Goal: Use online tool/utility: Utilize a website feature to perform a specific function

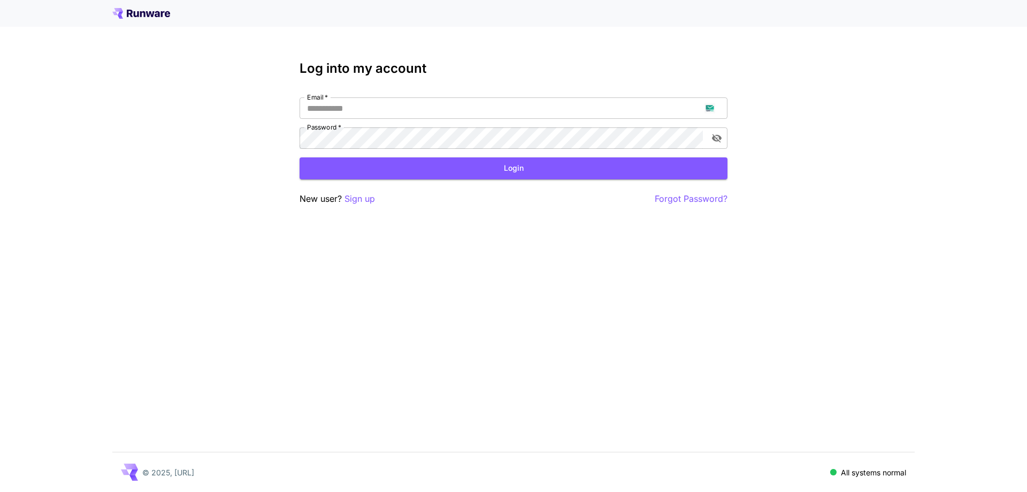
click at [359, 203] on p "Sign up" at bounding box center [360, 198] width 31 height 13
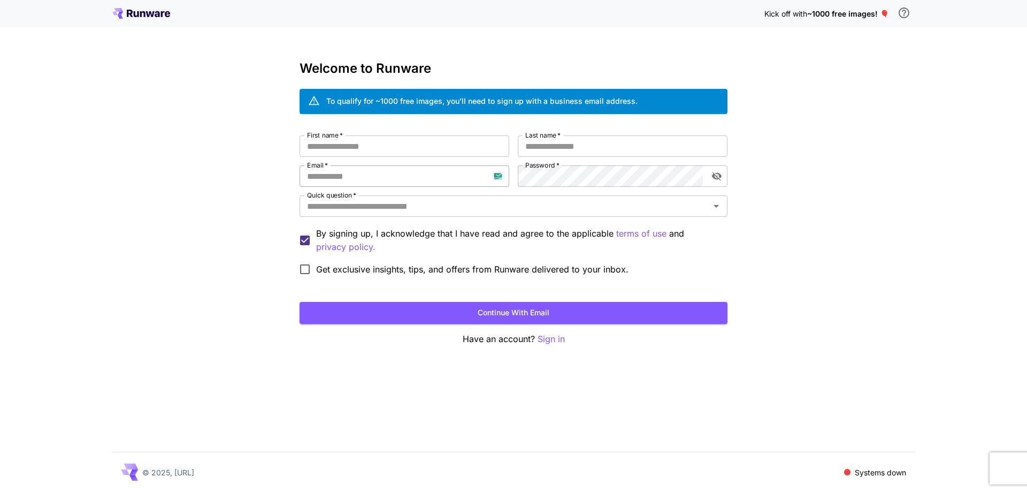
click at [393, 178] on input "Email   *" at bounding box center [405, 175] width 210 height 21
paste input "**********"
type input "**********"
click at [474, 148] on input "First name   *" at bounding box center [405, 145] width 210 height 21
type input "***"
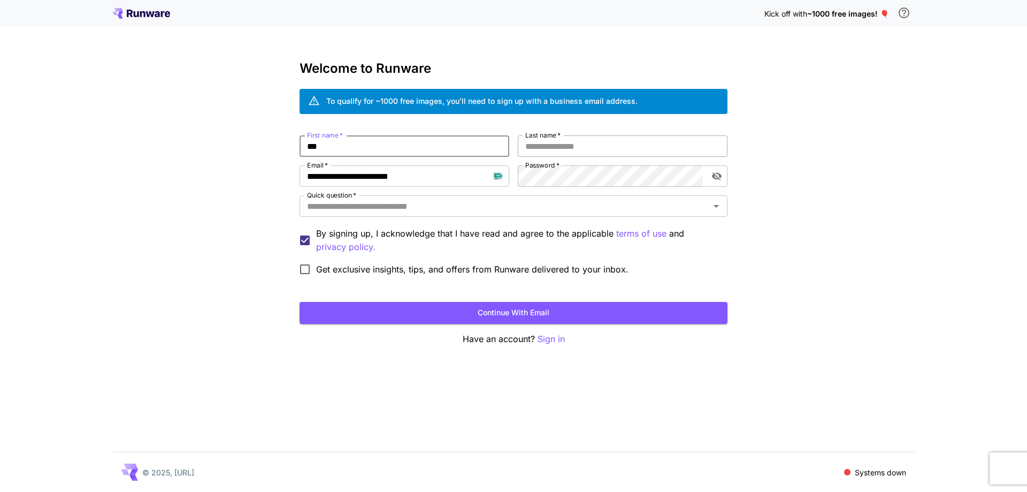
click at [620, 149] on input "Last name   *" at bounding box center [623, 145] width 210 height 21
type input "****"
click at [613, 213] on input "Quick question   *" at bounding box center [505, 206] width 404 height 15
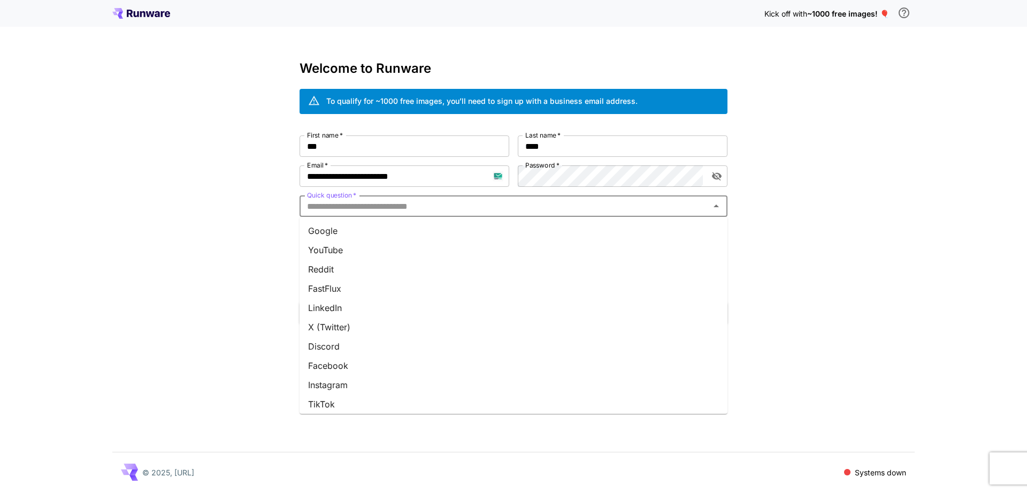
click at [620, 237] on li "Google" at bounding box center [514, 230] width 428 height 19
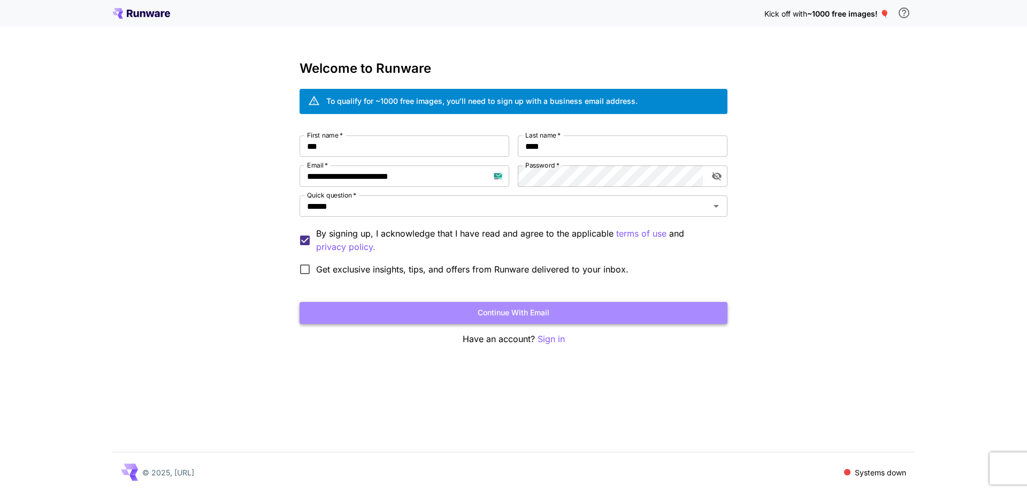
click at [576, 309] on button "Continue with email" at bounding box center [514, 313] width 428 height 22
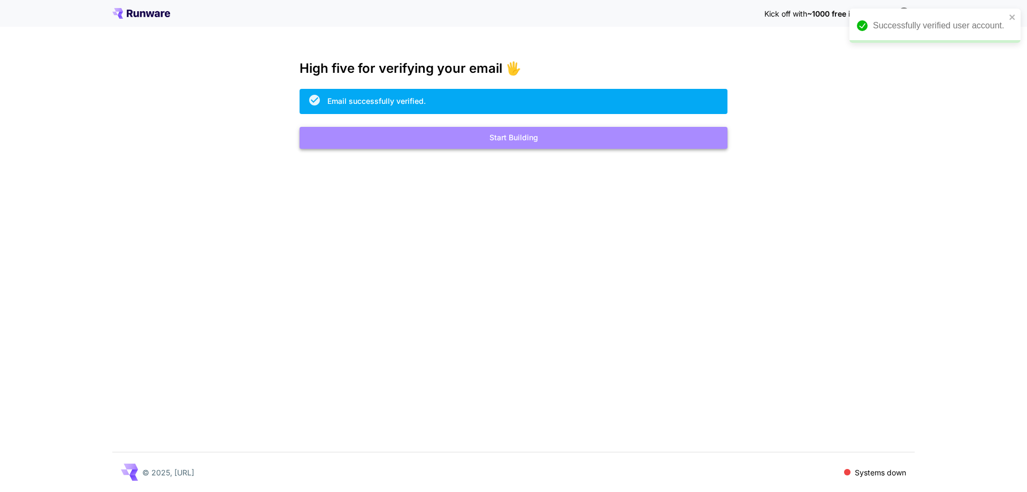
click at [611, 147] on button "Start Building" at bounding box center [514, 138] width 428 height 22
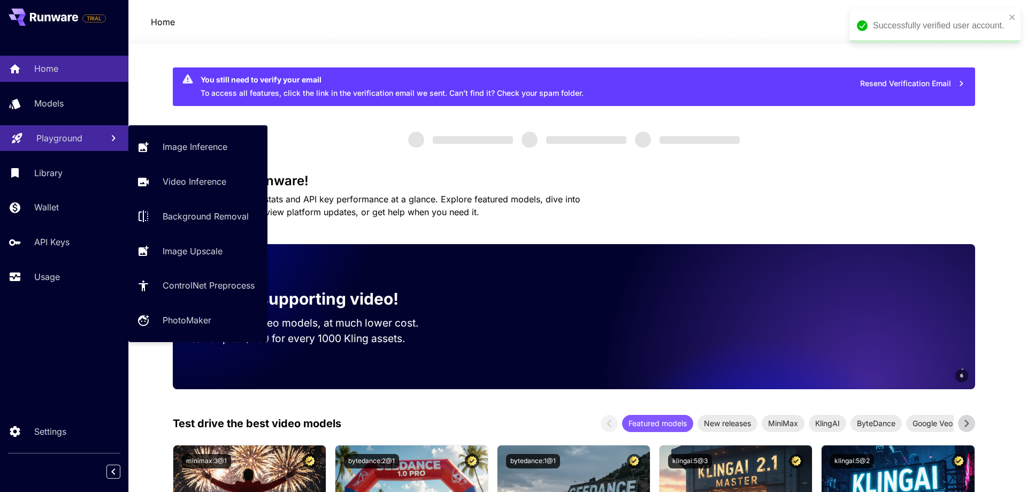
click at [70, 144] on link "Playground" at bounding box center [64, 138] width 128 height 26
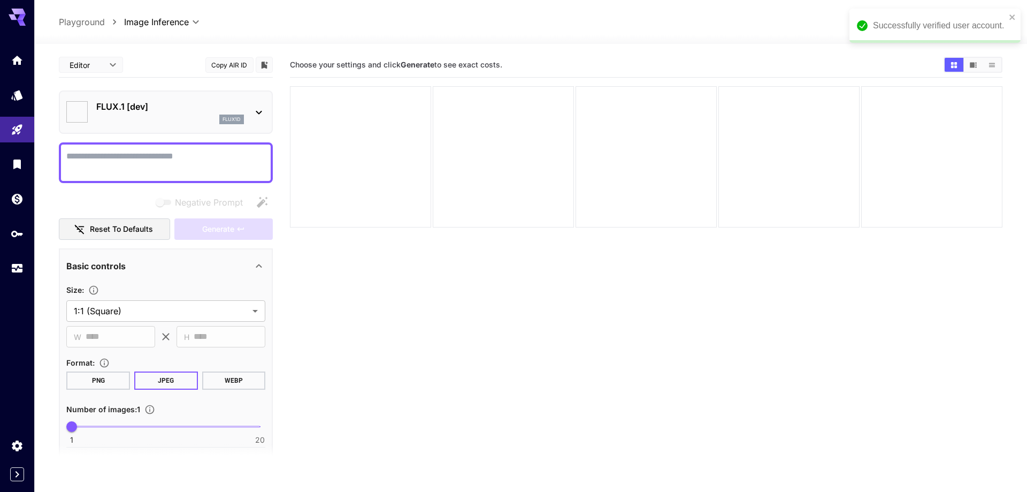
type input "**********"
click at [1009, 16] on div "Successfully verified user account." at bounding box center [927, 26] width 171 height 34
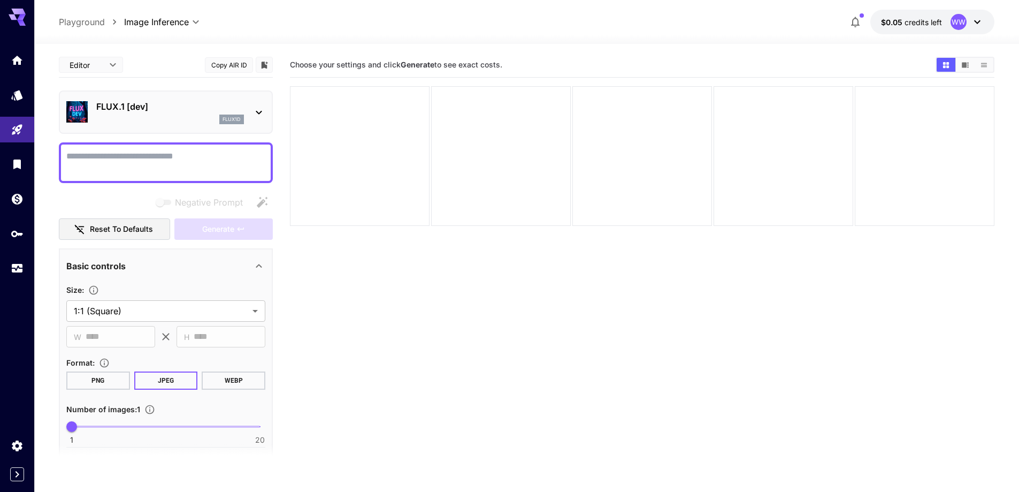
click at [144, 119] on div "flux1d" at bounding box center [170, 120] width 148 height 10
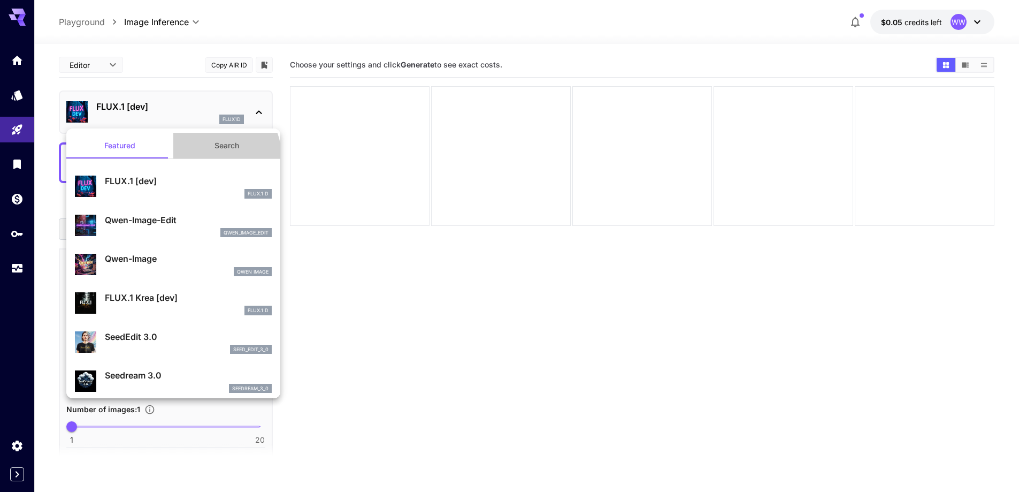
click at [212, 155] on button "Search" at bounding box center [226, 146] width 107 height 26
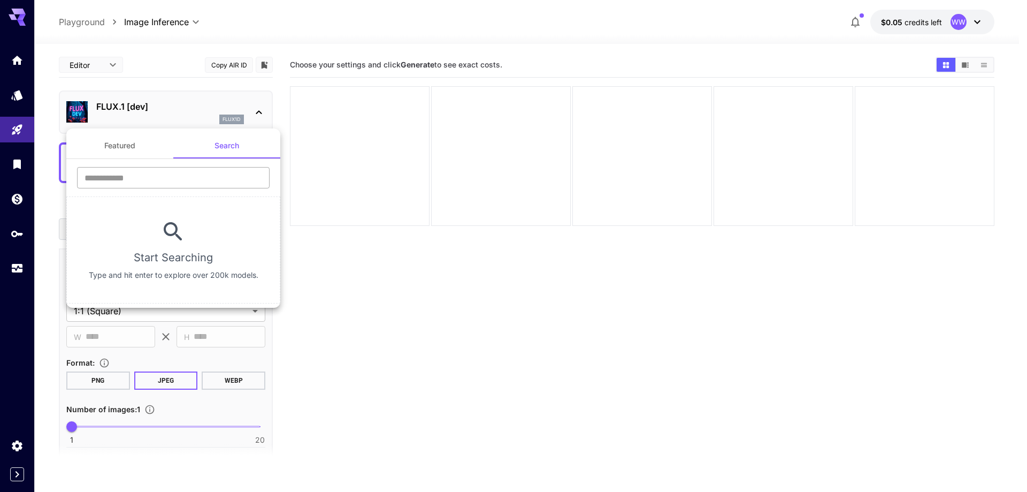
click at [201, 176] on input "text" at bounding box center [173, 177] width 193 height 21
type input "****"
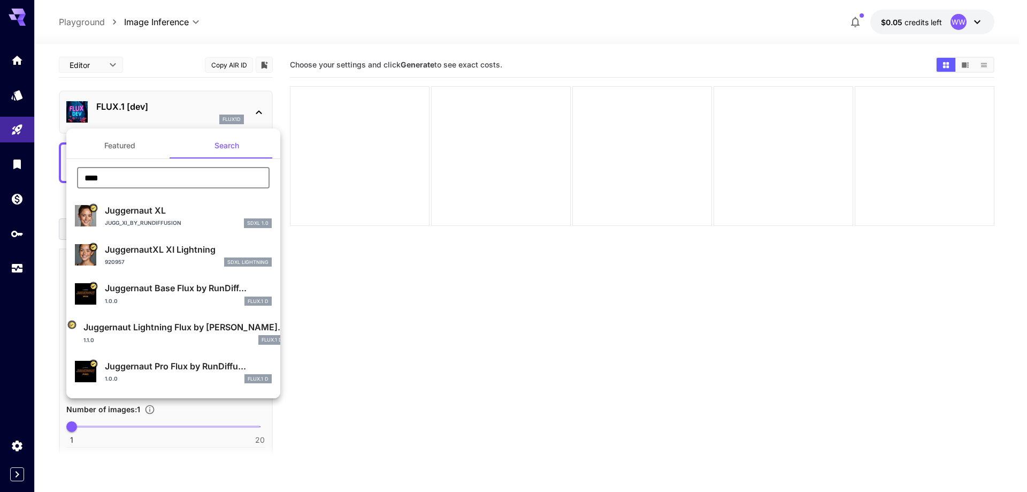
click at [182, 223] on div "Jugg_XI_by_RunDiffusion SDXL 1.0" at bounding box center [188, 223] width 167 height 10
type input "**"
type input "***"
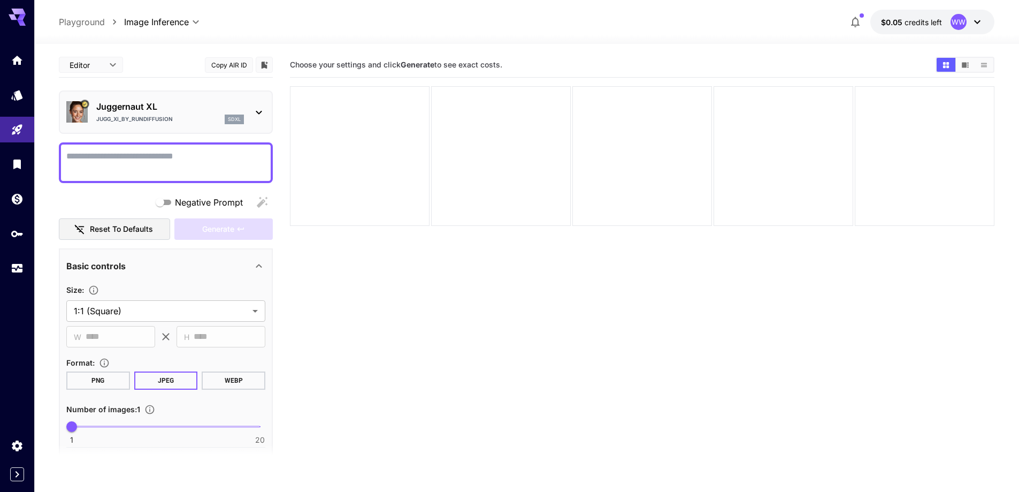
click at [210, 154] on textarea "Negative Prompt" at bounding box center [165, 163] width 199 height 26
paste textarea "**********"
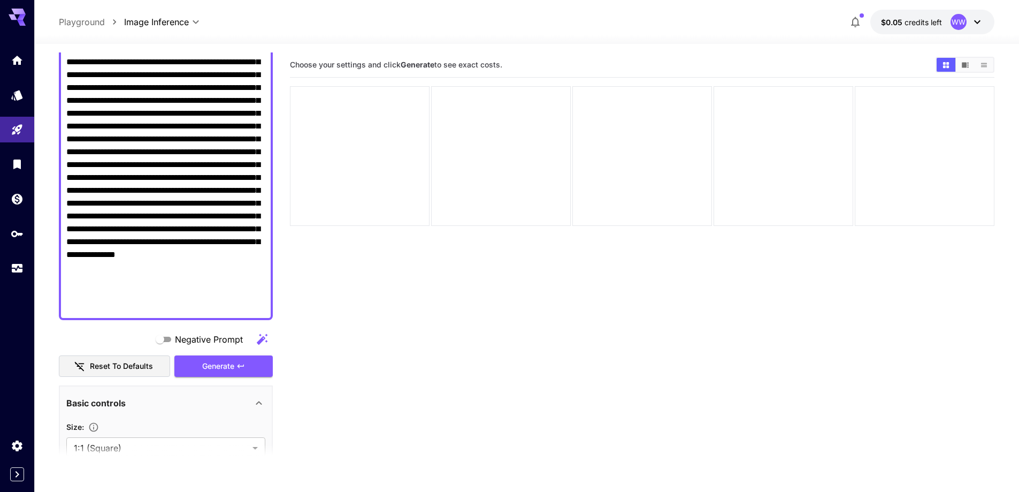
scroll to position [292, 0]
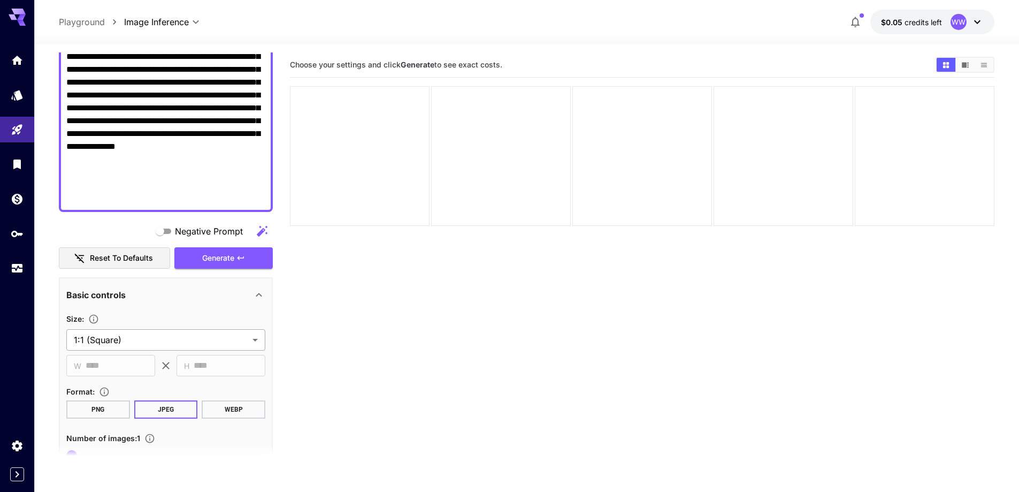
type textarea "**********"
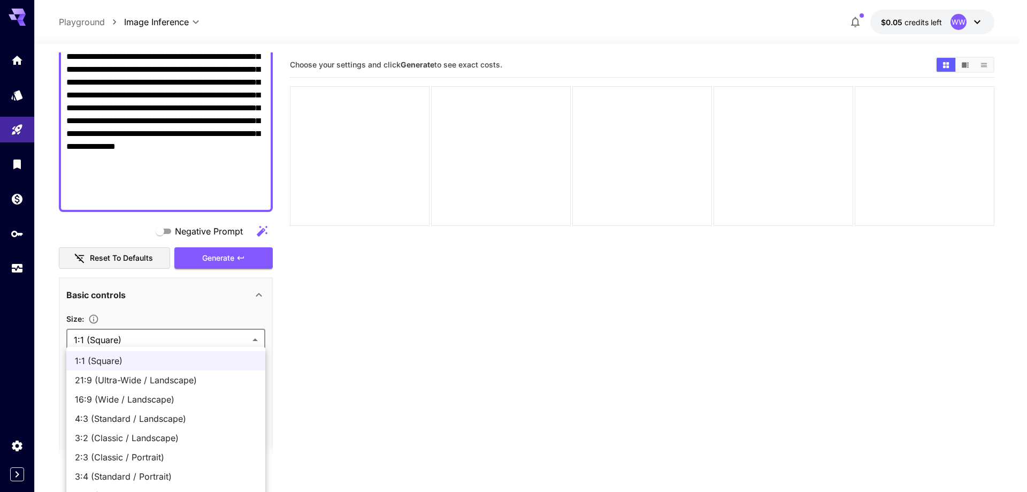
click at [148, 344] on body "**********" at bounding box center [513, 288] width 1027 height 576
click at [140, 403] on span "16:9 (Wide / Landscape)" at bounding box center [166, 399] width 182 height 13
type input "**********"
type input "****"
type input "***"
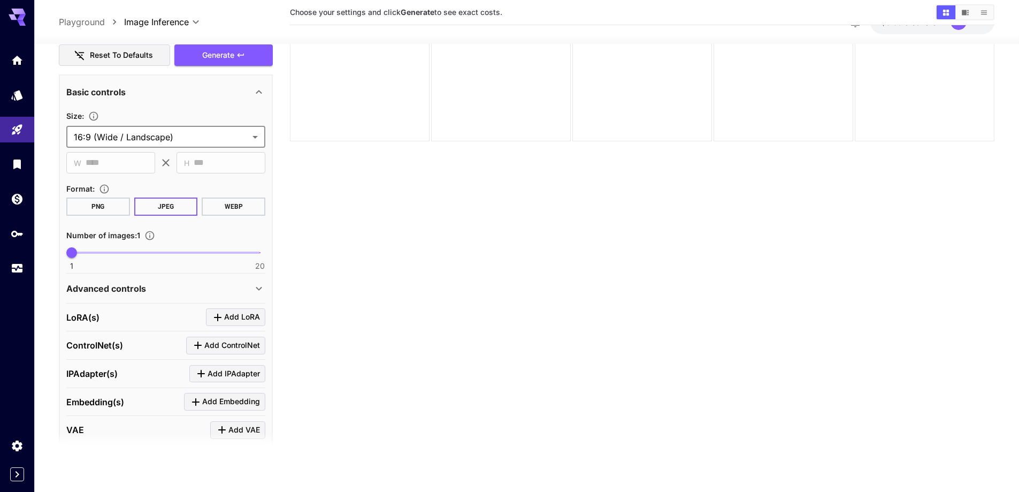
scroll to position [506, 0]
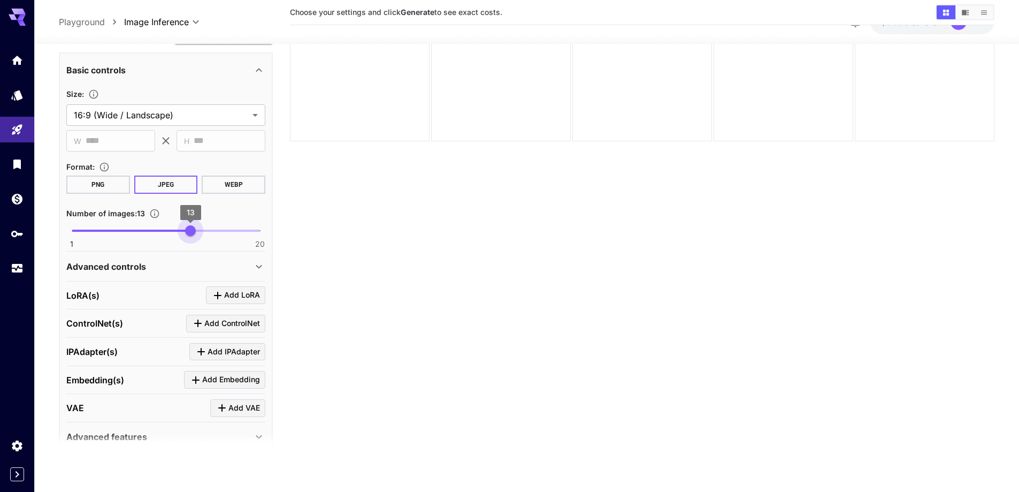
type input "**"
drag, startPoint x: 179, startPoint y: 233, endPoint x: 196, endPoint y: 236, distance: 16.9
click at [196, 236] on span "1 20 14" at bounding box center [166, 231] width 188 height 16
click at [170, 268] on div "Advanced controls" at bounding box center [159, 266] width 186 height 13
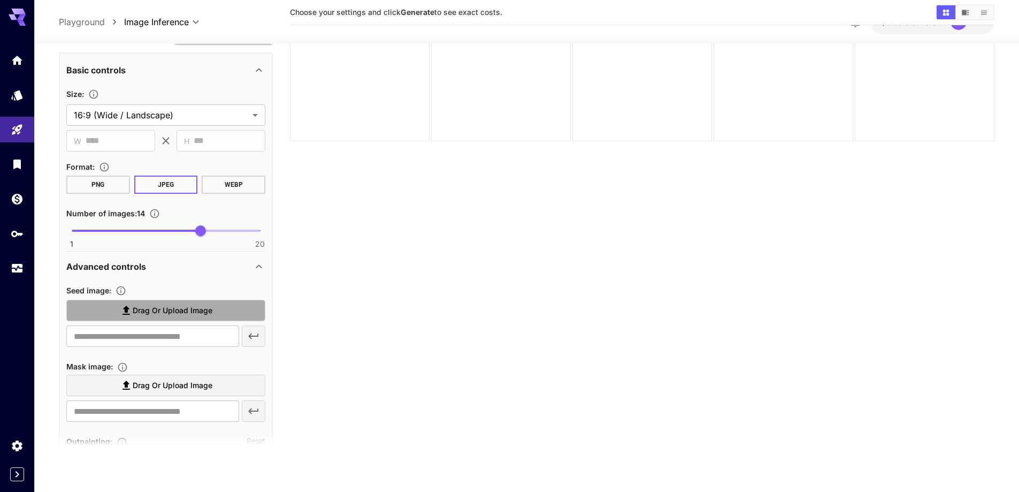
click at [163, 306] on span "Drag or upload image" at bounding box center [173, 310] width 80 height 13
click at [0, 0] on input "Drag or upload image" at bounding box center [0, 0] width 0 height 0
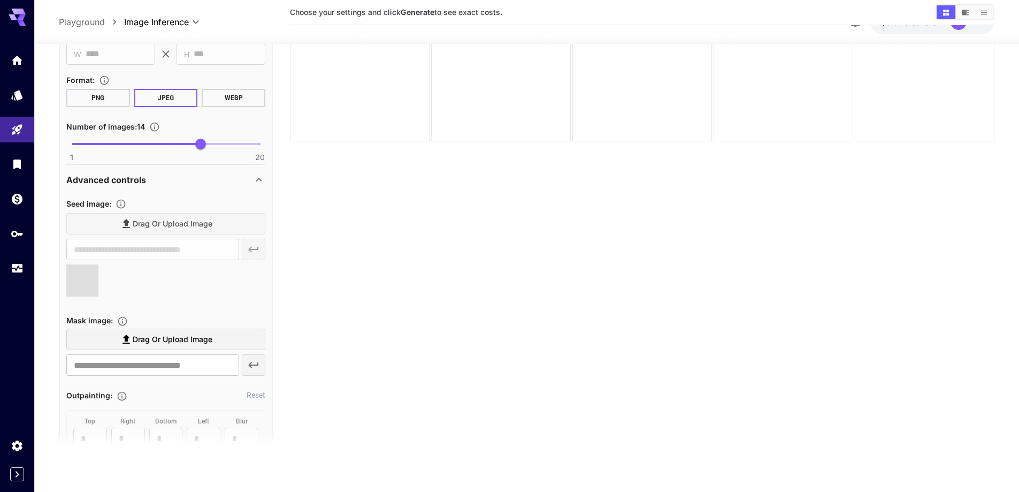
scroll to position [667, 0]
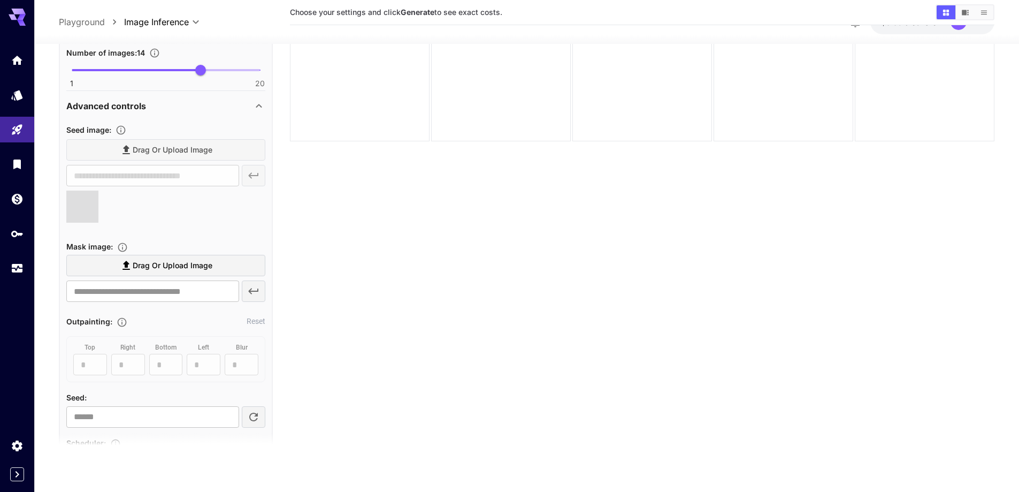
type input "**********"
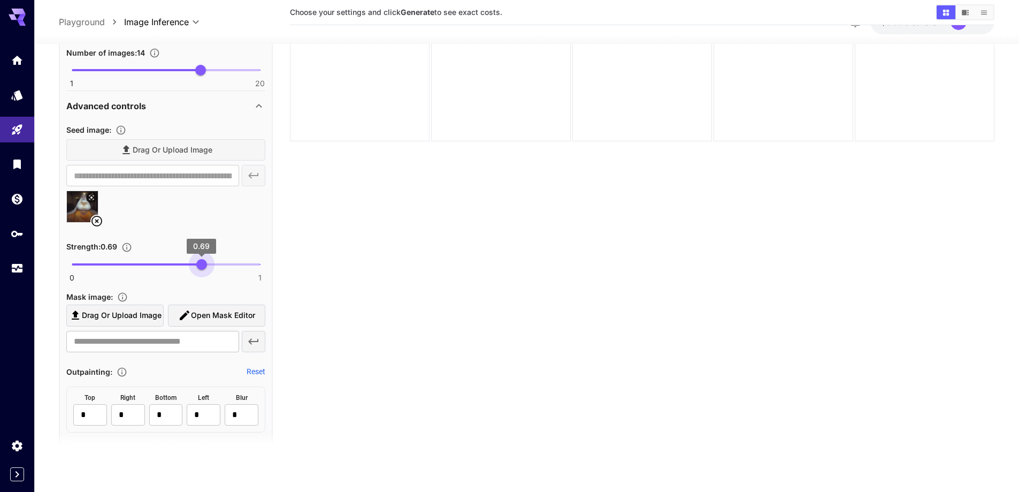
type input "****"
click at [200, 265] on span "0 1 0.68" at bounding box center [166, 264] width 188 height 16
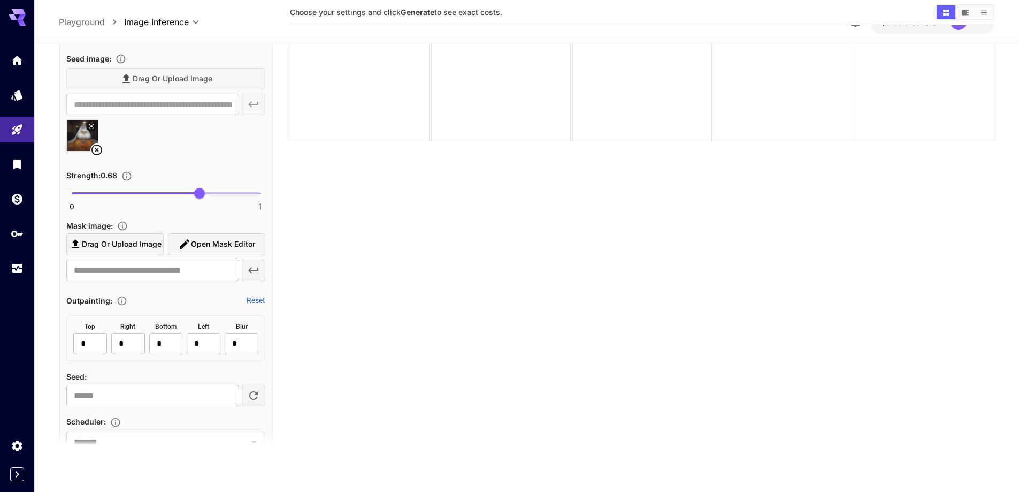
scroll to position [881, 0]
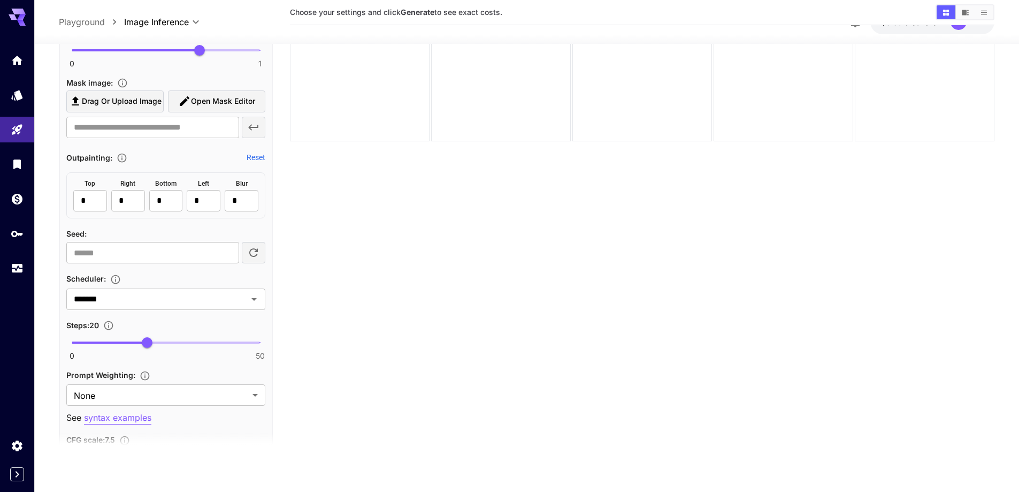
type input "**"
click at [178, 346] on span "0 50 28" at bounding box center [166, 342] width 188 height 16
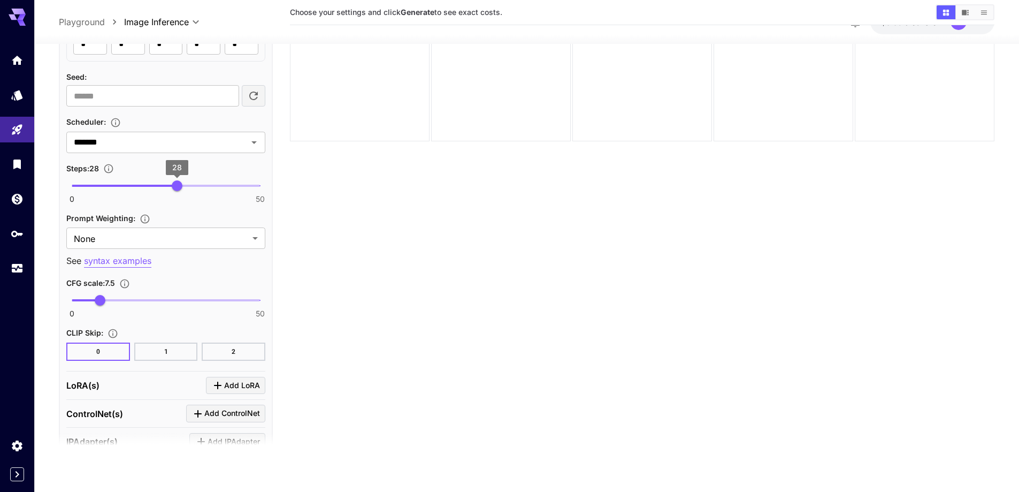
scroll to position [1041, 0]
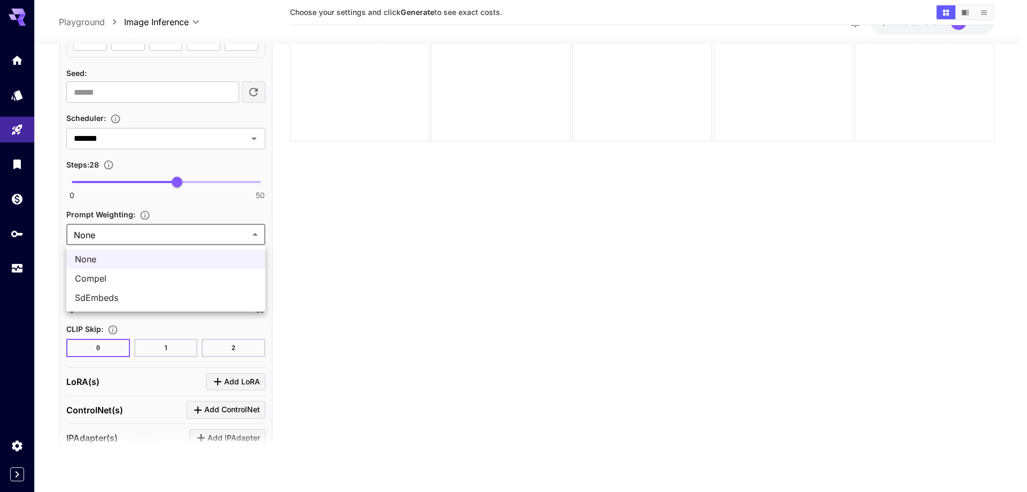
click at [188, 234] on body "**********" at bounding box center [513, 203] width 1027 height 576
click at [162, 293] on span "SdEmbeds" at bounding box center [166, 297] width 182 height 13
type input "********"
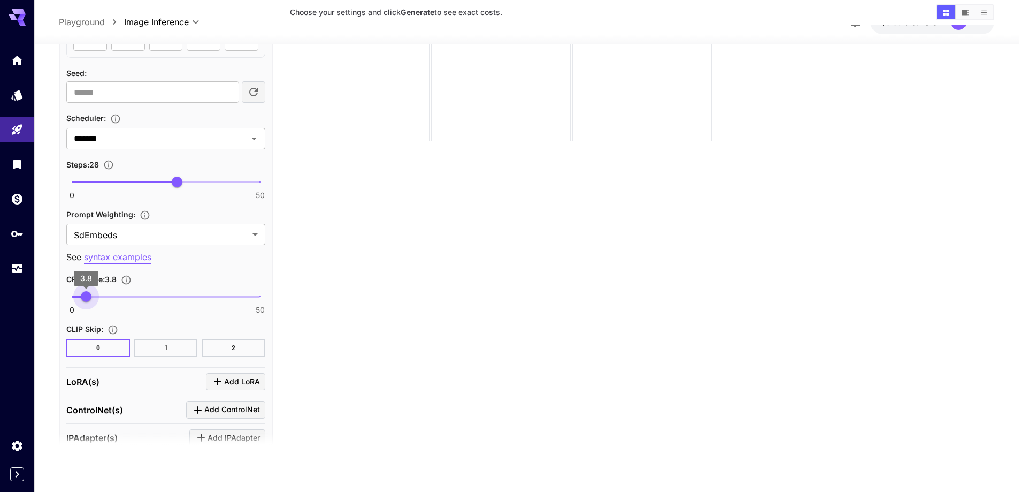
type input "***"
drag, startPoint x: 93, startPoint y: 300, endPoint x: 86, endPoint y: 296, distance: 8.2
click at [86, 296] on span "3.7" at bounding box center [85, 296] width 11 height 11
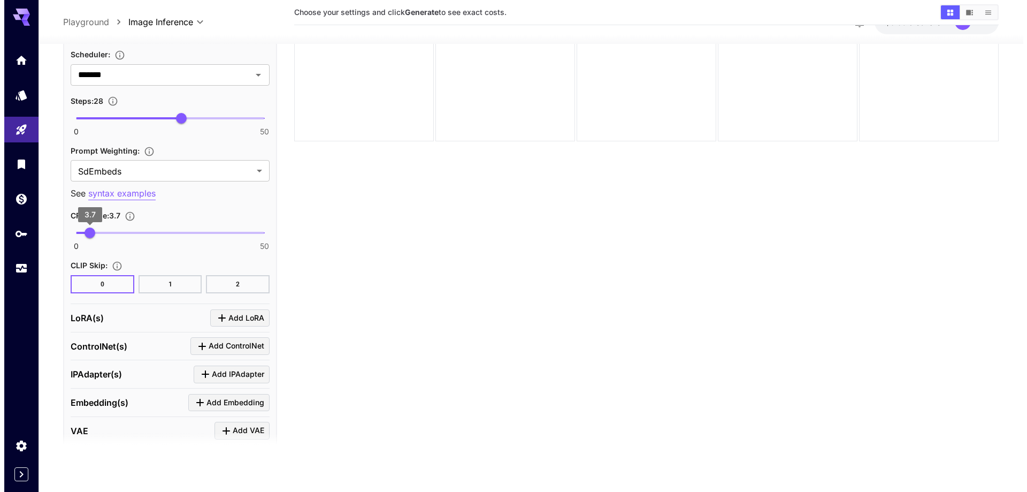
scroll to position [1177, 0]
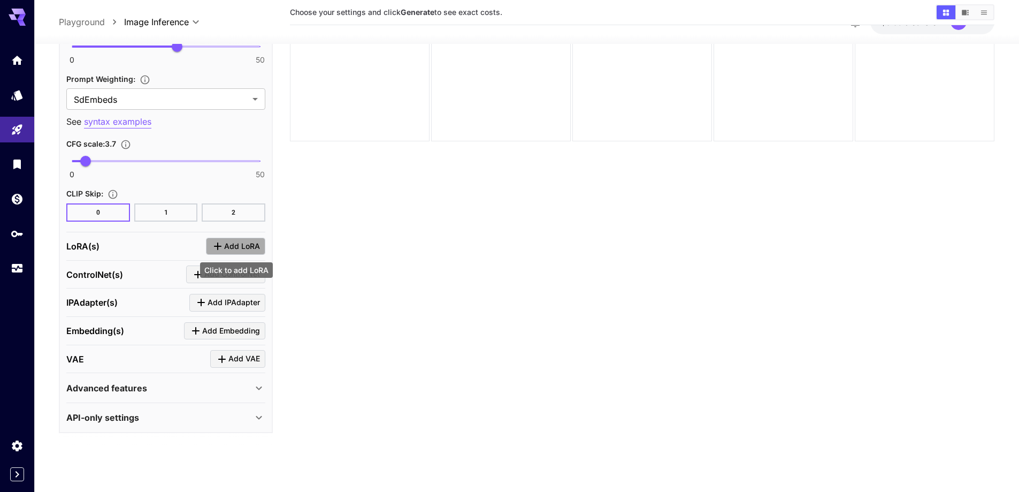
click at [242, 243] on span "Add LoRA" at bounding box center [242, 246] width 36 height 13
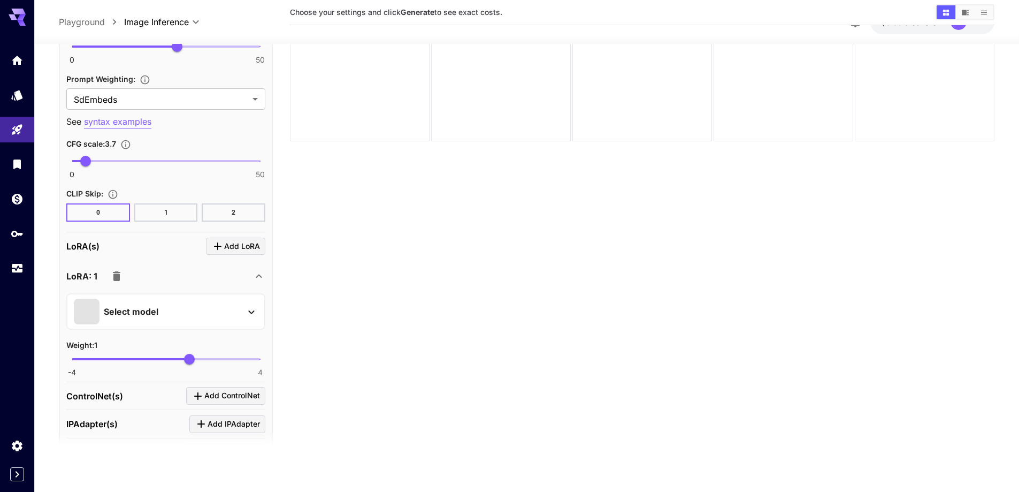
click at [217, 318] on div "Select model" at bounding box center [157, 312] width 167 height 26
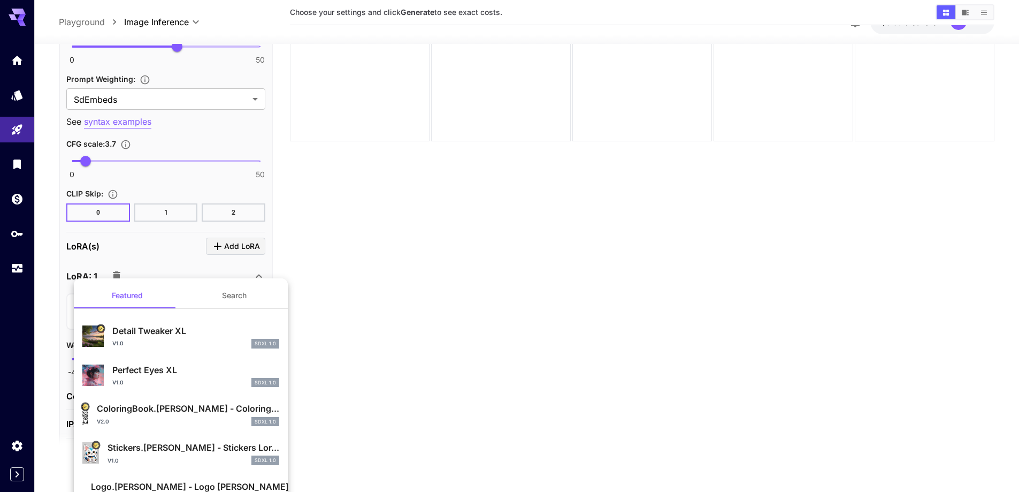
click at [235, 298] on button "Search" at bounding box center [234, 296] width 107 height 26
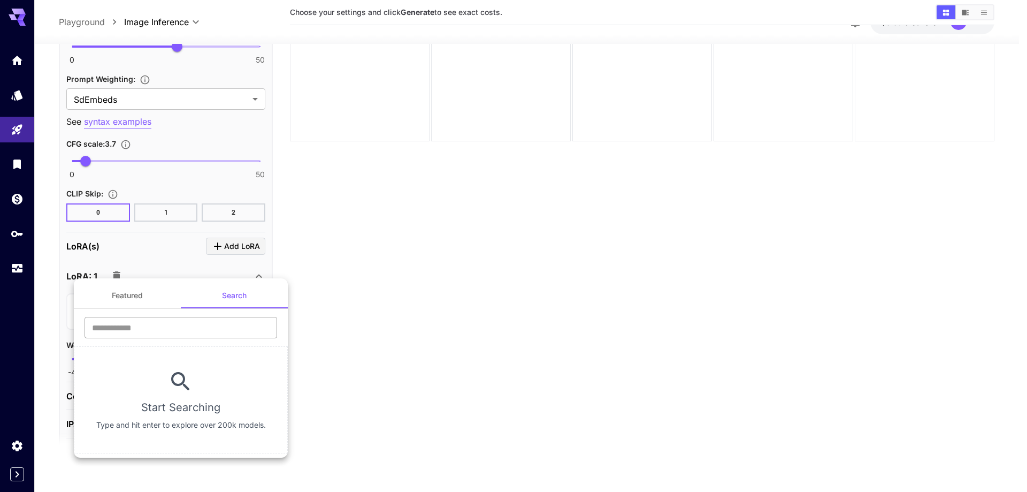
click at [219, 330] on input "text" at bounding box center [181, 327] width 193 height 21
type input "****"
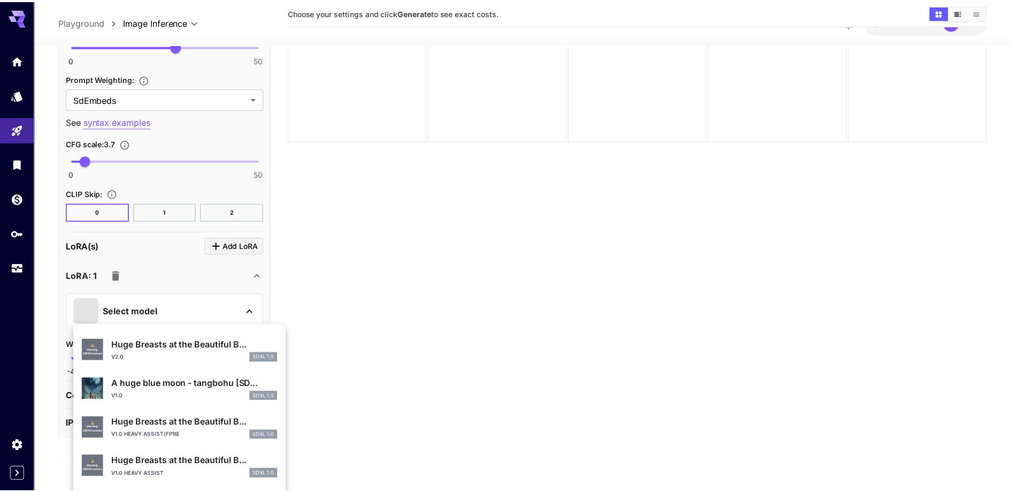
scroll to position [428, 0]
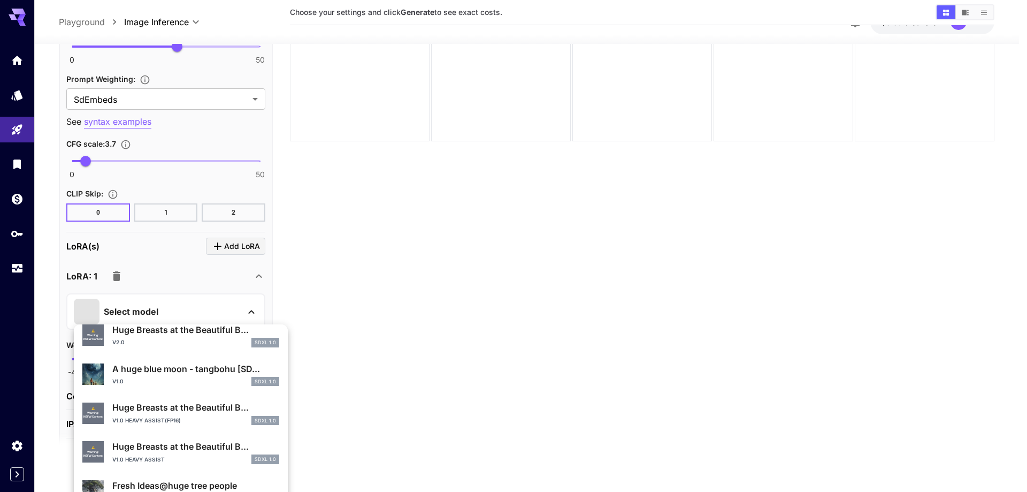
click at [172, 416] on p "v1.0 heavy assist(fp16)" at bounding box center [146, 420] width 68 height 8
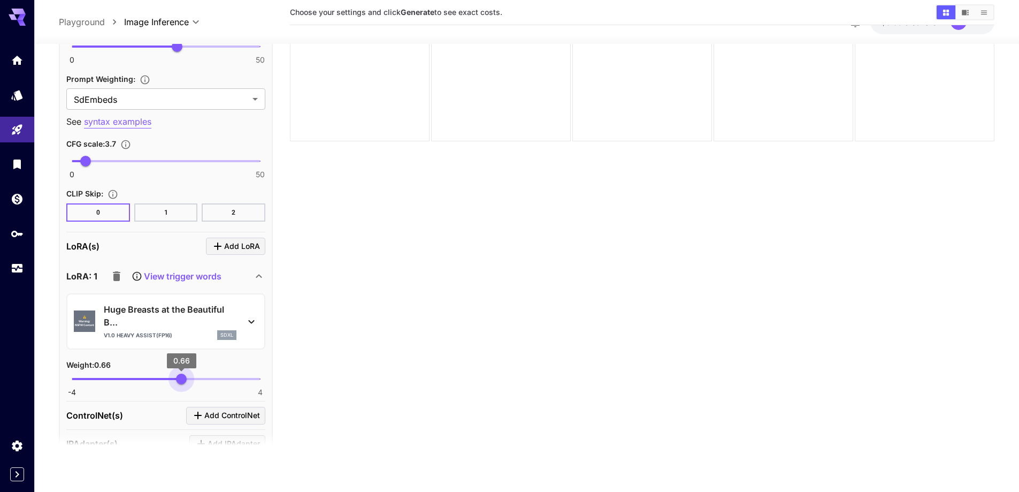
type input "****"
drag, startPoint x: 187, startPoint y: 378, endPoint x: 178, endPoint y: 378, distance: 8.6
click at [178, 378] on span "0.52" at bounding box center [178, 379] width 11 height 11
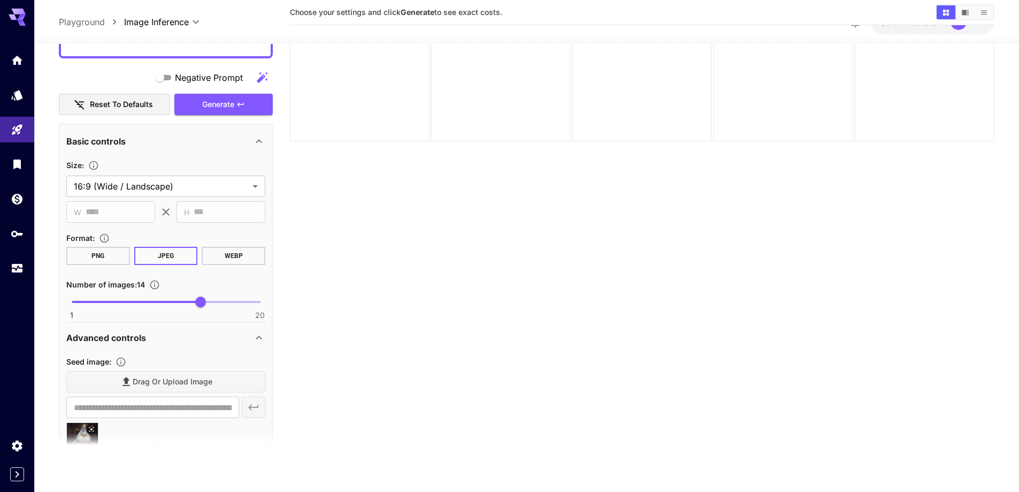
scroll to position [428, 0]
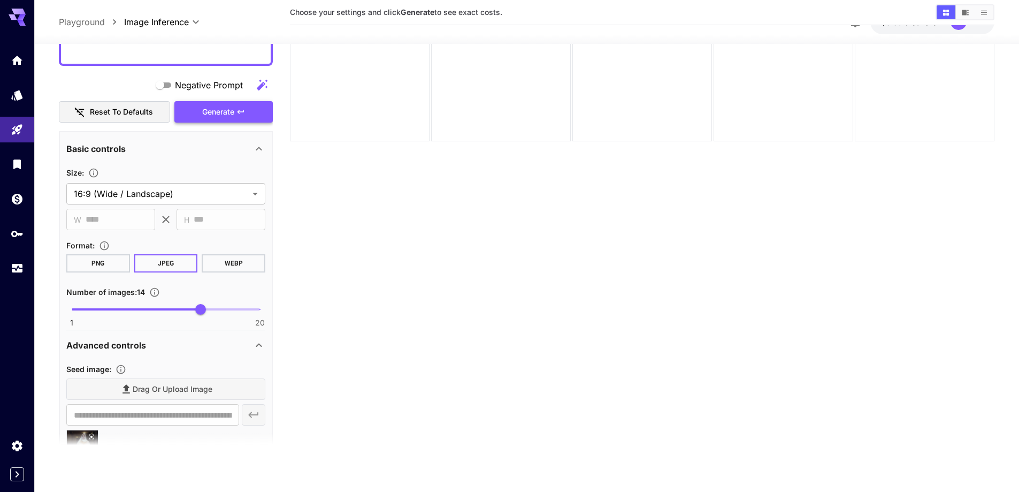
click at [219, 113] on span "Generate" at bounding box center [218, 111] width 32 height 13
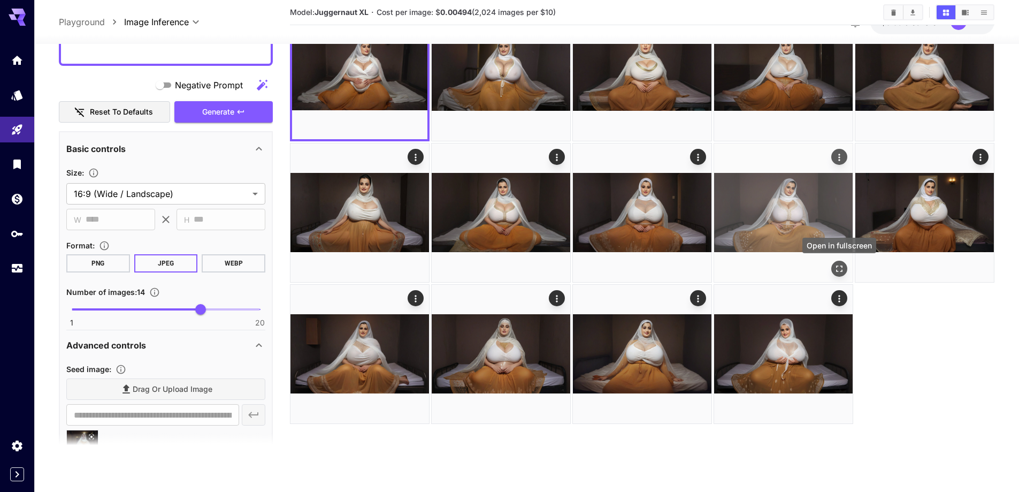
click at [838, 266] on icon "Open in fullscreen" at bounding box center [839, 268] width 11 height 11
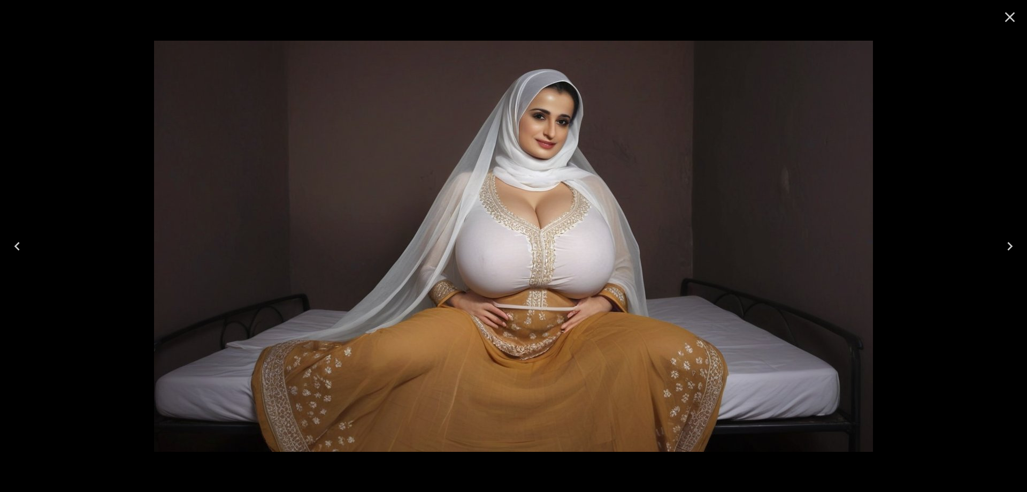
click at [1016, 10] on icon "Close" at bounding box center [1010, 17] width 17 height 17
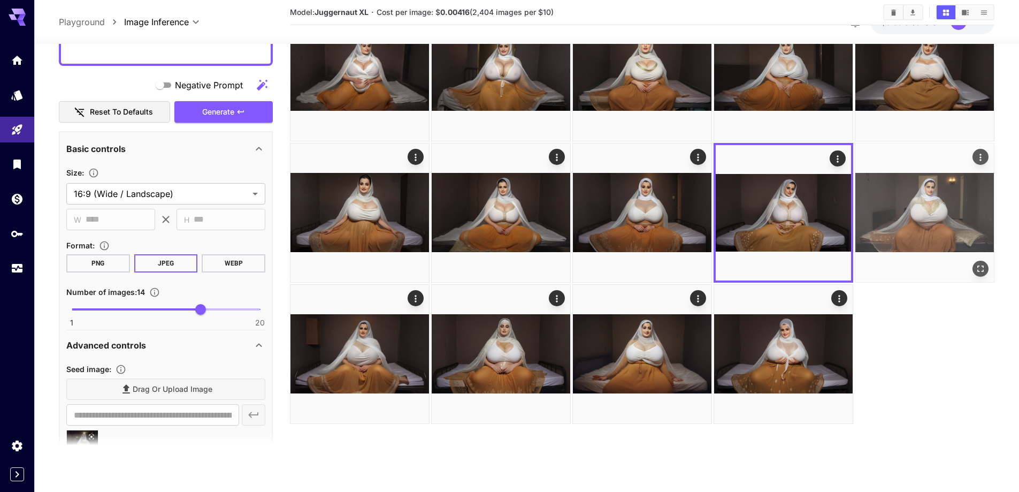
scroll to position [0, 0]
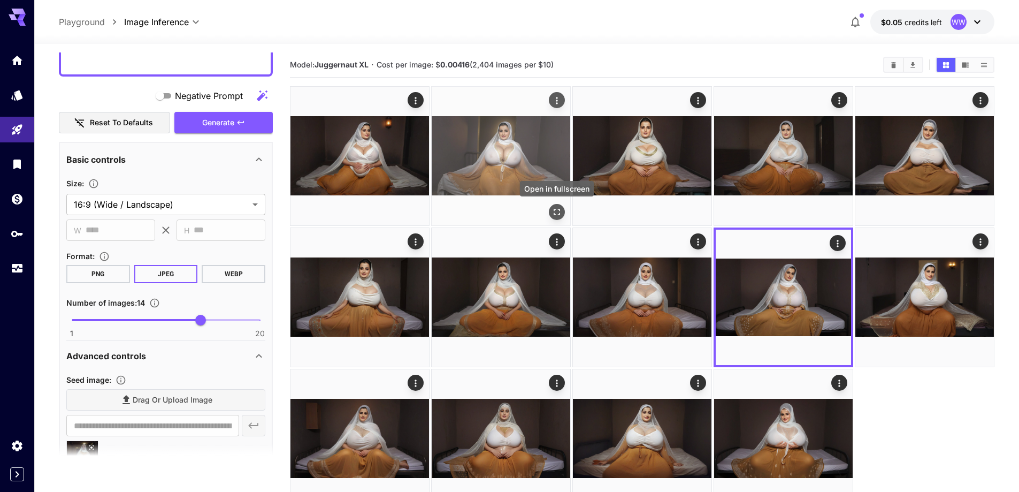
click at [559, 212] on icon "Open in fullscreen" at bounding box center [557, 212] width 11 height 11
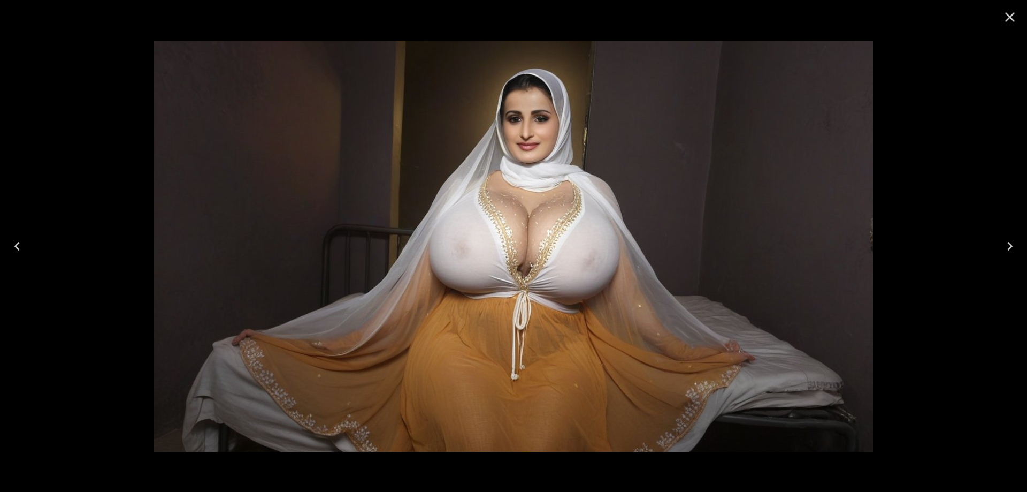
click at [1010, 16] on icon "Close" at bounding box center [1011, 17] width 10 height 10
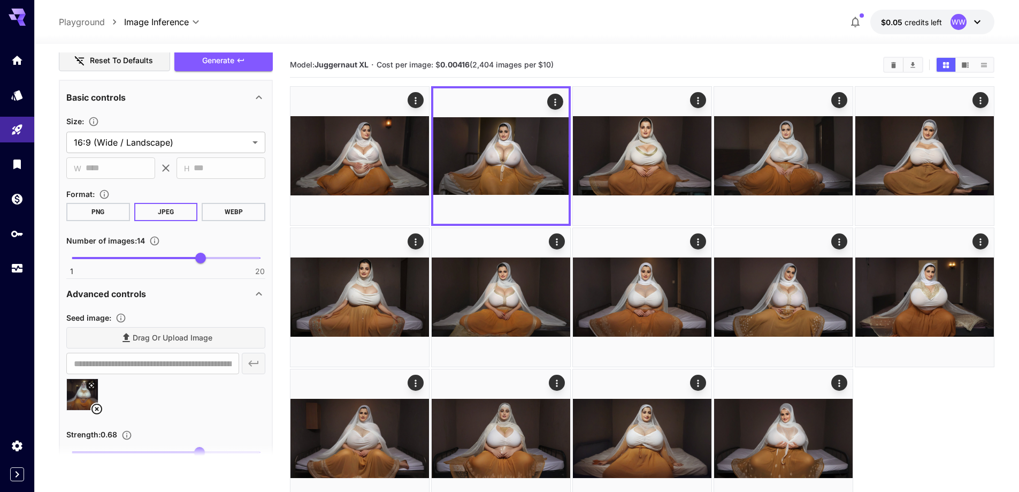
scroll to position [642, 0]
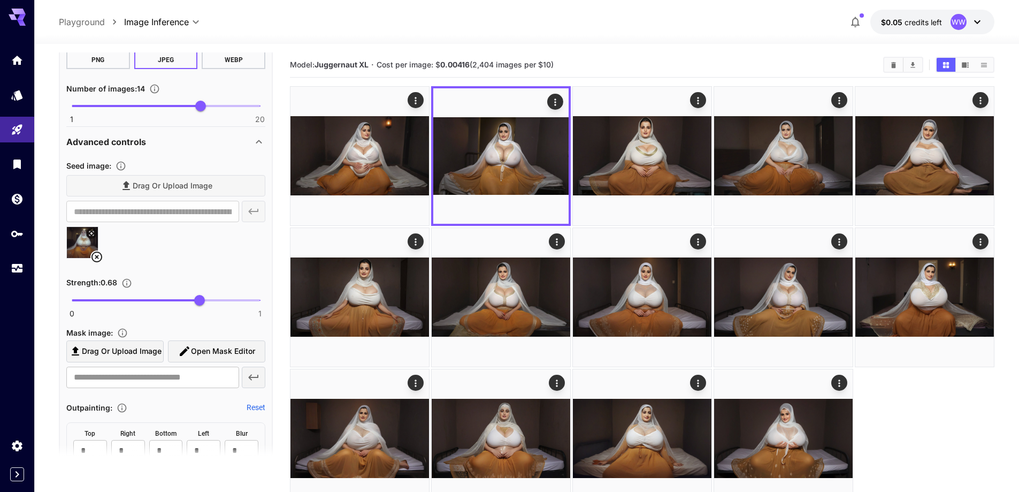
click at [97, 256] on icon at bounding box center [96, 256] width 13 height 13
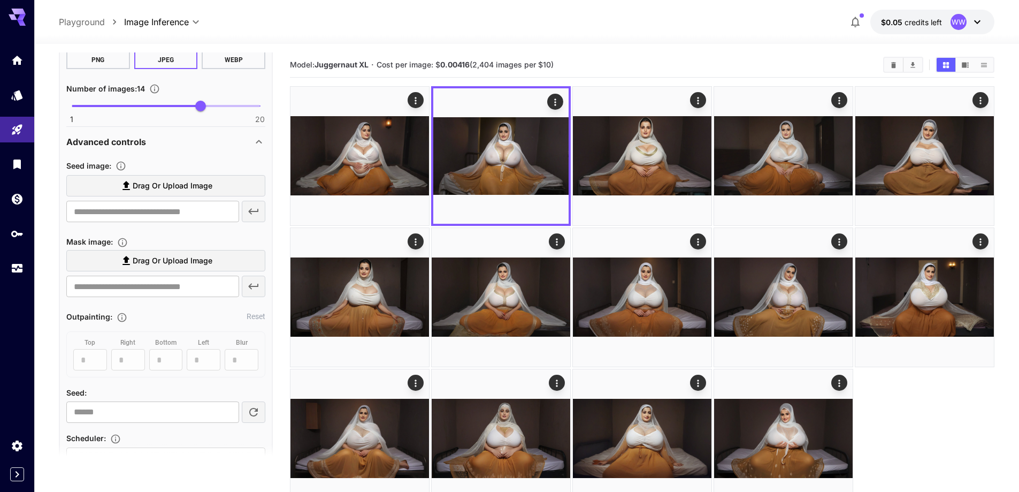
click at [173, 186] on span "Drag or upload image" at bounding box center [173, 185] width 80 height 13
click at [0, 0] on input "Drag or upload image" at bounding box center [0, 0] width 0 height 0
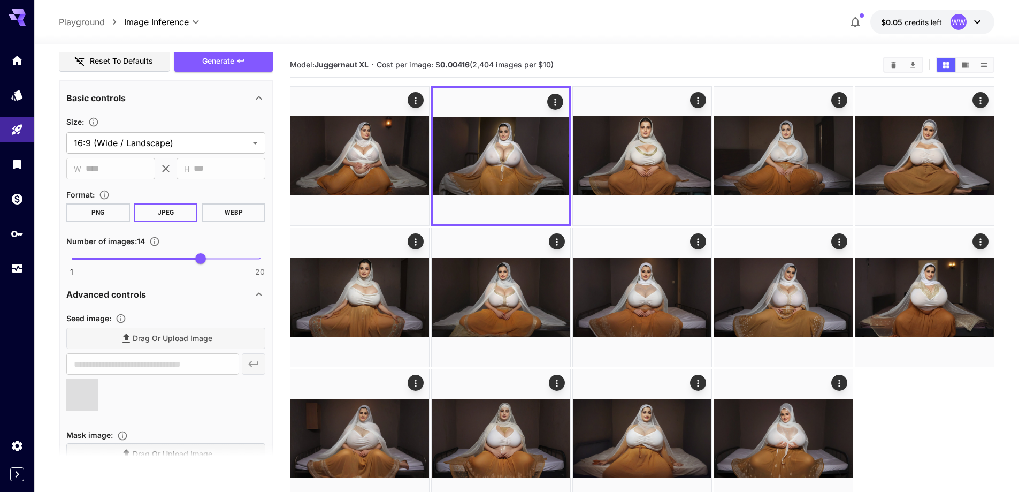
scroll to position [428, 0]
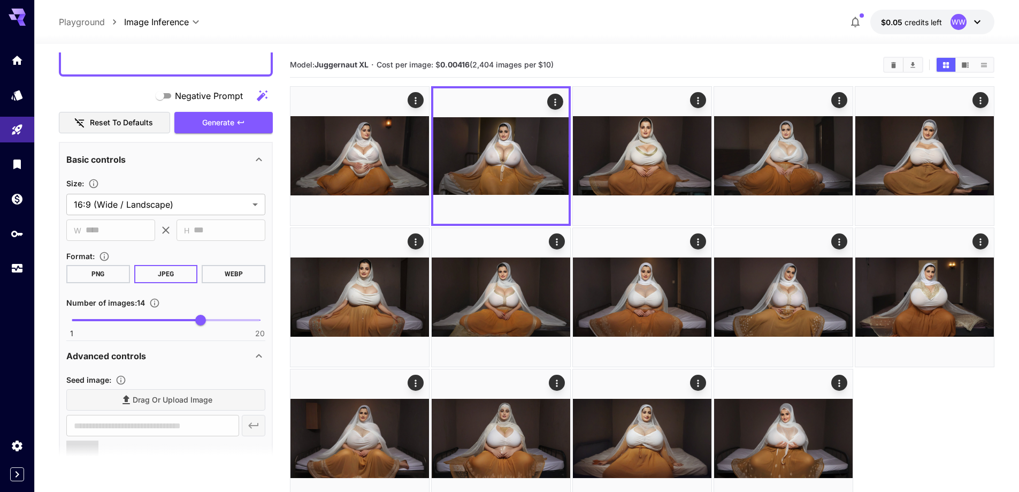
type input "**********"
click at [233, 123] on span "Generate" at bounding box center [218, 122] width 32 height 13
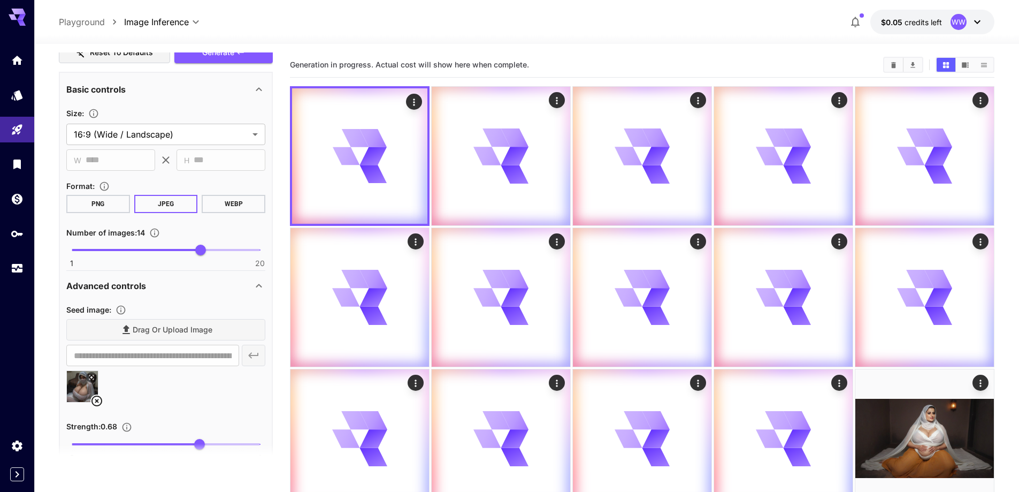
scroll to position [588, 0]
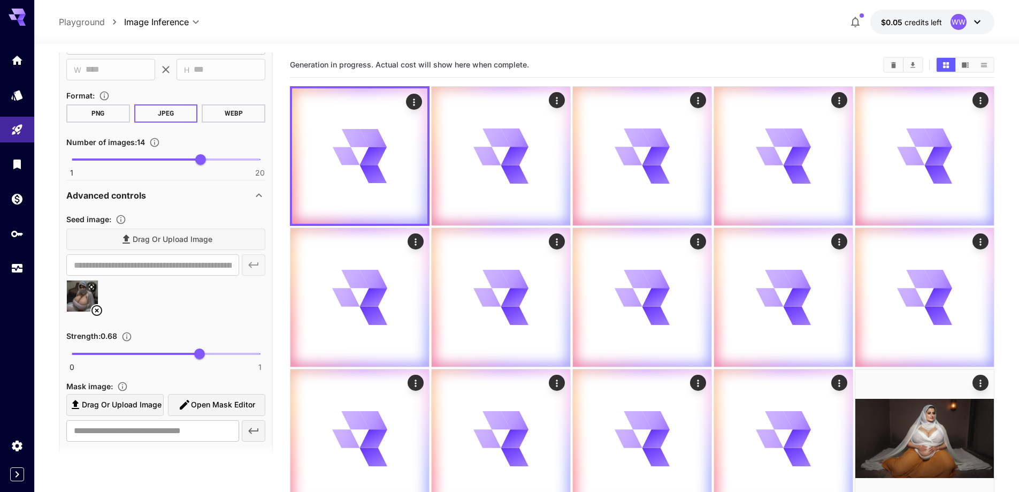
click at [95, 308] on icon at bounding box center [96, 310] width 13 height 13
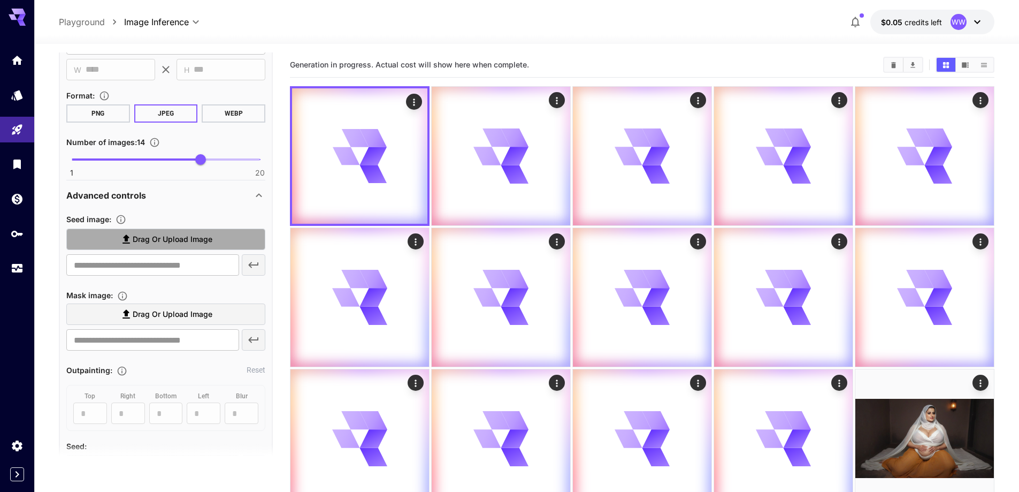
click at [171, 242] on span "Drag or upload image" at bounding box center [173, 239] width 80 height 13
click at [0, 0] on input "Drag or upload image" at bounding box center [0, 0] width 0 height 0
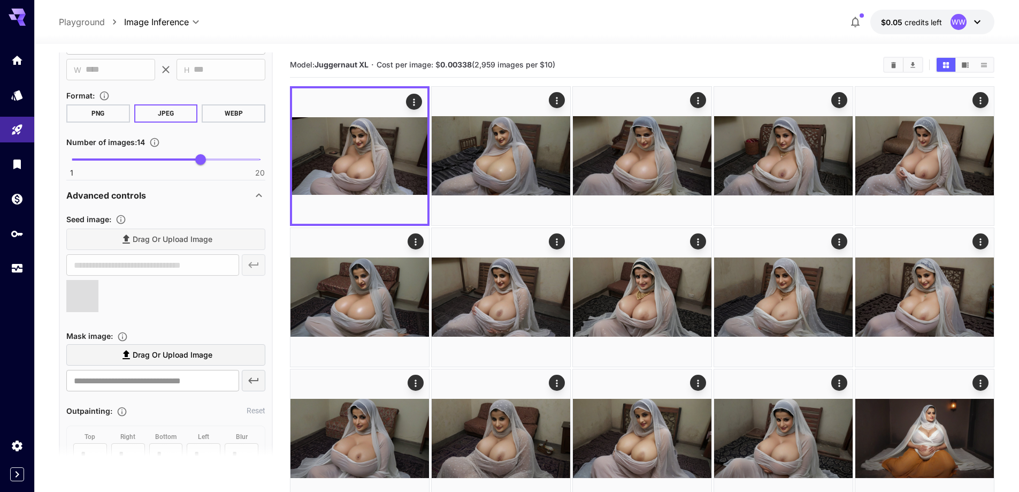
type input "**********"
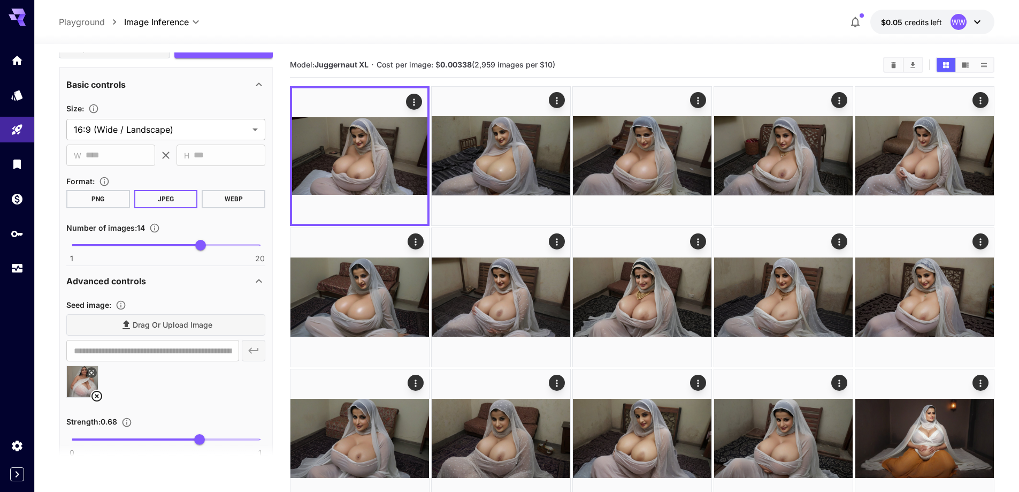
scroll to position [481, 0]
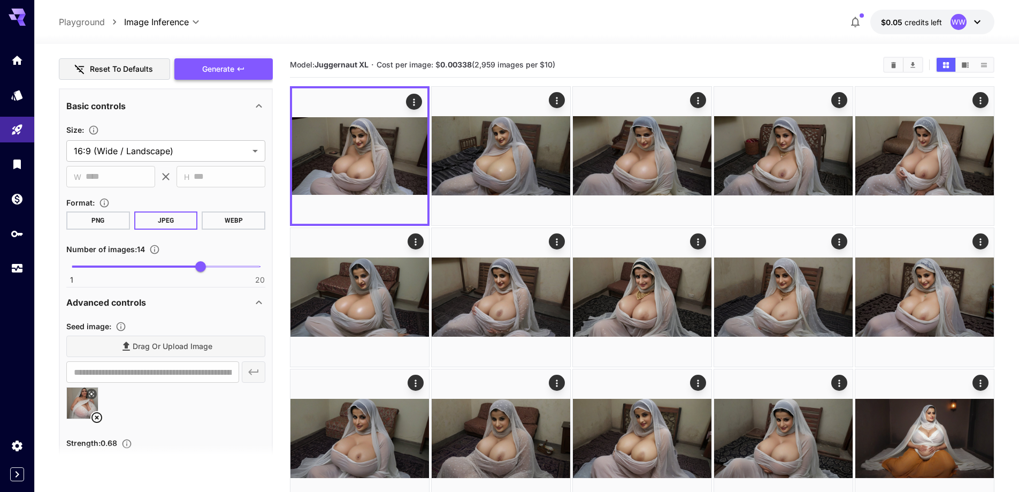
click at [208, 66] on span "Generate" at bounding box center [218, 69] width 32 height 13
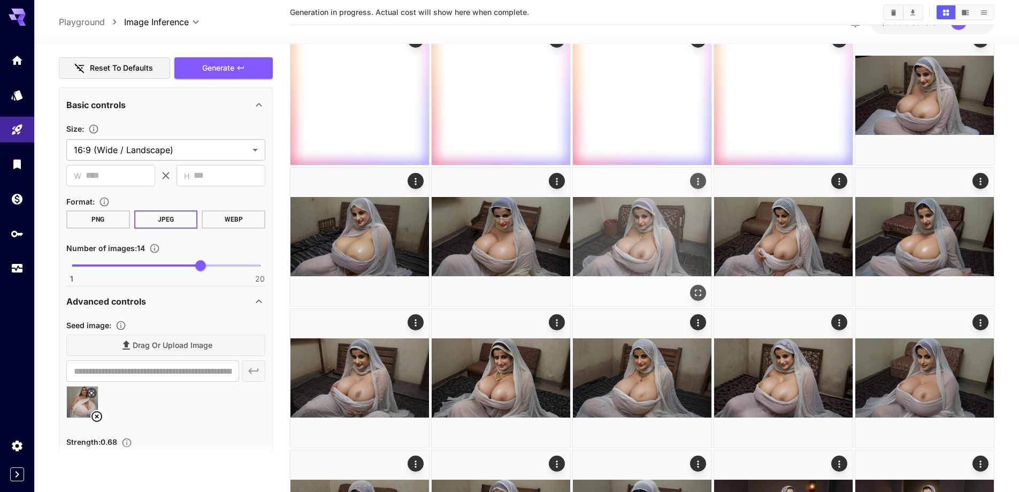
scroll to position [375, 0]
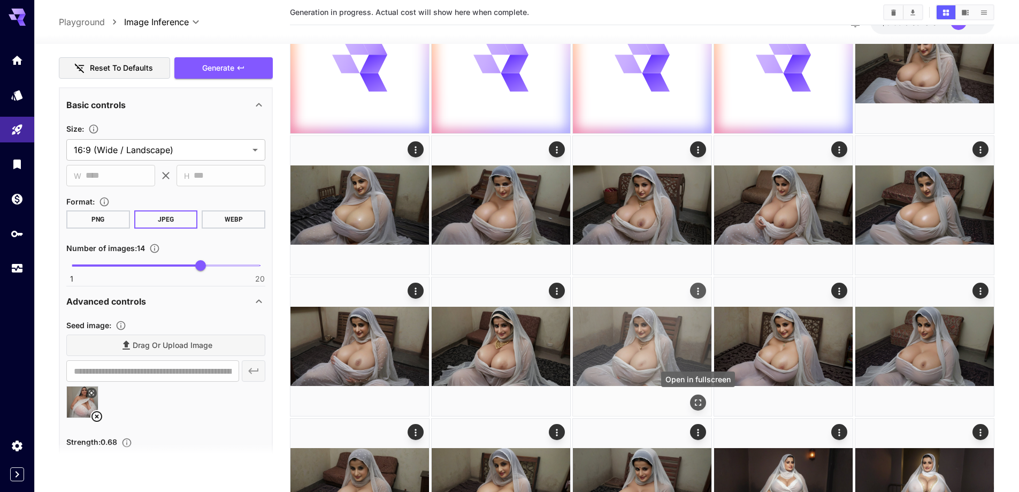
click at [697, 399] on icon "Open in fullscreen" at bounding box center [698, 402] width 6 height 6
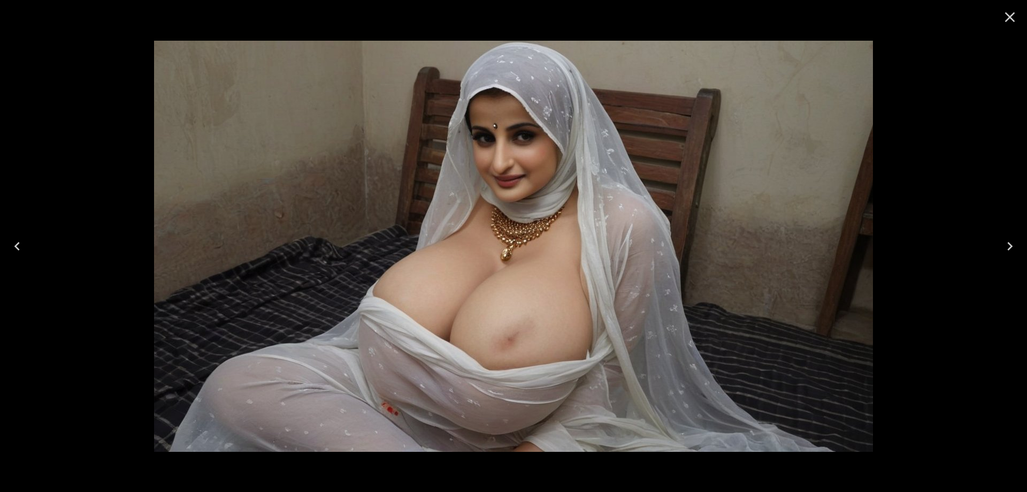
click at [1010, 246] on icon "Next" at bounding box center [1010, 246] width 17 height 17
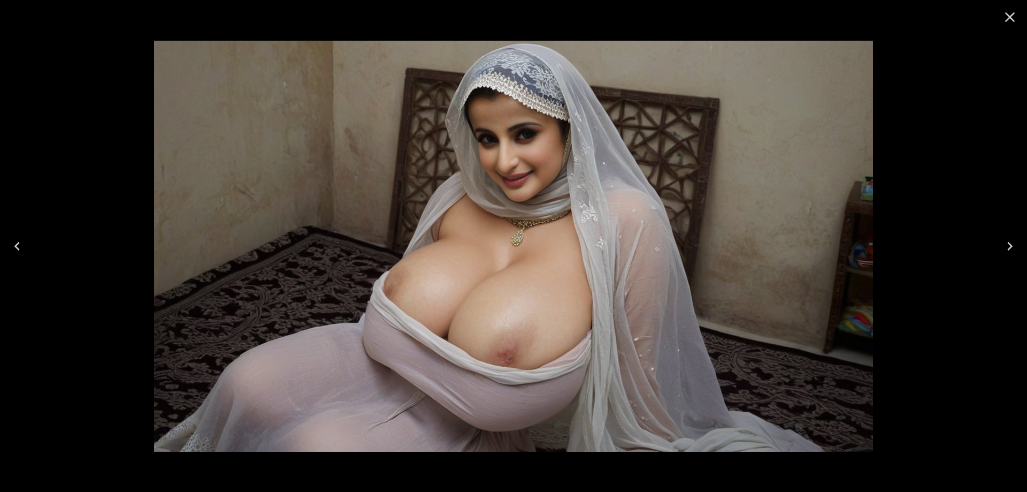
click at [1010, 246] on icon "Next" at bounding box center [1010, 246] width 17 height 17
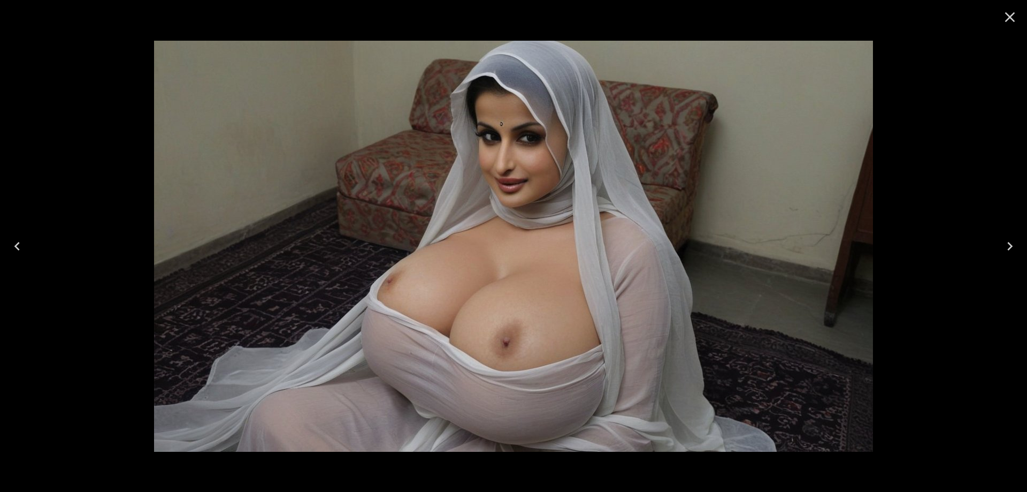
click at [1012, 15] on icon "Close" at bounding box center [1011, 17] width 10 height 10
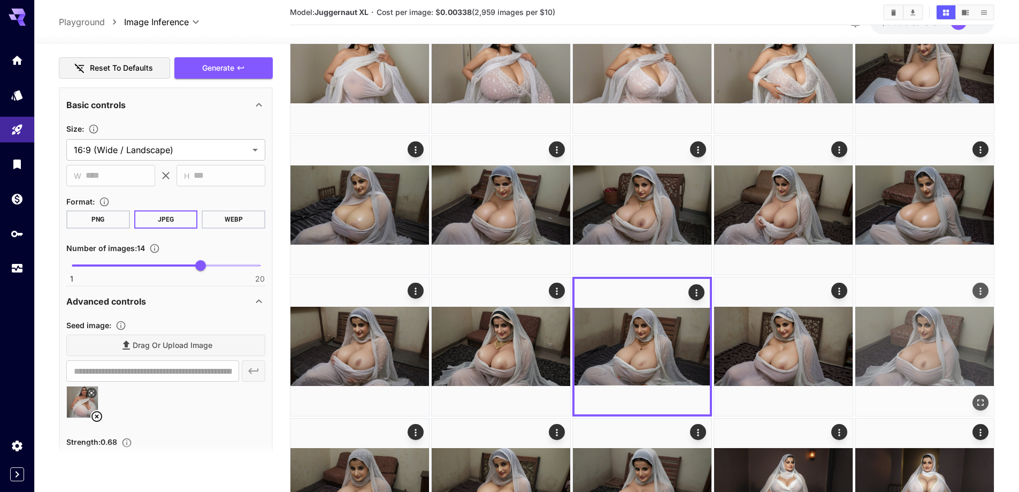
scroll to position [107, 0]
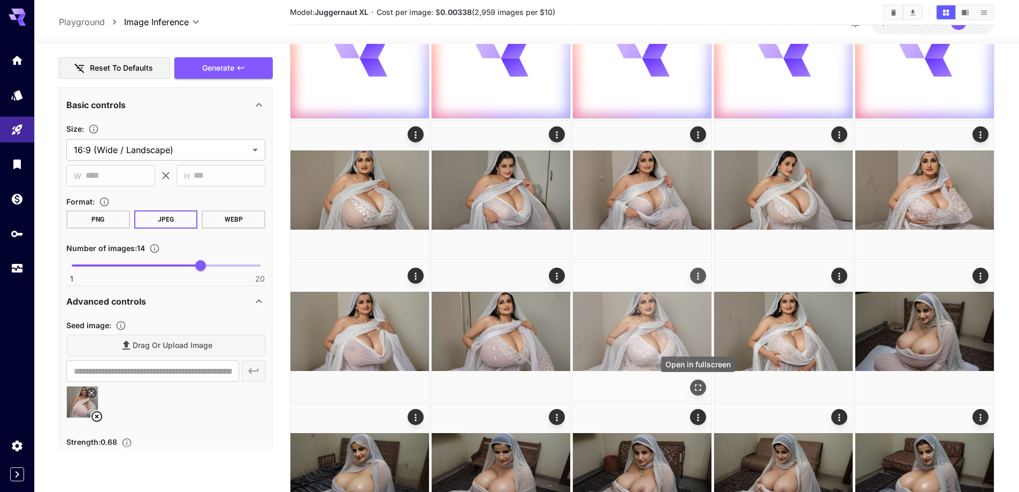
click at [695, 389] on icon "Open in fullscreen" at bounding box center [698, 387] width 11 height 11
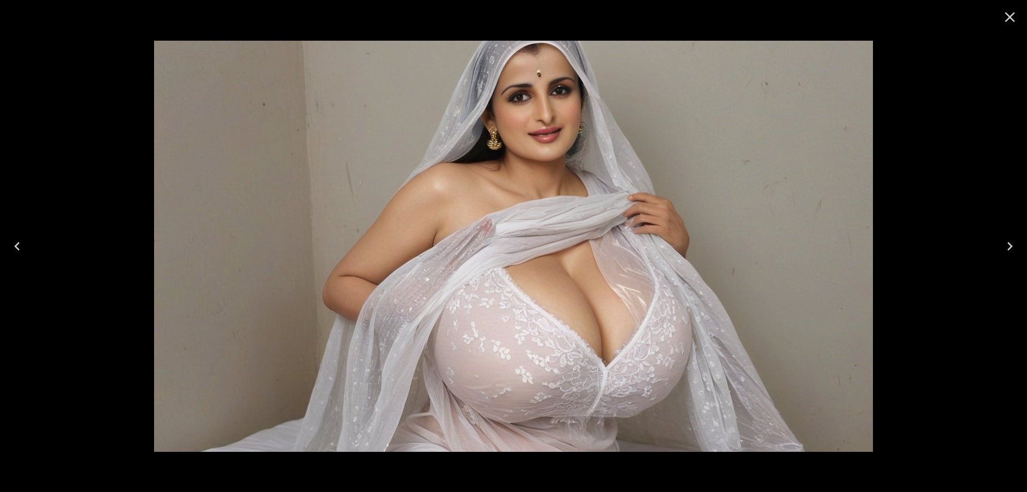
click at [1011, 246] on icon "Next" at bounding box center [1010, 246] width 5 height 9
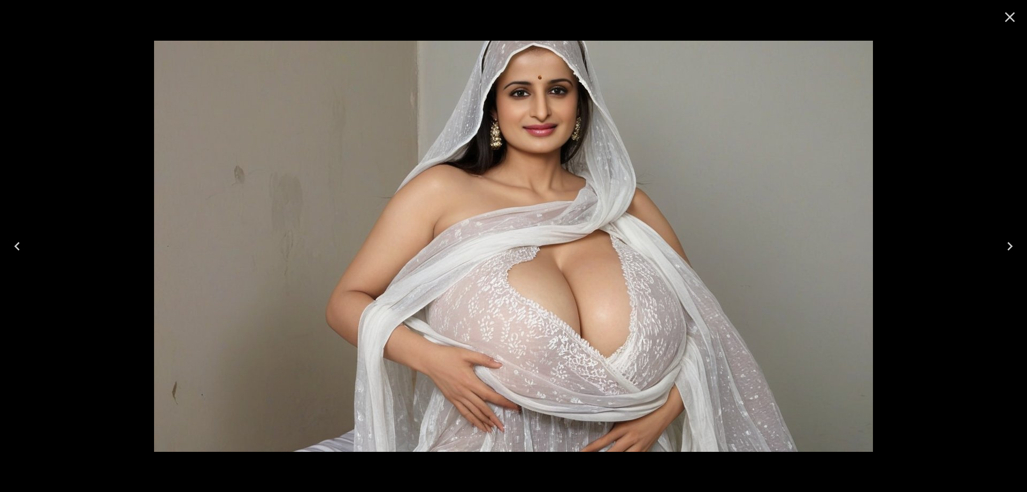
click at [1011, 246] on icon "Next" at bounding box center [1010, 246] width 5 height 9
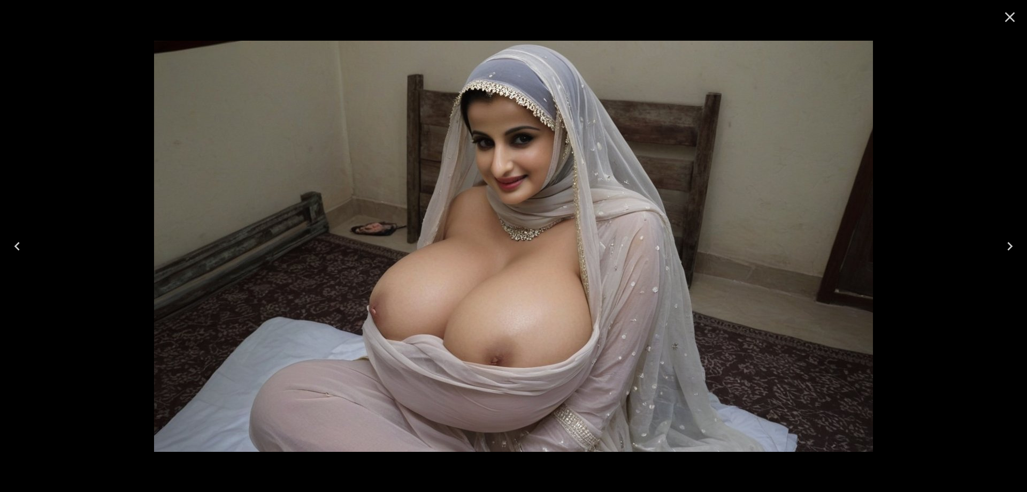
click at [21, 251] on icon "Previous" at bounding box center [17, 246] width 17 height 17
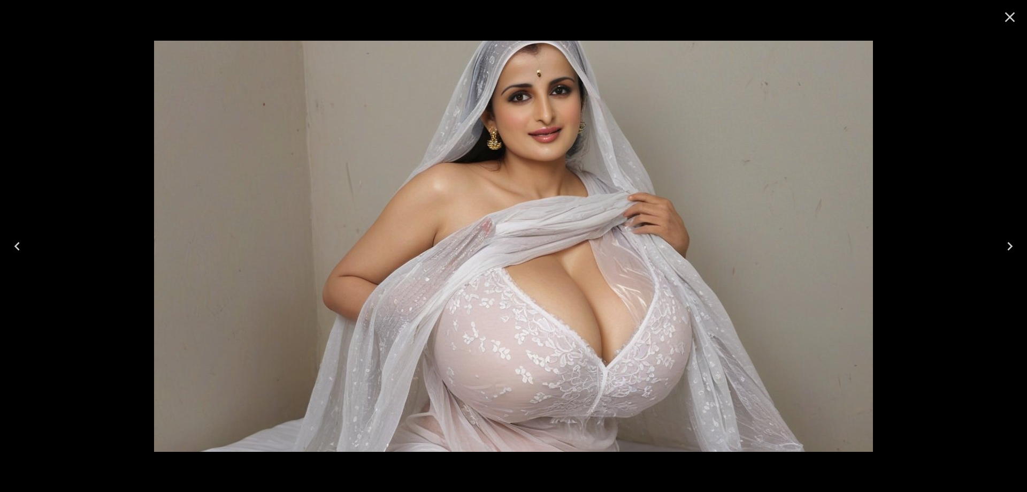
click at [21, 251] on icon "Previous" at bounding box center [17, 246] width 17 height 17
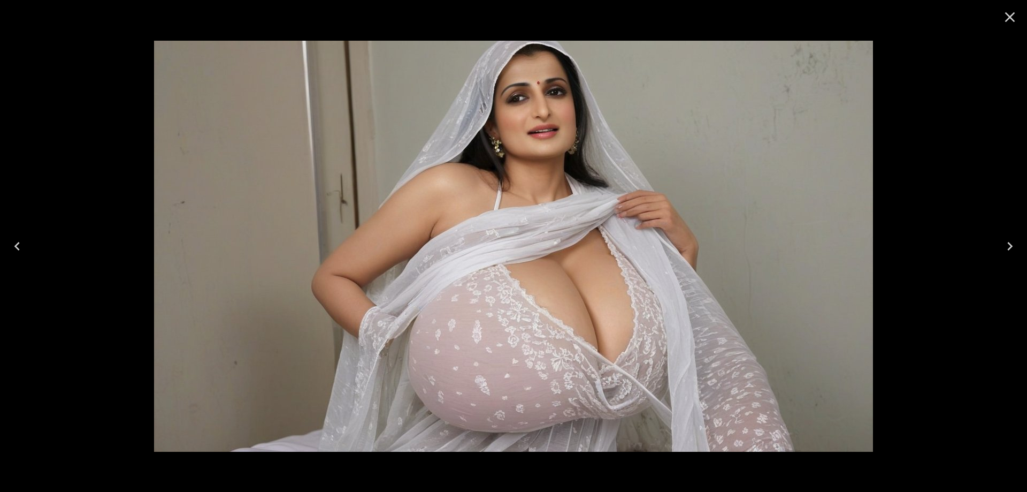
click at [21, 251] on icon "Previous" at bounding box center [17, 246] width 17 height 17
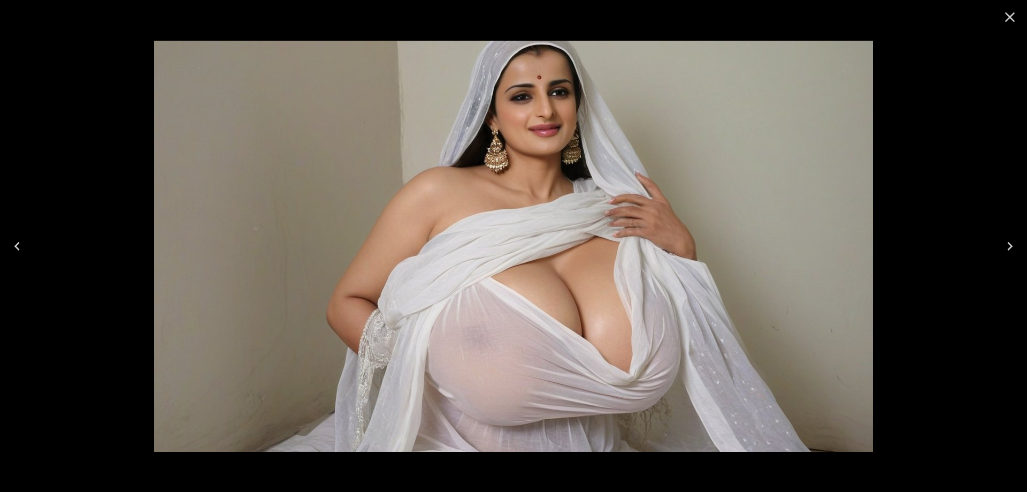
click at [21, 251] on icon "Previous" at bounding box center [17, 246] width 17 height 17
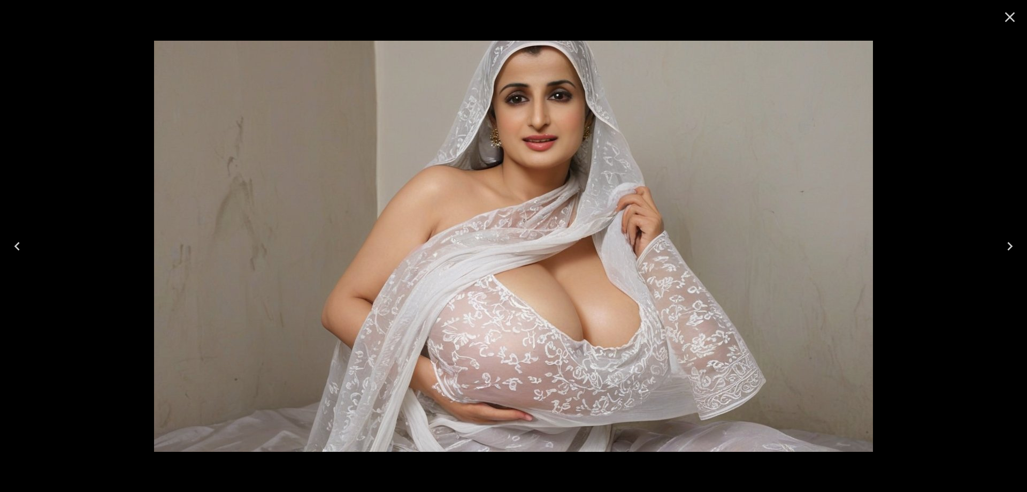
click at [21, 251] on icon "Previous" at bounding box center [17, 246] width 17 height 17
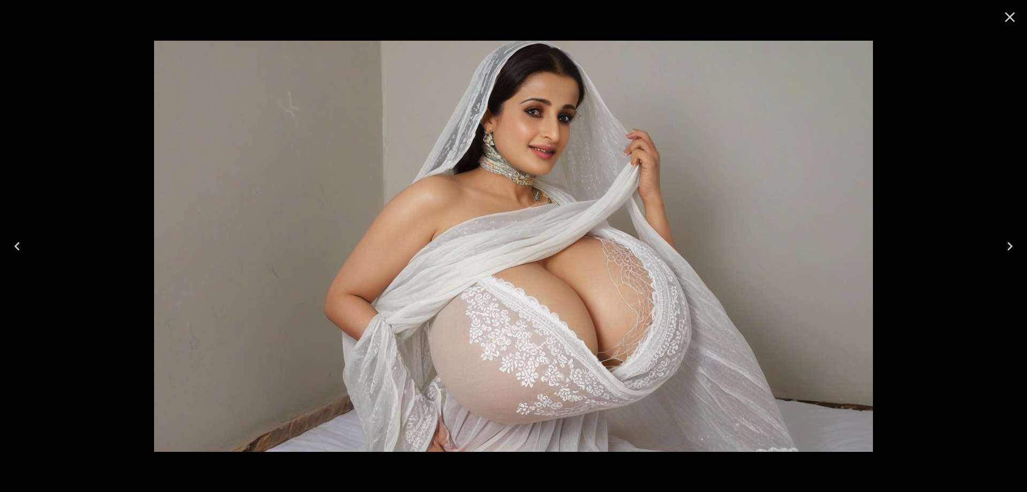
click at [1008, 22] on icon "Close" at bounding box center [1010, 17] width 17 height 17
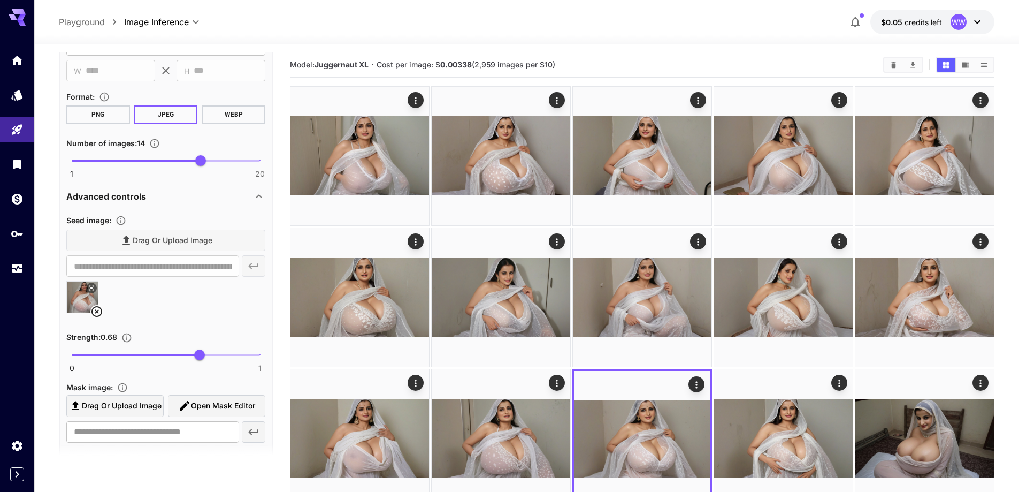
scroll to position [588, 0]
click at [95, 313] on icon at bounding box center [96, 310] width 13 height 13
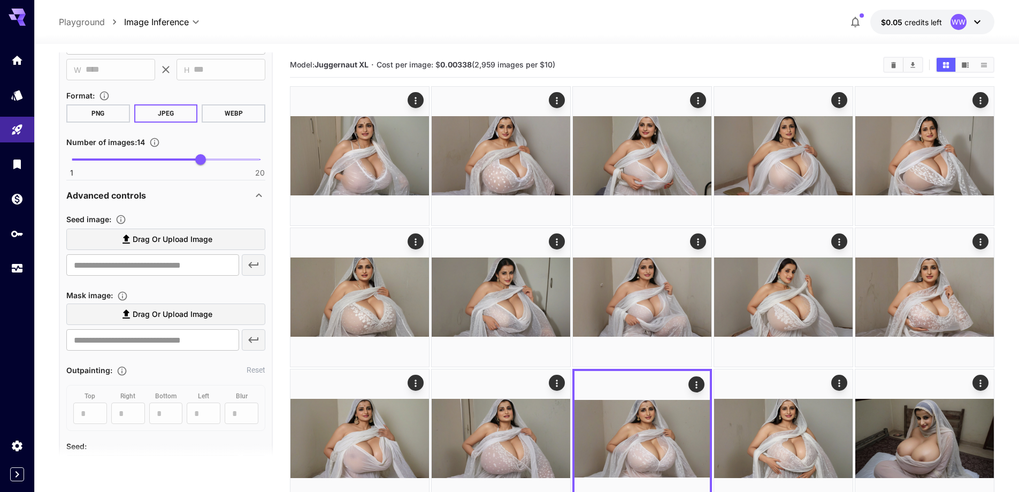
click at [180, 243] on span "Drag or upload image" at bounding box center [173, 239] width 80 height 13
click at [0, 0] on input "Drag or upload image" at bounding box center [0, 0] width 0 height 0
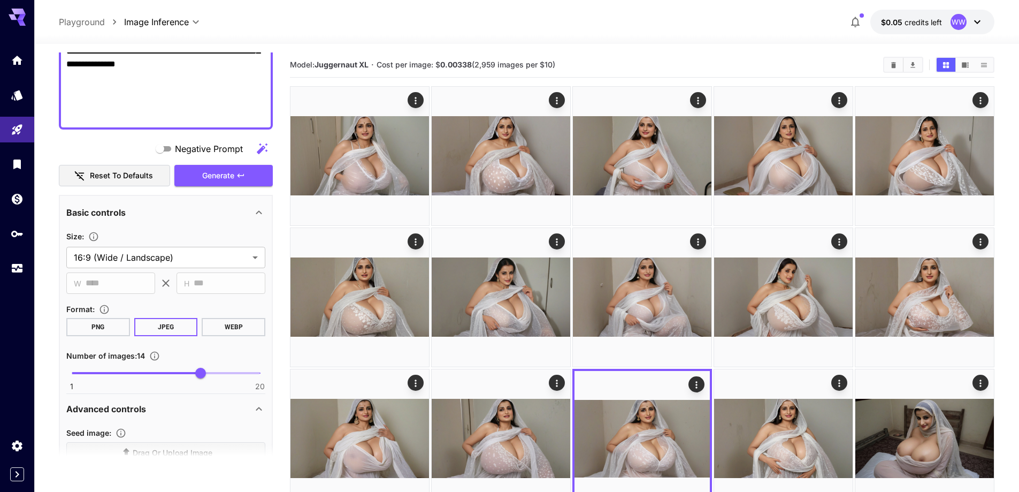
scroll to position [374, 0]
type input "**********"
click at [215, 171] on span "Generate" at bounding box center [218, 176] width 32 height 13
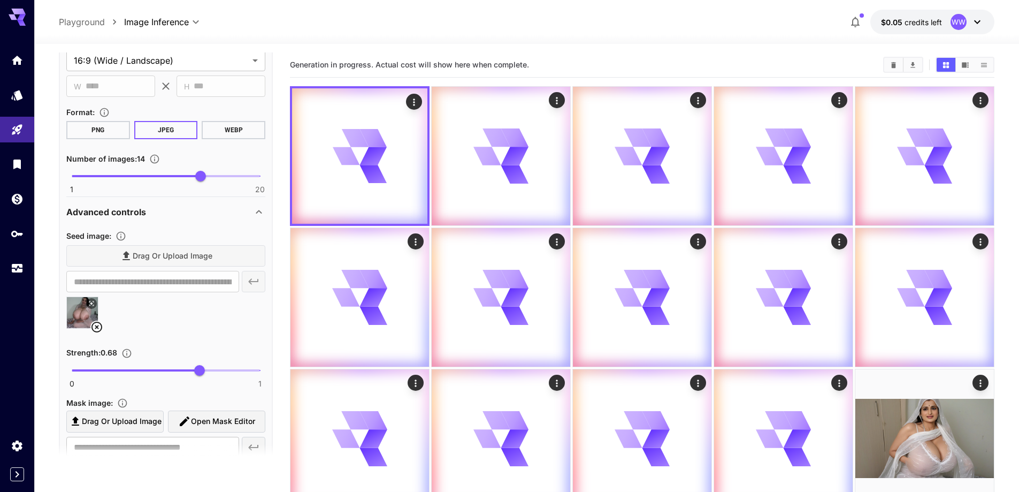
scroll to position [588, 0]
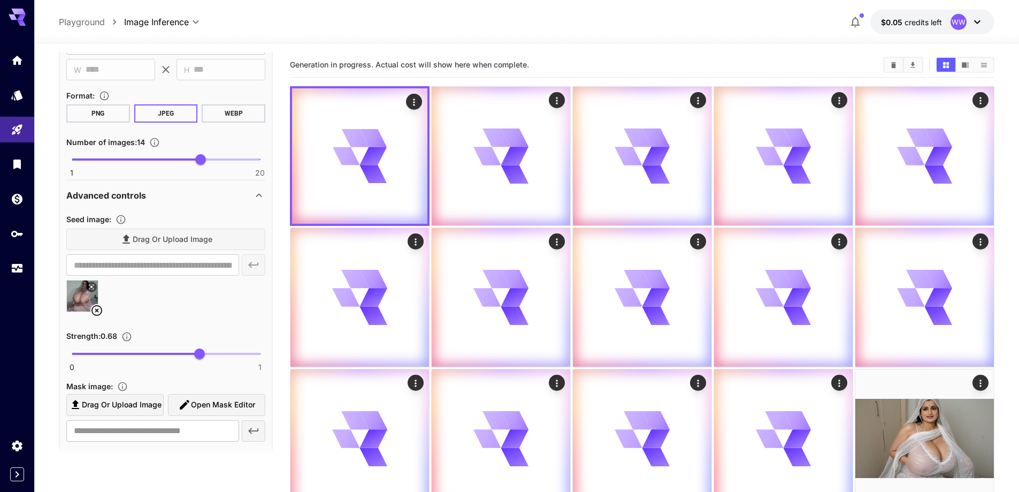
click at [98, 309] on icon at bounding box center [97, 310] width 11 height 11
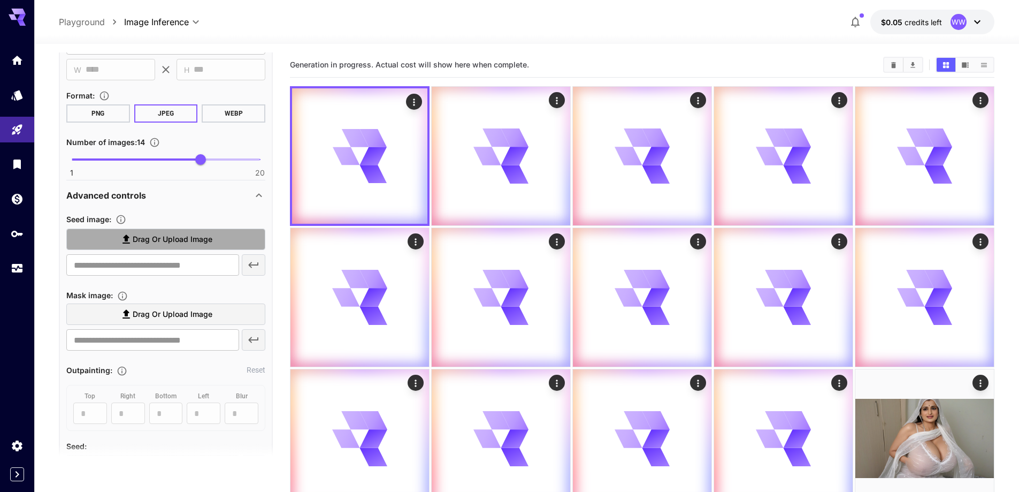
click at [180, 238] on span "Drag or upload image" at bounding box center [173, 239] width 80 height 13
click at [0, 0] on input "Drag or upload image" at bounding box center [0, 0] width 0 height 0
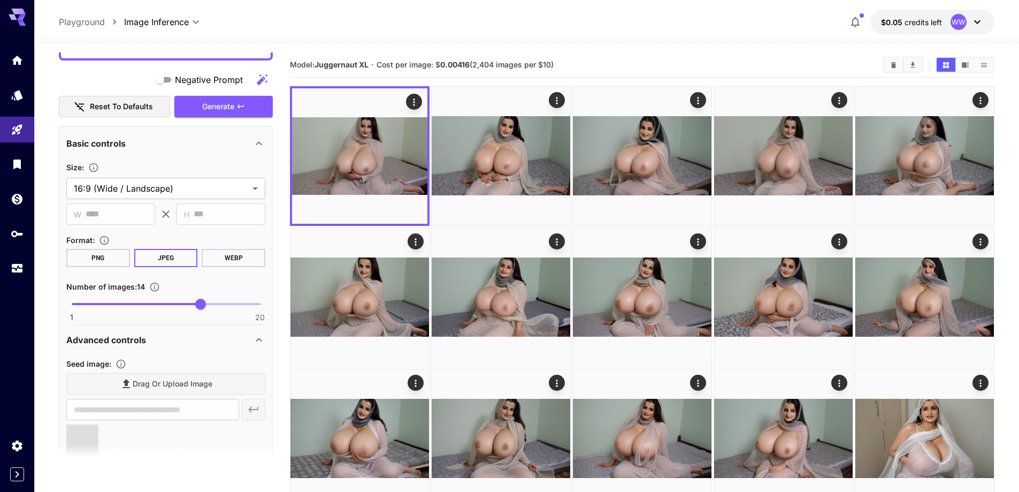
scroll to position [428, 0]
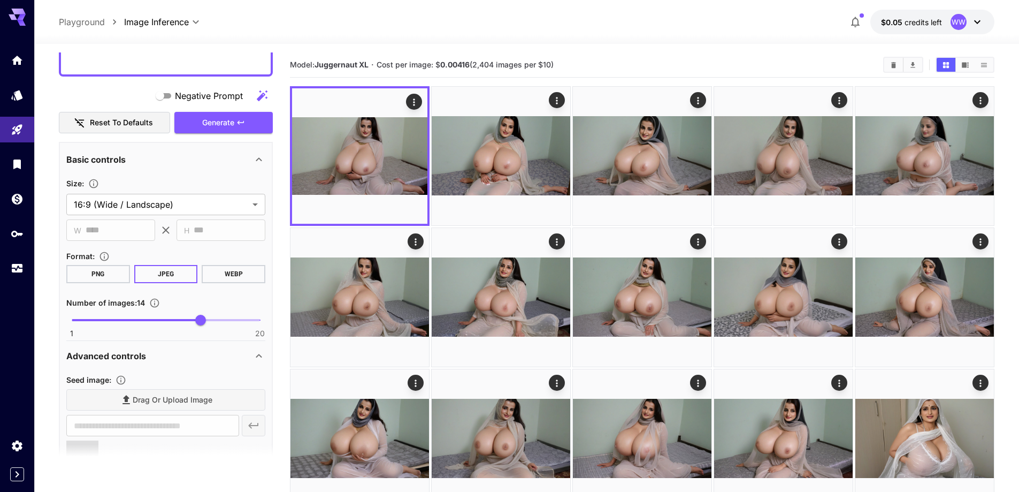
type input "**********"
click at [223, 112] on button "Generate" at bounding box center [223, 123] width 98 height 22
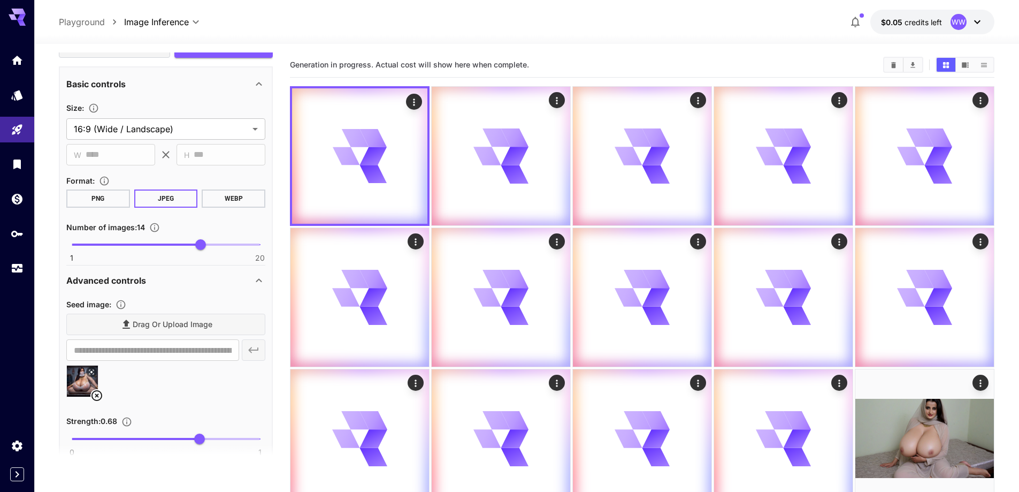
scroll to position [588, 0]
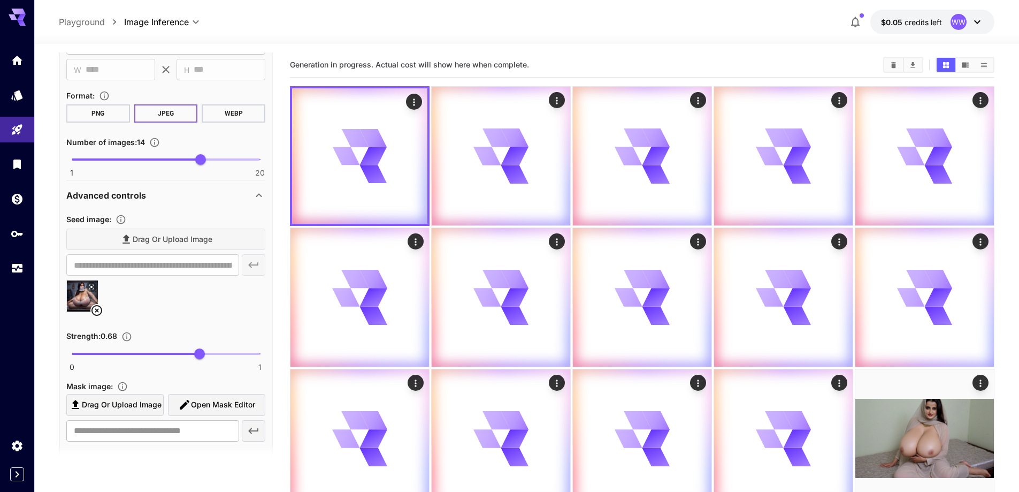
click at [96, 306] on icon at bounding box center [97, 310] width 11 height 11
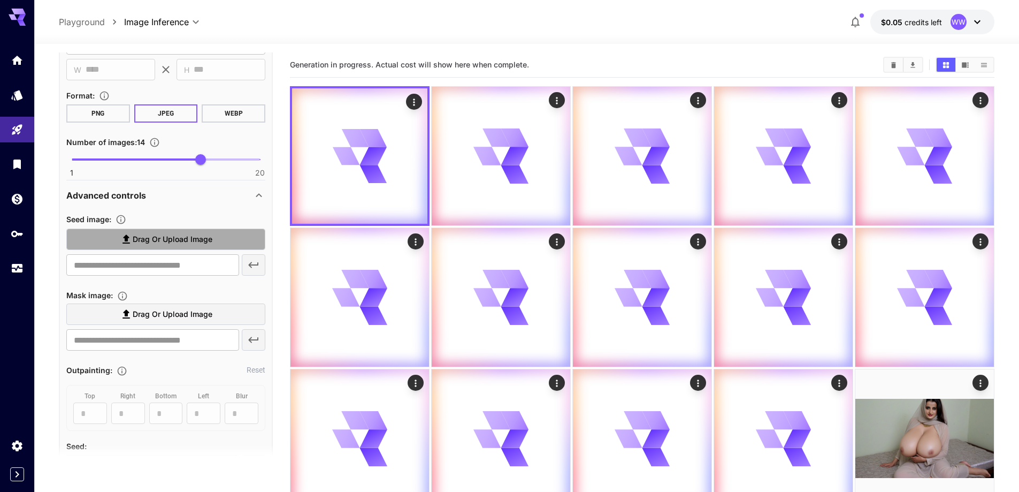
click at [196, 239] on span "Drag or upload image" at bounding box center [173, 239] width 80 height 13
click at [0, 0] on input "Drag or upload image" at bounding box center [0, 0] width 0 height 0
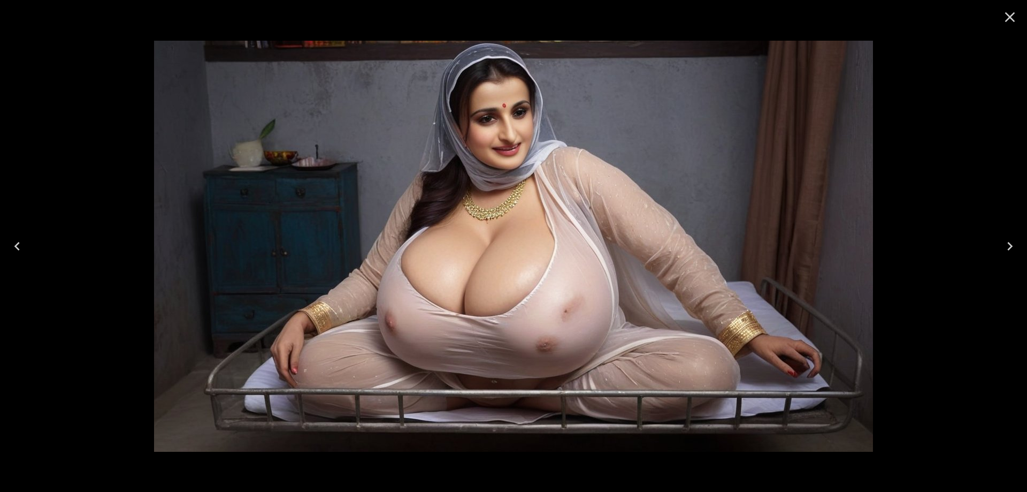
scroll to position [481, 0]
click at [1012, 238] on icon "Next" at bounding box center [1010, 246] width 17 height 17
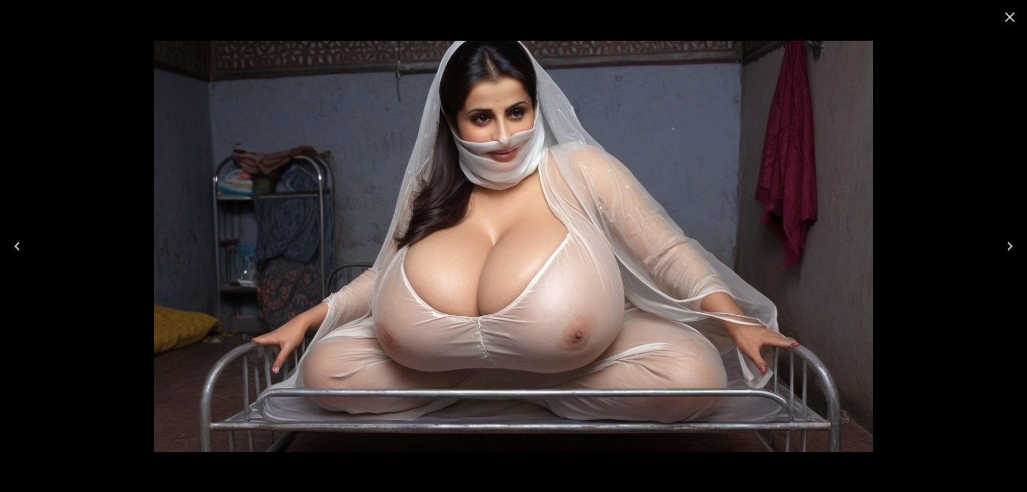
click at [1011, 238] on icon "Next" at bounding box center [1010, 246] width 17 height 17
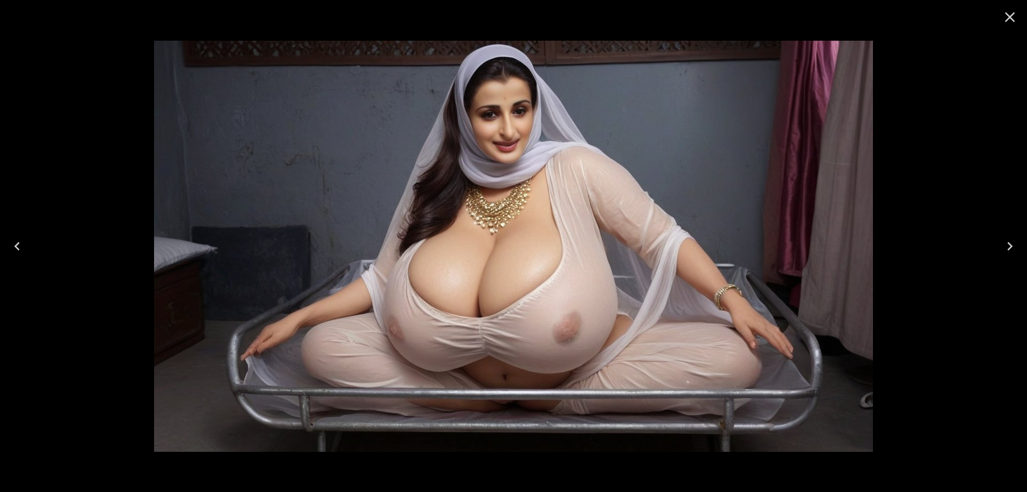
click at [1011, 238] on icon "Next" at bounding box center [1010, 246] width 17 height 17
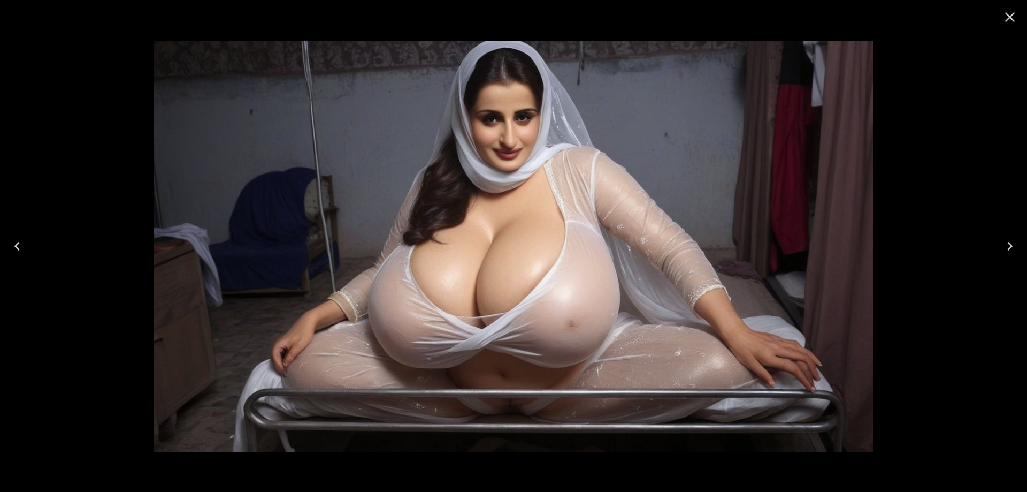
click at [1001, 248] on button "Next" at bounding box center [1010, 246] width 34 height 43
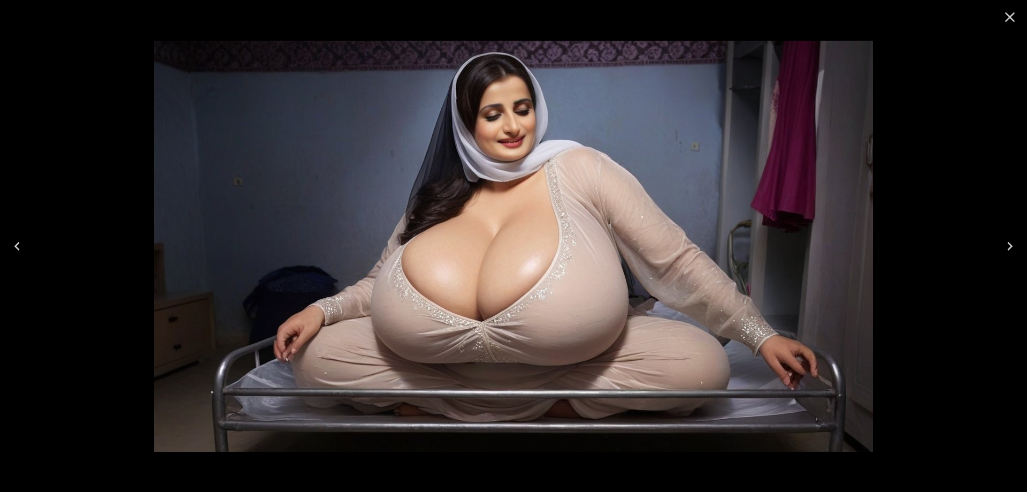
click at [1001, 248] on button "Next" at bounding box center [1010, 246] width 34 height 43
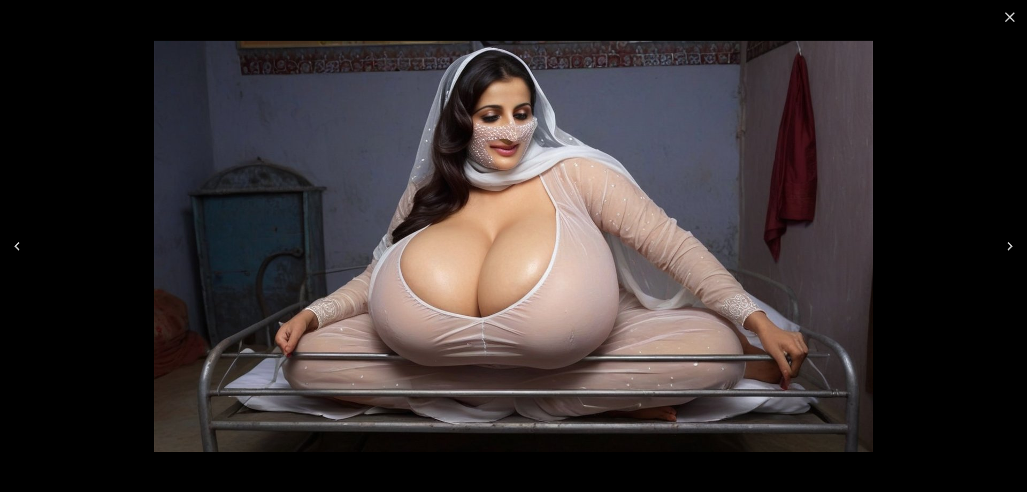
click at [1001, 248] on button "Next" at bounding box center [1010, 246] width 34 height 43
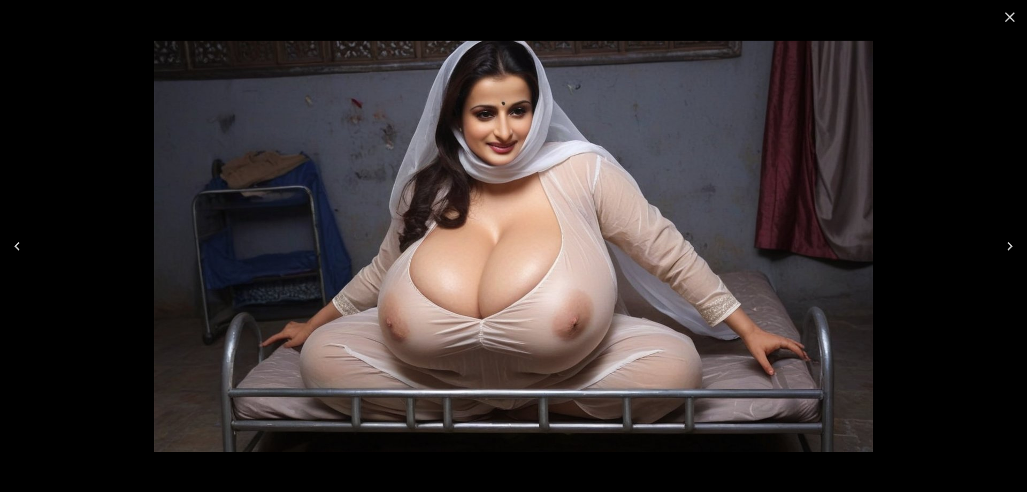
click at [1001, 248] on button "Next" at bounding box center [1010, 246] width 34 height 43
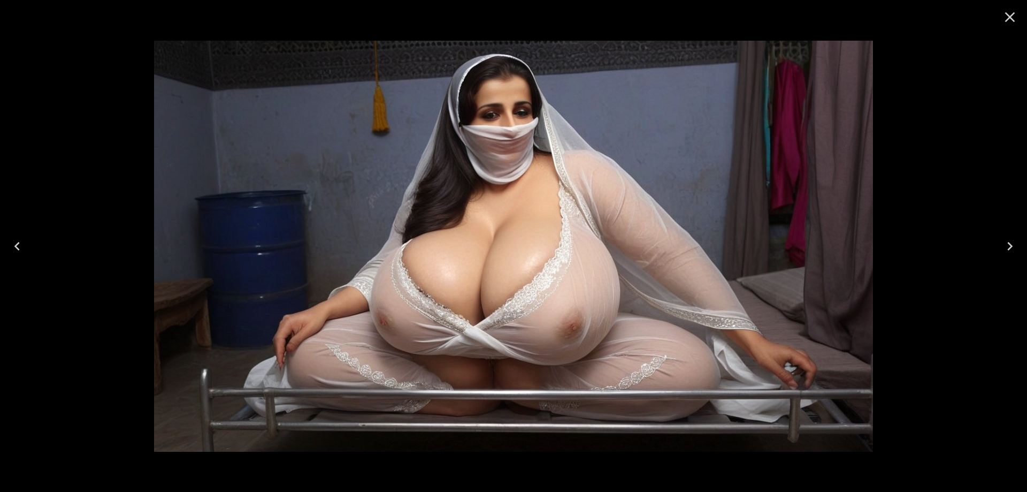
click at [1001, 248] on button "Next" at bounding box center [1010, 246] width 34 height 43
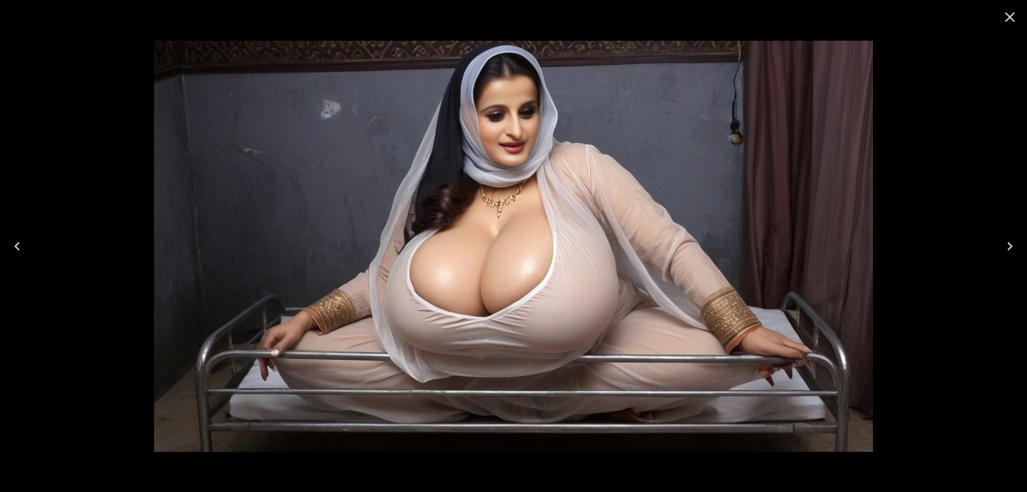
click at [1001, 248] on button "Next" at bounding box center [1010, 246] width 34 height 43
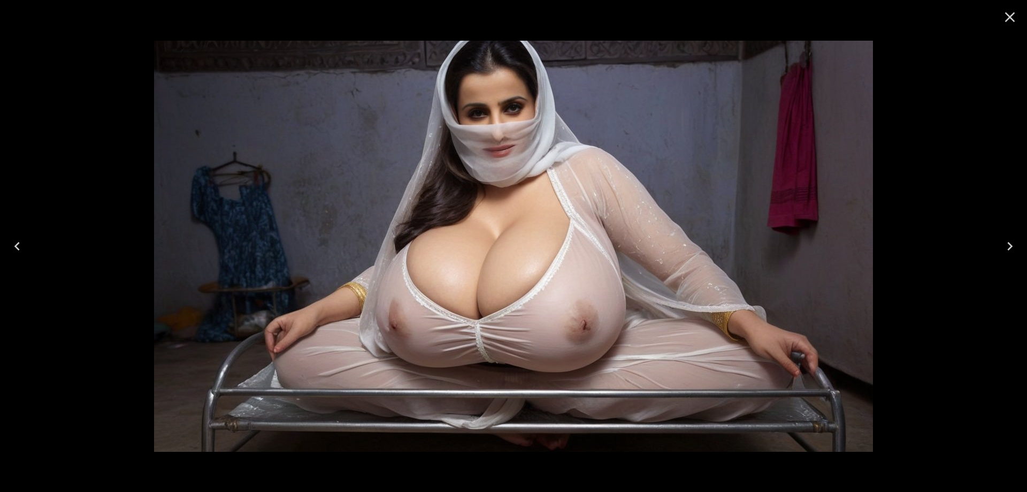
click at [1001, 248] on button "Next" at bounding box center [1010, 246] width 34 height 43
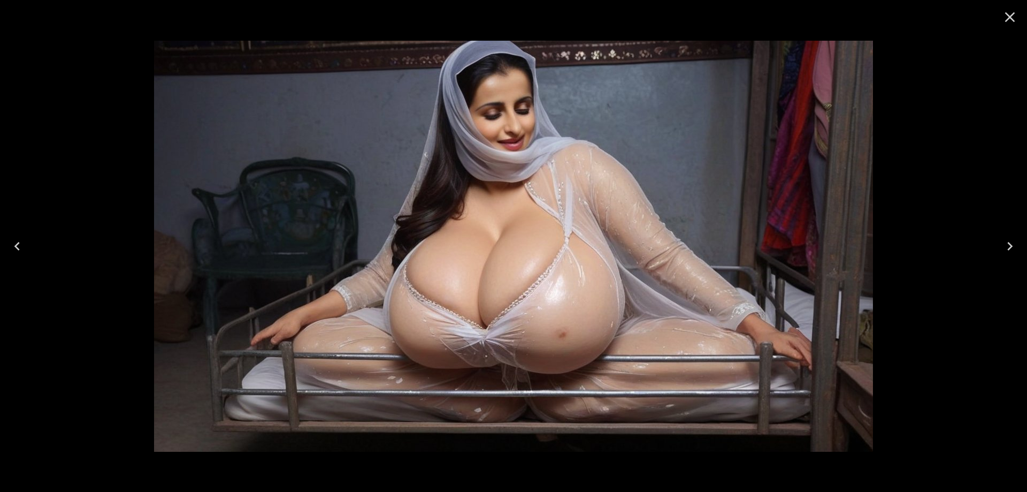
click at [1001, 248] on button "Next" at bounding box center [1010, 246] width 34 height 43
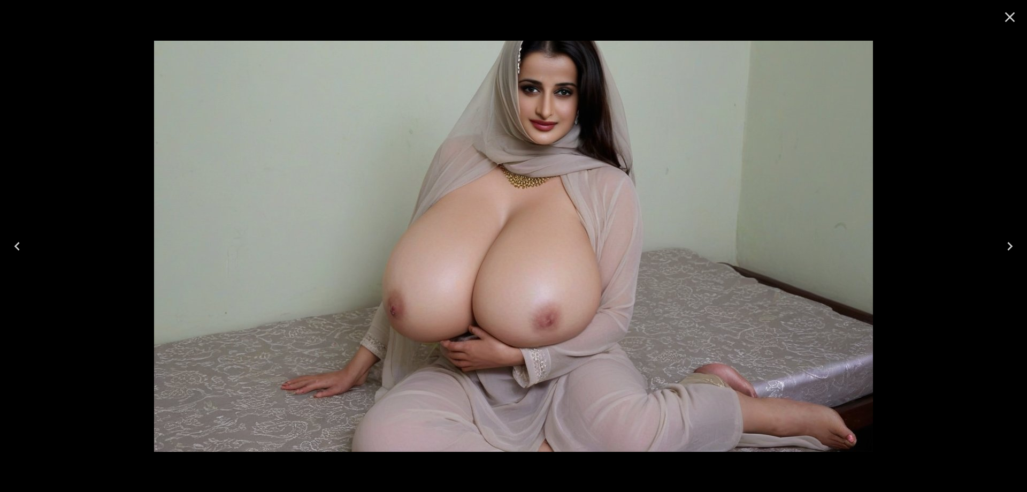
click at [1019, 254] on button "Next" at bounding box center [1010, 246] width 34 height 43
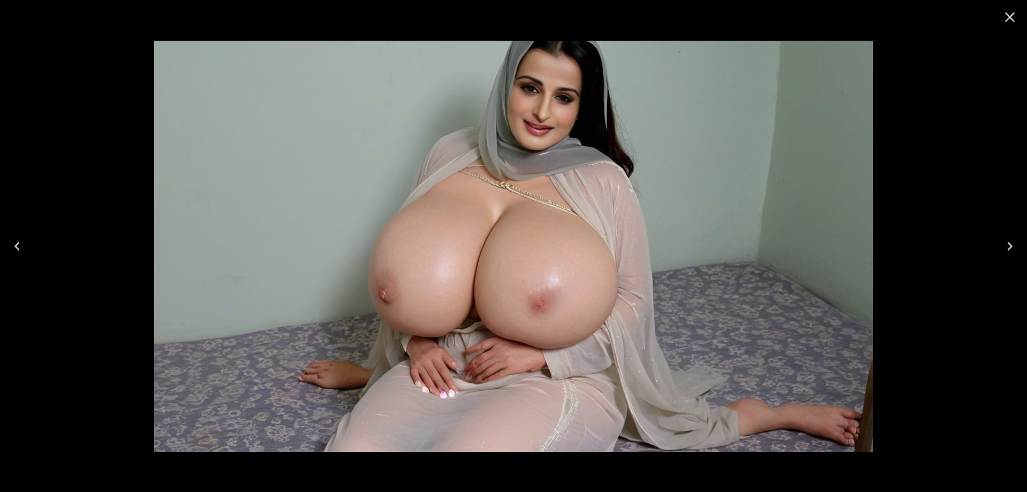
click at [1019, 254] on button "Next" at bounding box center [1010, 246] width 34 height 43
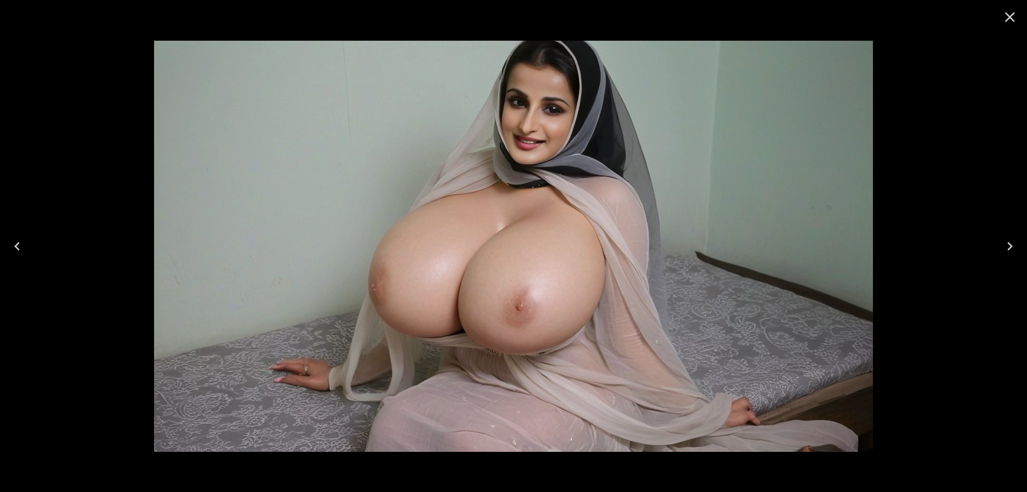
click at [1002, 245] on icon "Next" at bounding box center [1010, 246] width 17 height 17
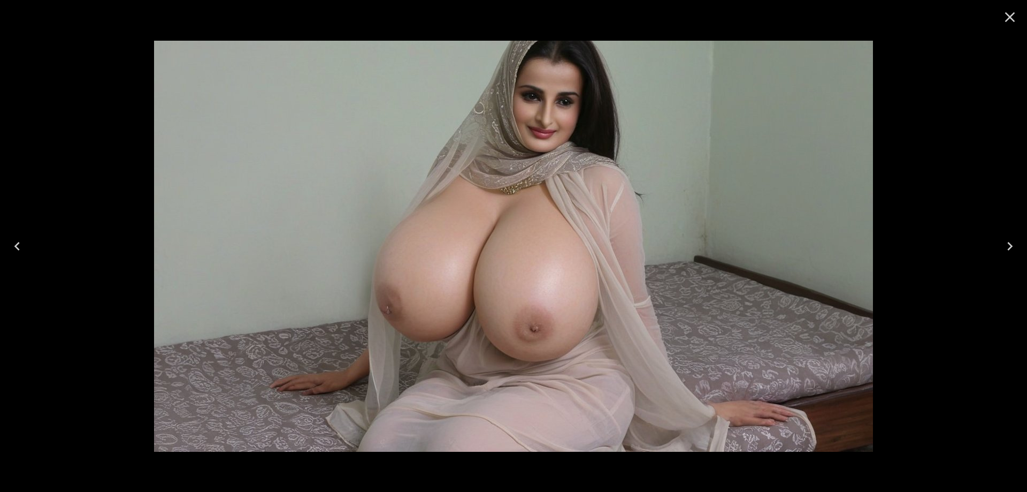
click at [1002, 245] on icon "Next" at bounding box center [1010, 246] width 17 height 17
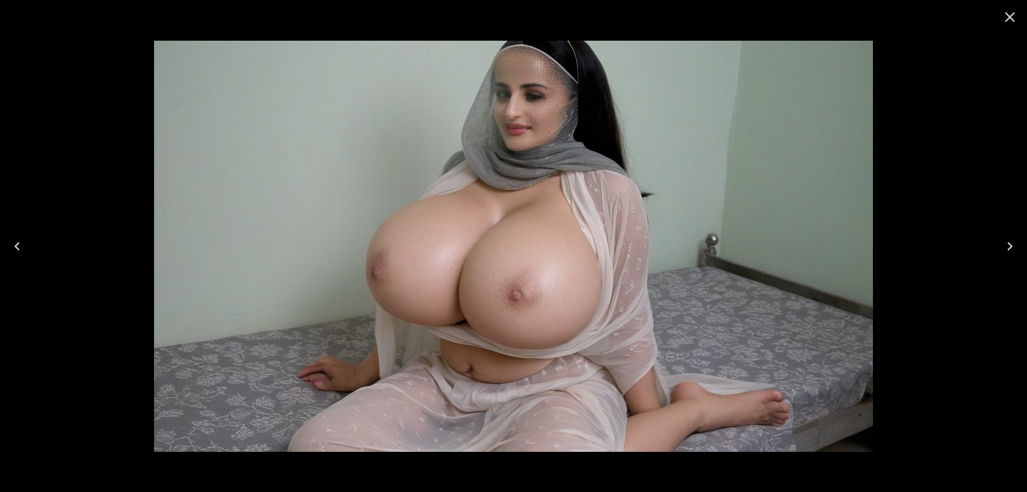
click at [1002, 245] on icon "Next" at bounding box center [1010, 246] width 17 height 17
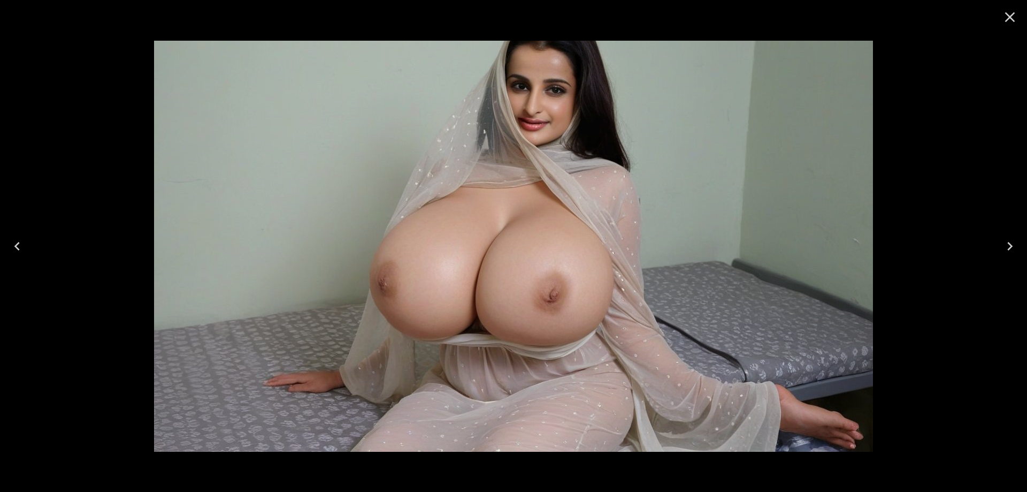
click at [1002, 245] on icon "Next" at bounding box center [1010, 246] width 17 height 17
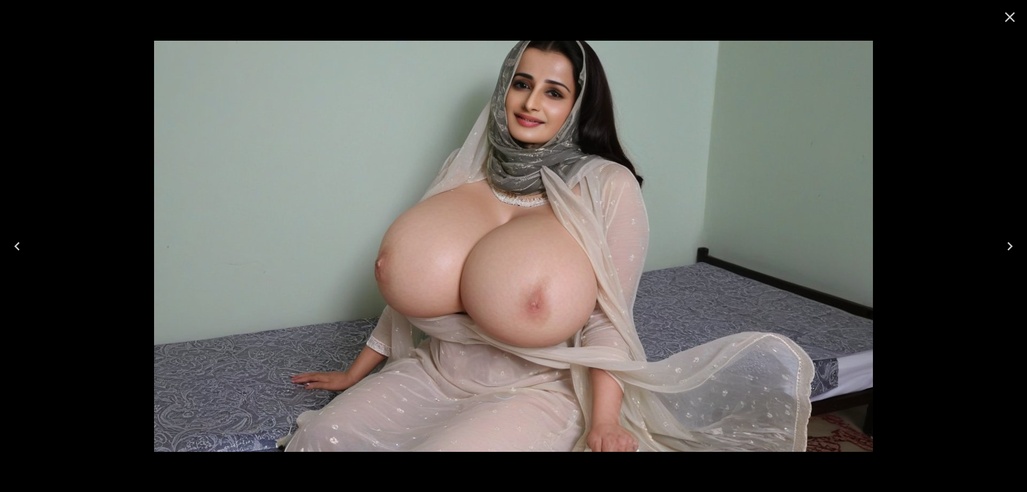
click at [1002, 245] on icon "Next" at bounding box center [1010, 246] width 17 height 17
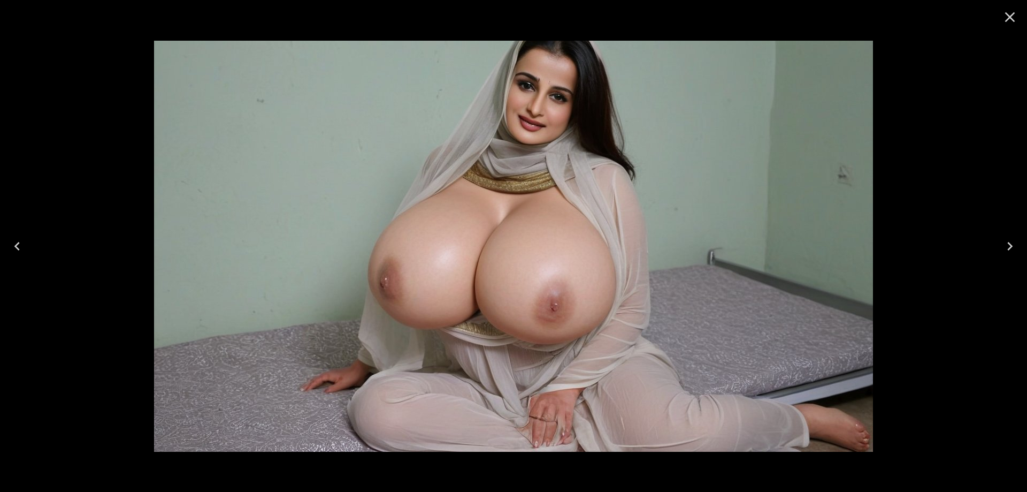
click at [1002, 245] on icon "Next" at bounding box center [1010, 246] width 17 height 17
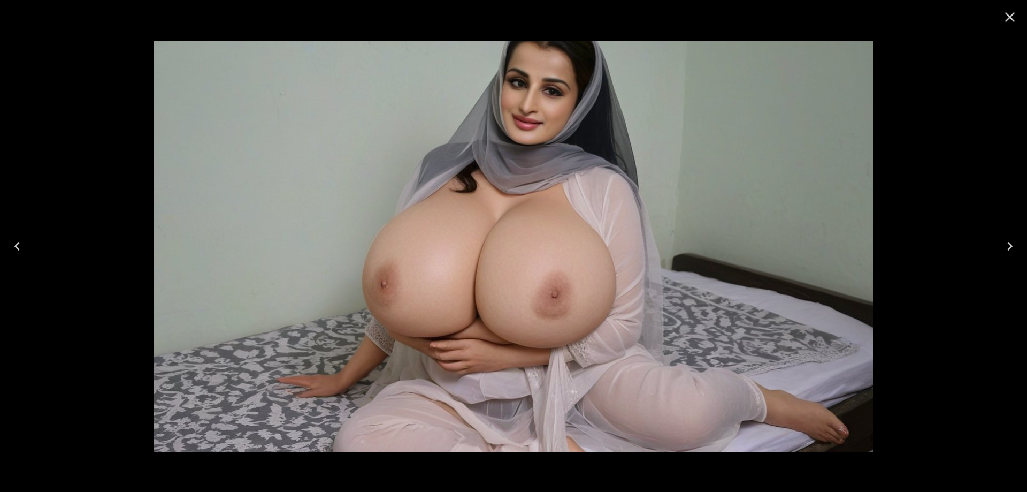
click at [1002, 245] on icon "Next" at bounding box center [1010, 246] width 17 height 17
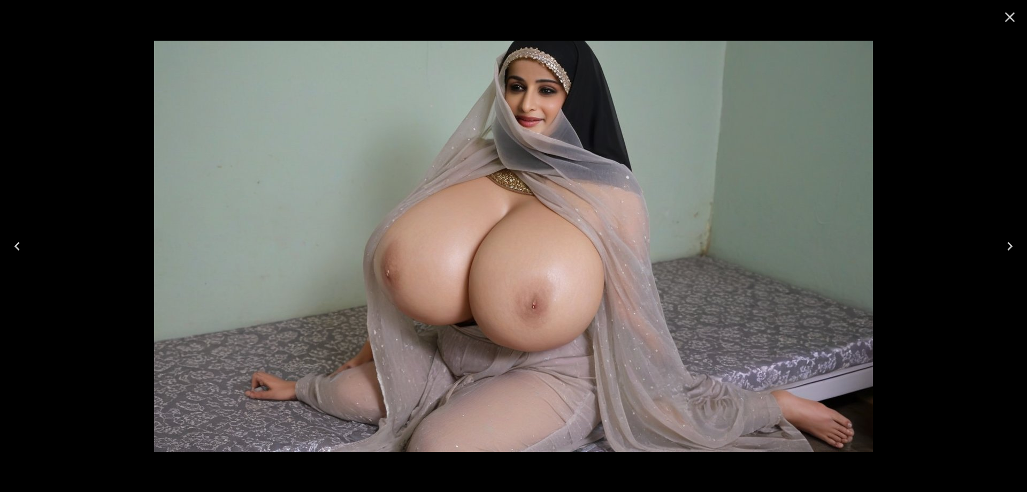
click at [1002, 245] on icon "Next" at bounding box center [1010, 246] width 17 height 17
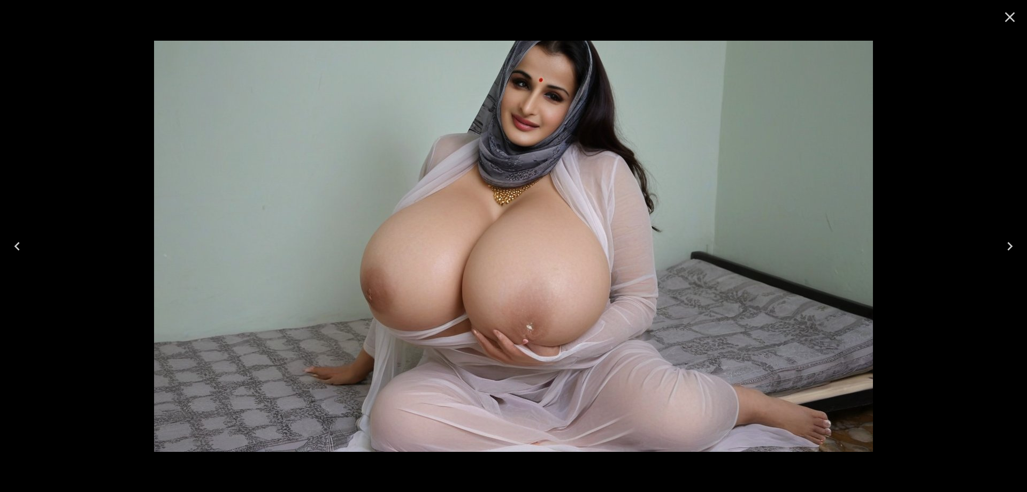
click at [1002, 245] on icon "Next" at bounding box center [1010, 246] width 17 height 17
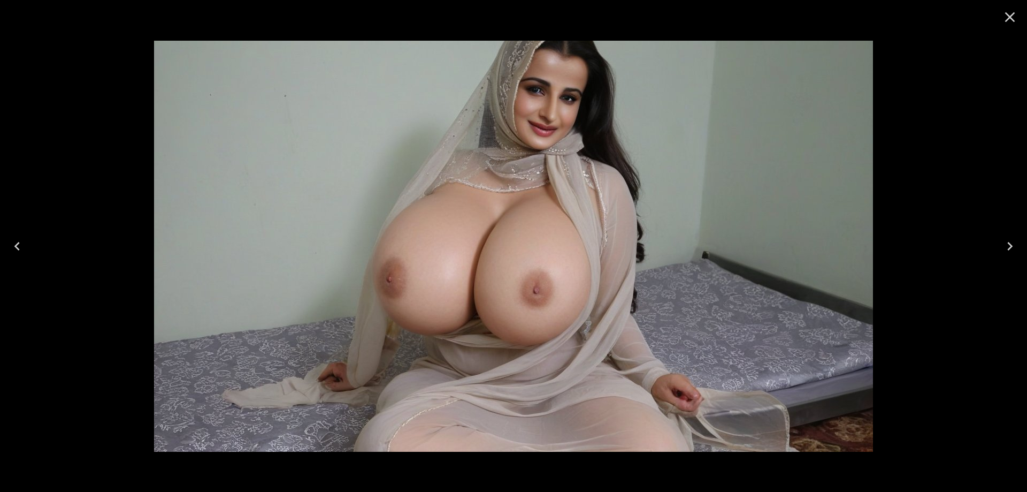
click at [1002, 245] on icon "Next" at bounding box center [1010, 246] width 17 height 17
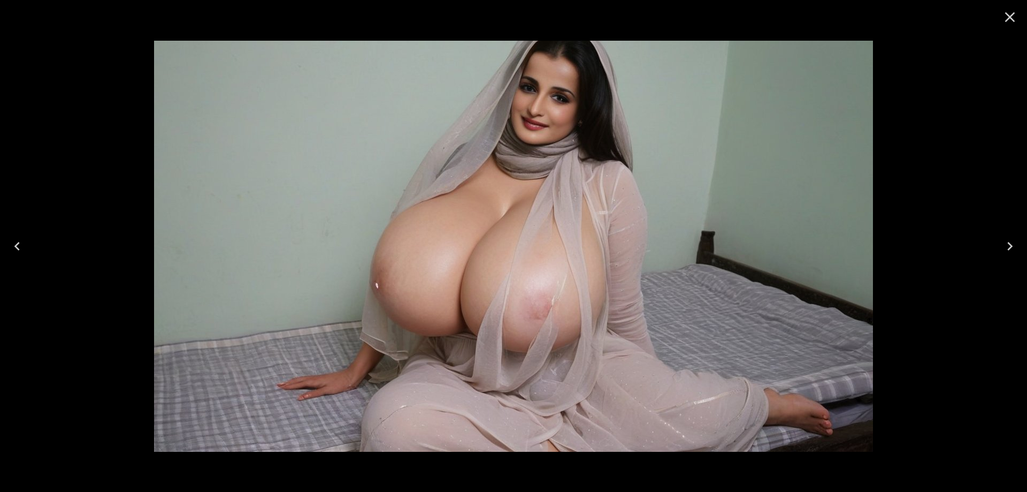
click at [1002, 245] on icon "Next" at bounding box center [1010, 246] width 17 height 17
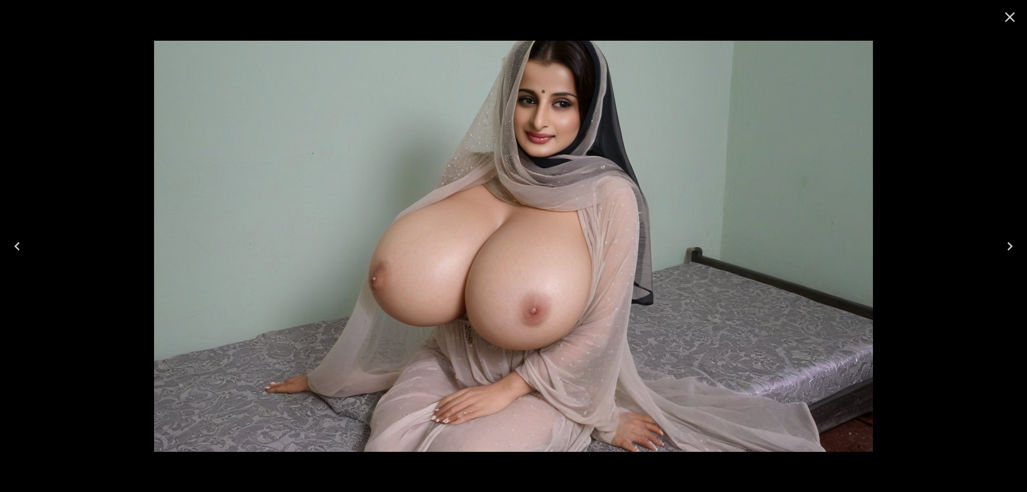
click at [1002, 245] on icon "Next" at bounding box center [1010, 246] width 17 height 17
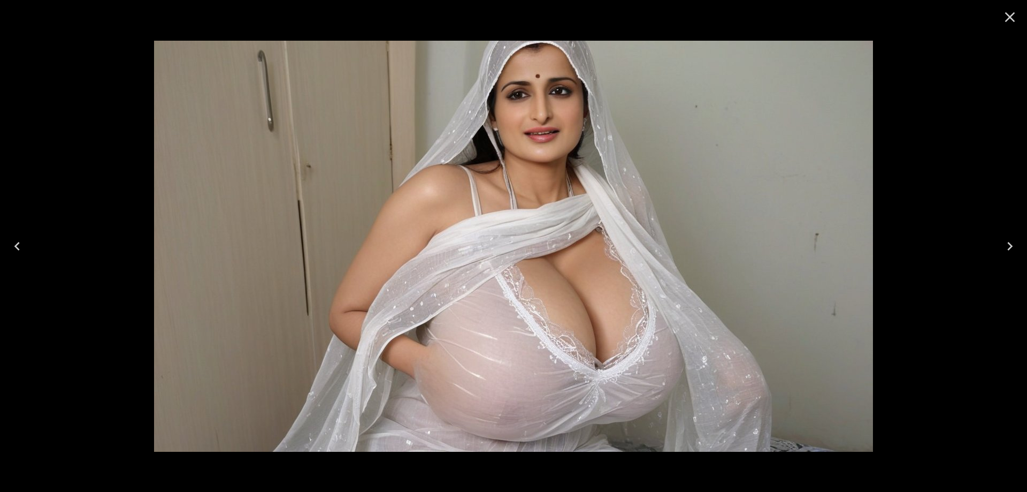
click at [1002, 245] on icon "Next" at bounding box center [1010, 246] width 17 height 17
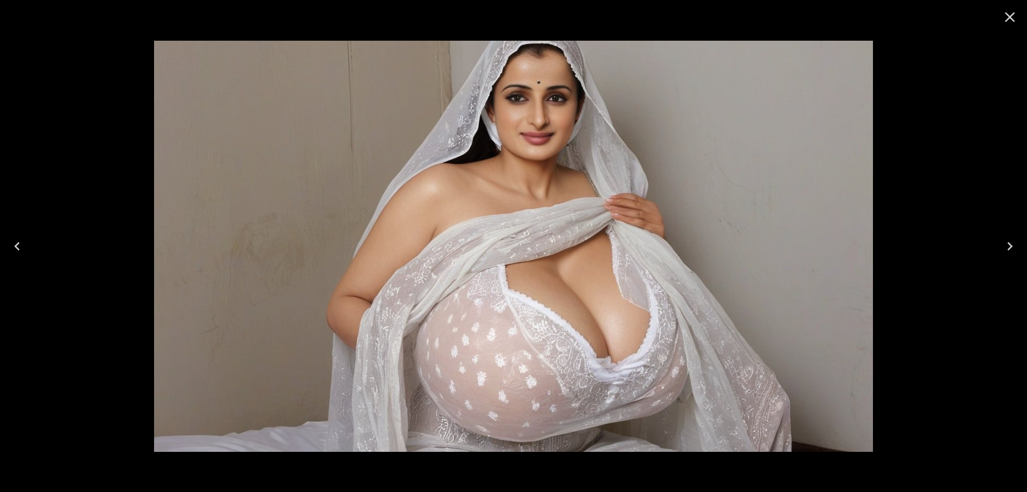
click at [1021, 249] on button "Next" at bounding box center [1010, 246] width 34 height 43
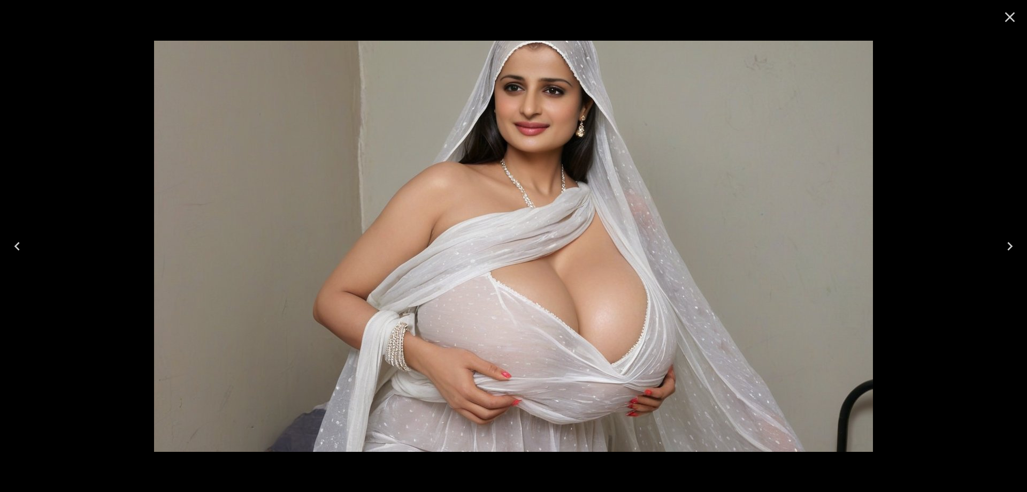
click at [1021, 249] on button "Next" at bounding box center [1010, 246] width 34 height 43
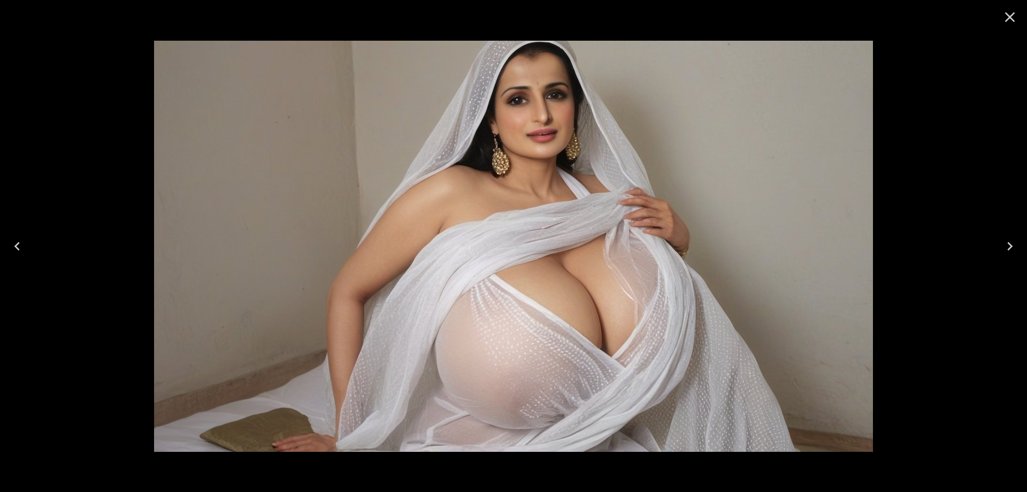
click at [999, 250] on button "Next" at bounding box center [1010, 246] width 34 height 43
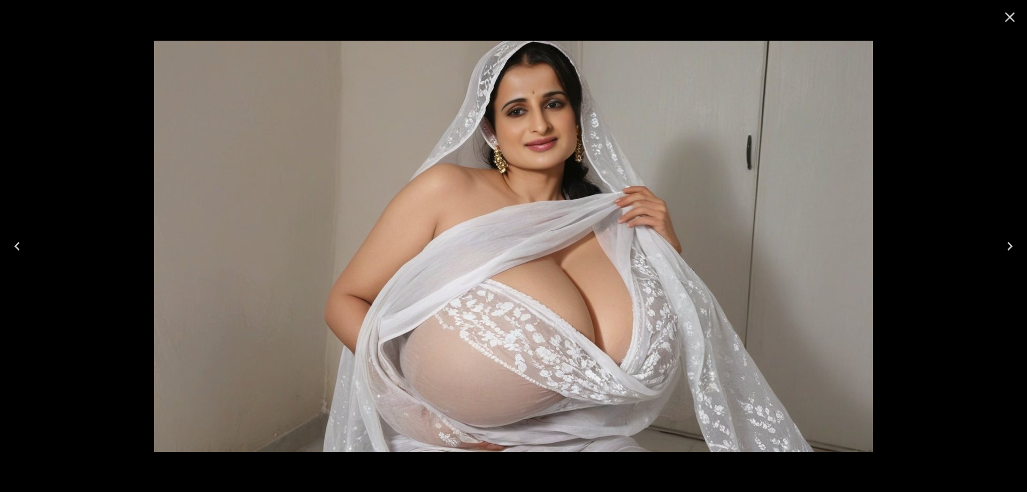
click at [1001, 249] on button "Next" at bounding box center [1010, 246] width 34 height 43
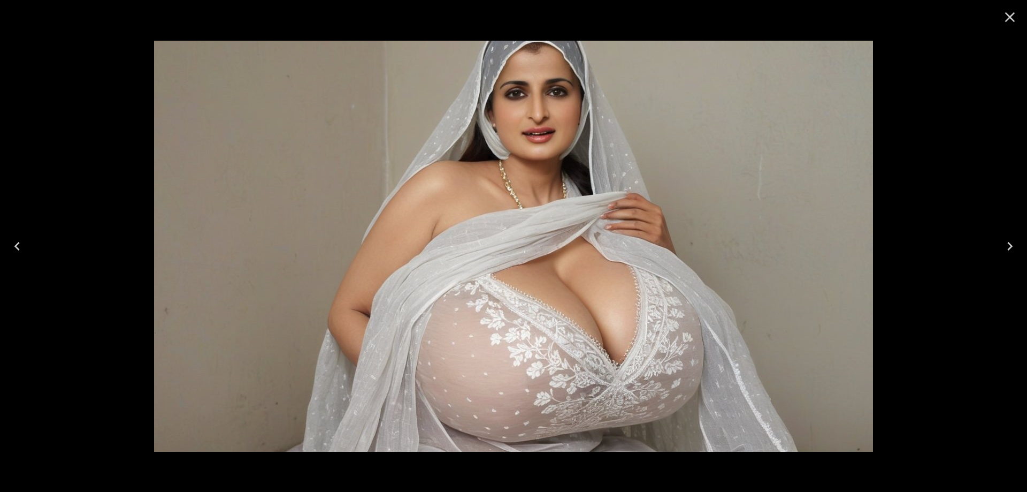
click at [1020, 241] on button "Next" at bounding box center [1010, 246] width 34 height 43
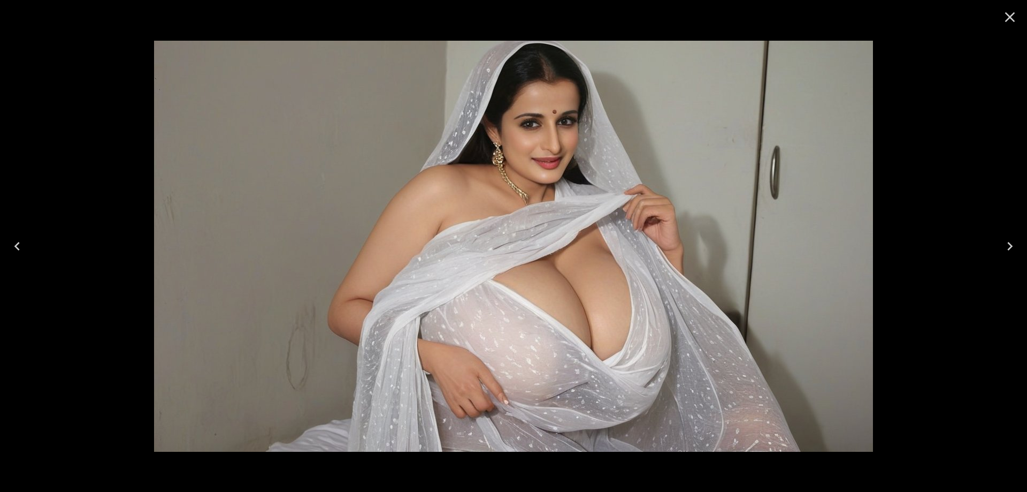
click at [1020, 241] on button "Next" at bounding box center [1010, 246] width 34 height 43
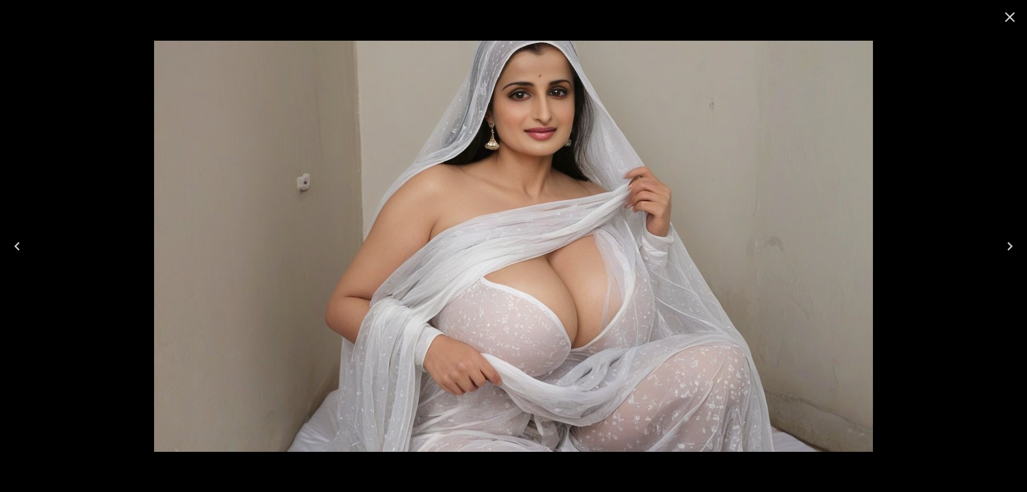
click at [1004, 247] on icon "Next" at bounding box center [1010, 246] width 17 height 17
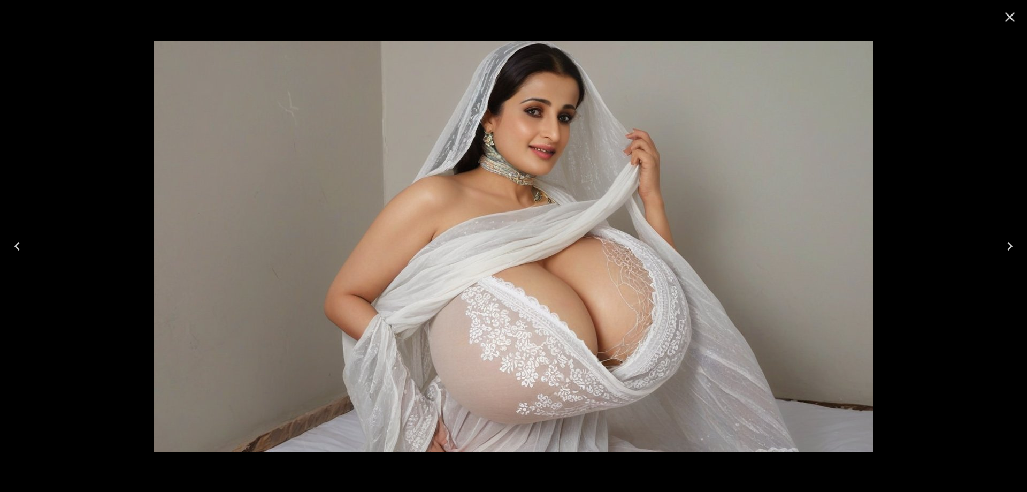
click at [1001, 253] on button "Next" at bounding box center [1010, 246] width 34 height 43
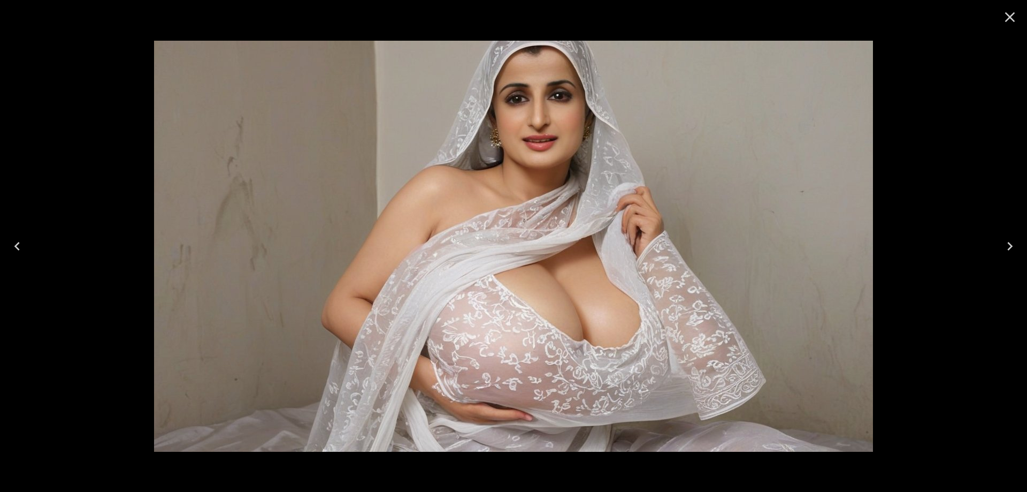
click at [1001, 253] on button "Next" at bounding box center [1010, 246] width 34 height 43
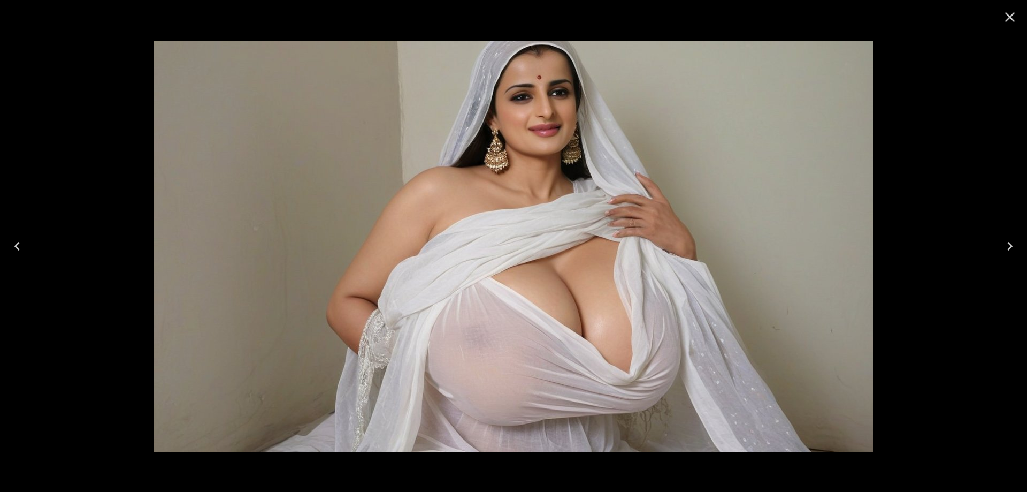
click at [1001, 253] on button "Next" at bounding box center [1010, 246] width 34 height 43
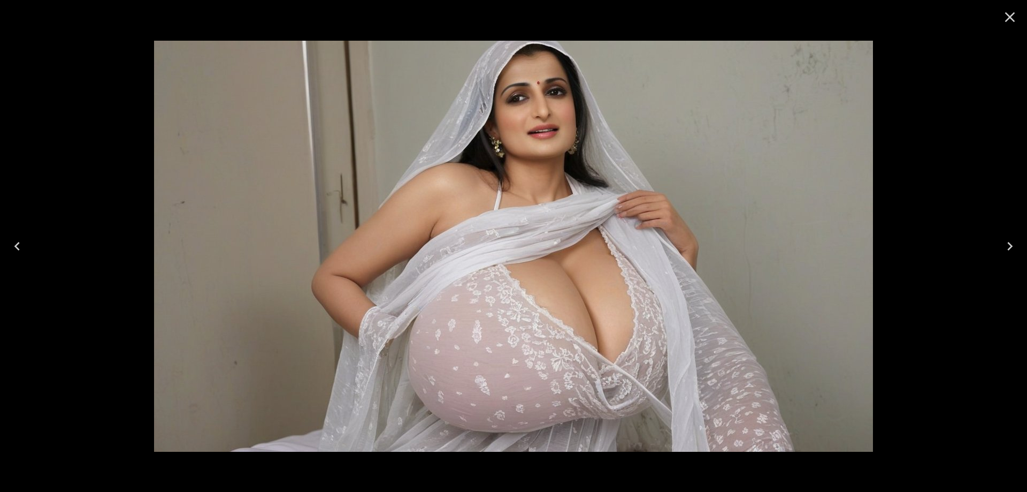
click at [1014, 252] on icon "Next" at bounding box center [1010, 246] width 17 height 17
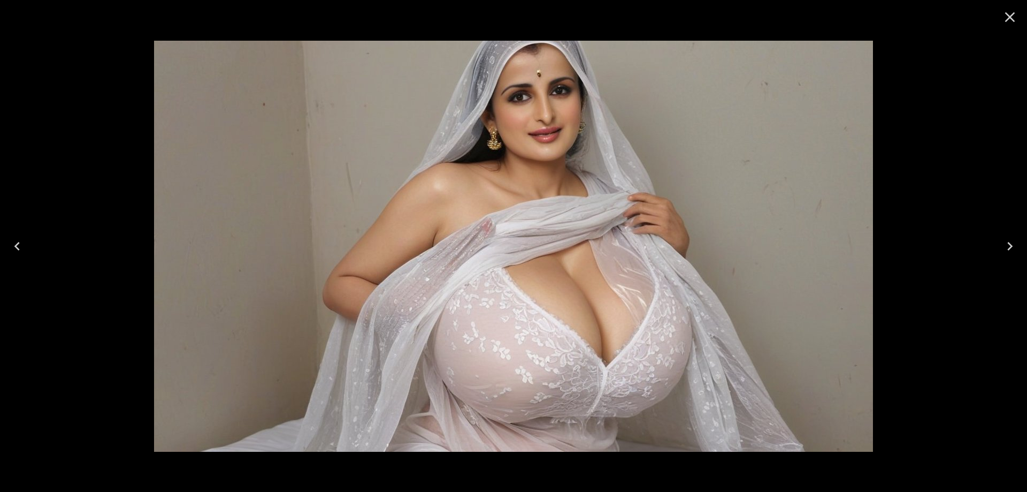
click at [1014, 252] on icon "Next" at bounding box center [1010, 246] width 17 height 17
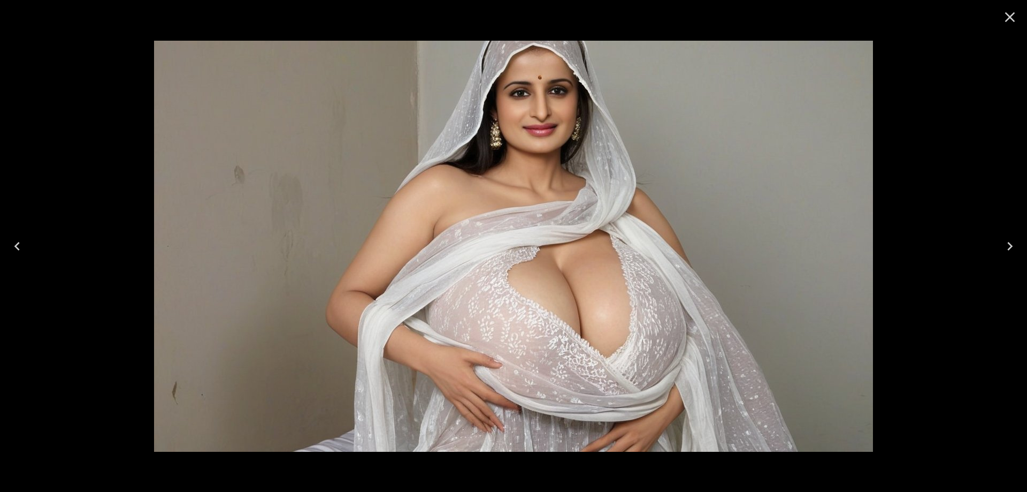
click at [1014, 252] on icon "Next" at bounding box center [1010, 246] width 17 height 17
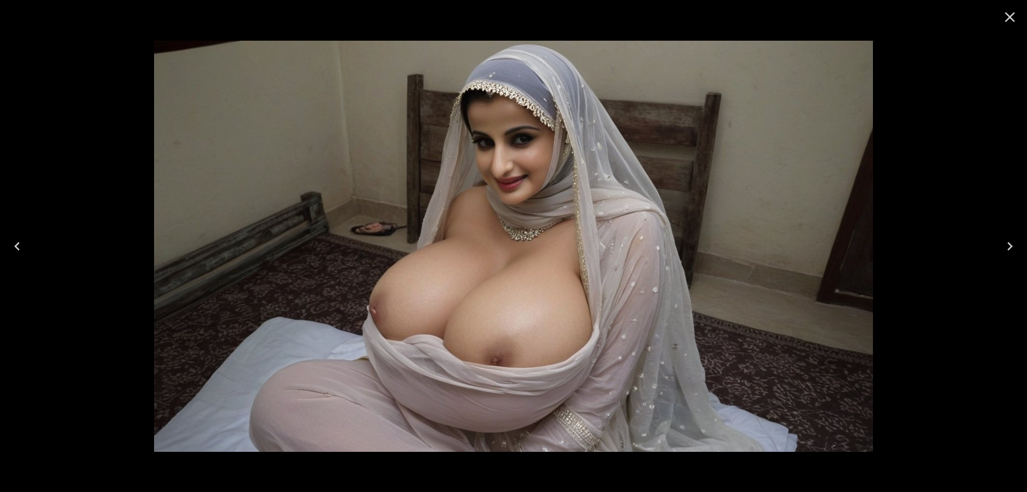
click at [1011, 258] on button "Next" at bounding box center [1010, 246] width 34 height 43
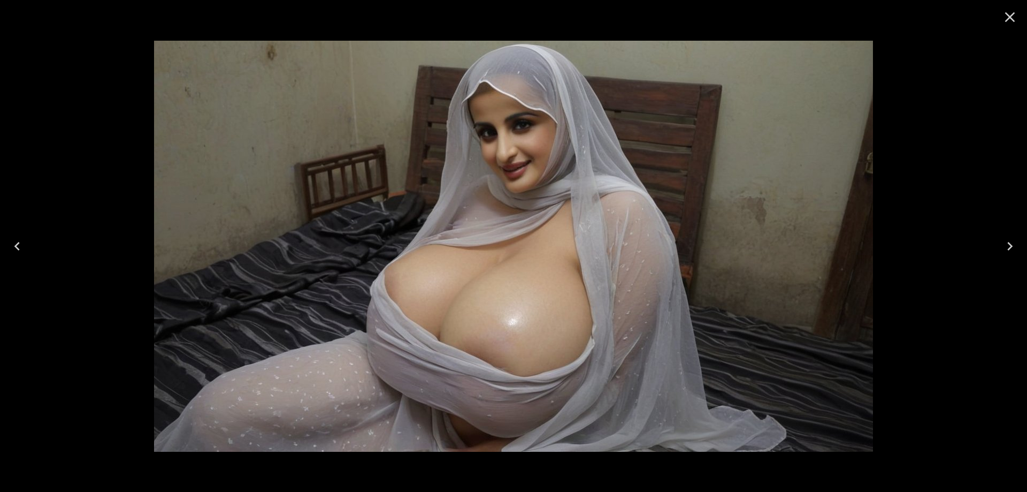
click at [1011, 258] on button "Next" at bounding box center [1010, 246] width 34 height 43
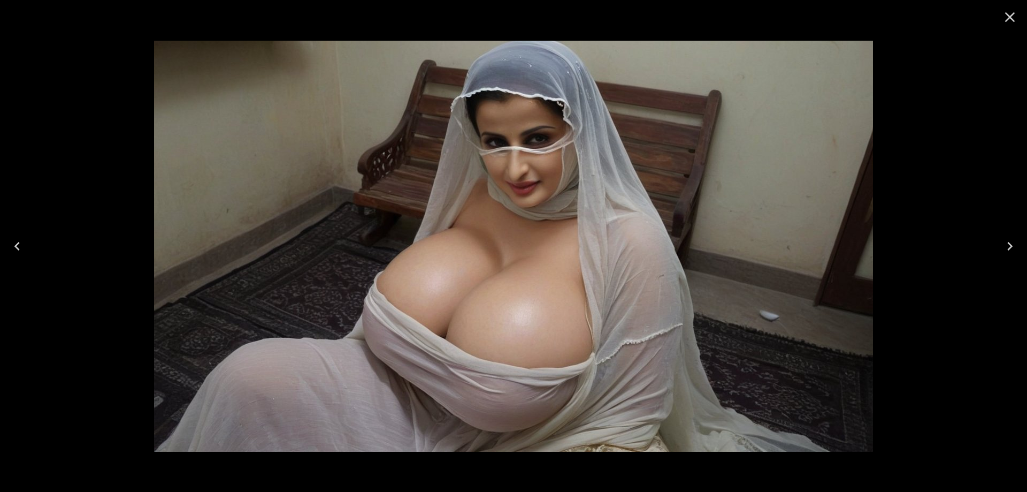
click at [1011, 257] on button "Next" at bounding box center [1010, 246] width 34 height 43
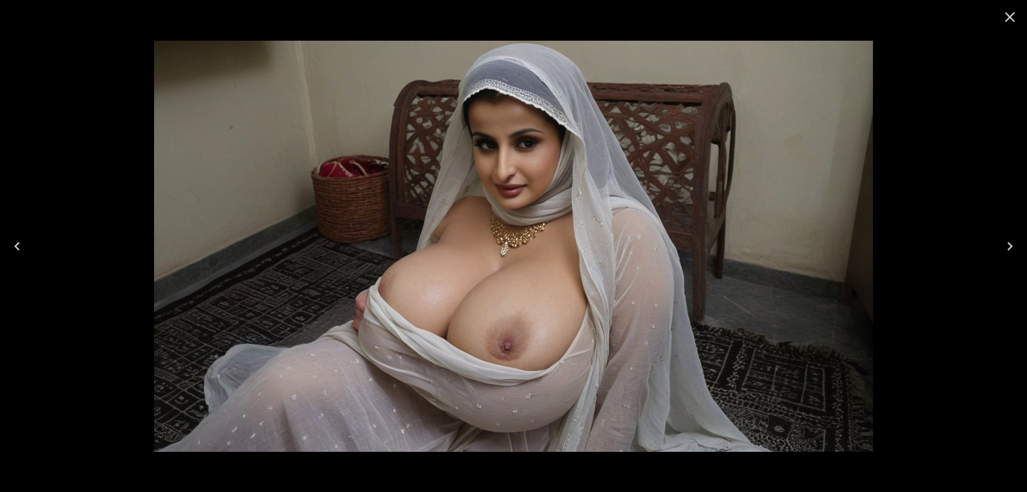
click at [1011, 257] on button "Next" at bounding box center [1010, 246] width 34 height 43
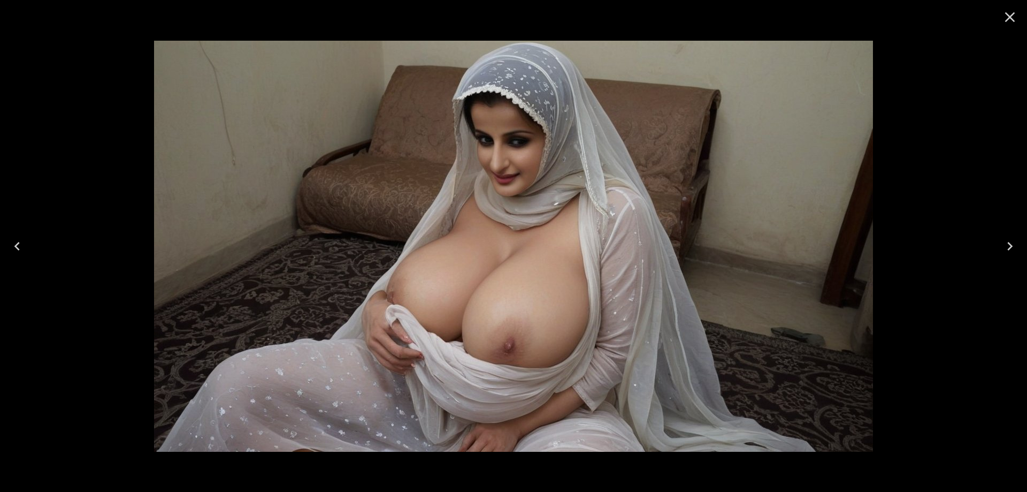
click at [1011, 257] on button "Next" at bounding box center [1010, 246] width 34 height 43
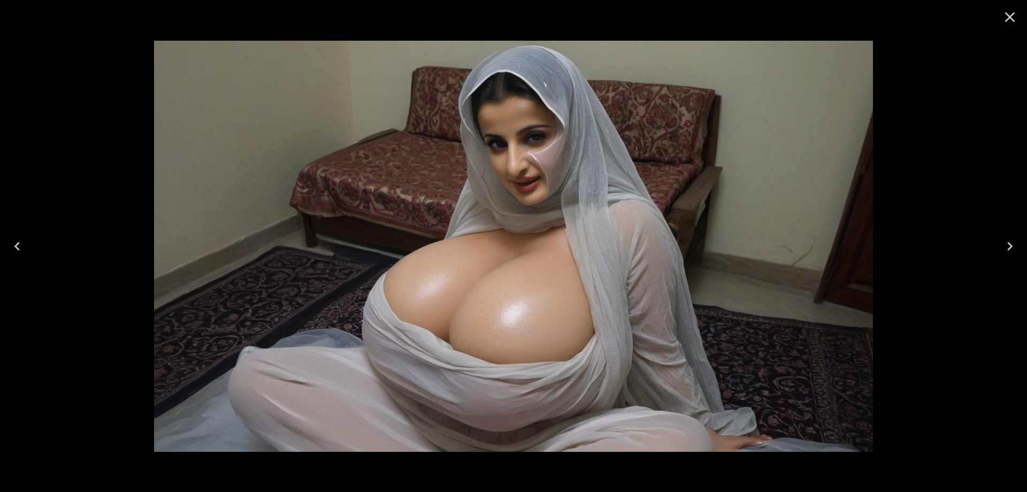
click at [1011, 257] on button "Next" at bounding box center [1010, 246] width 34 height 43
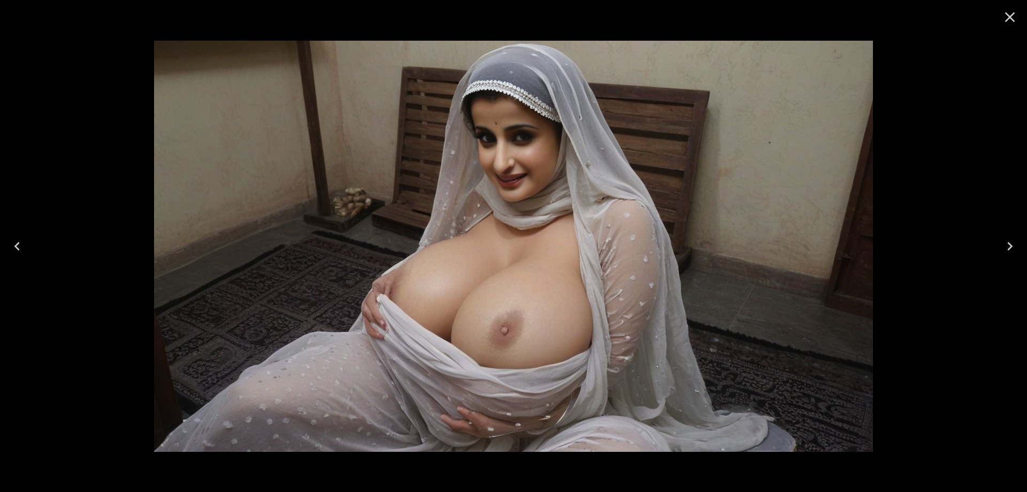
click at [1011, 257] on button "Next" at bounding box center [1010, 246] width 34 height 43
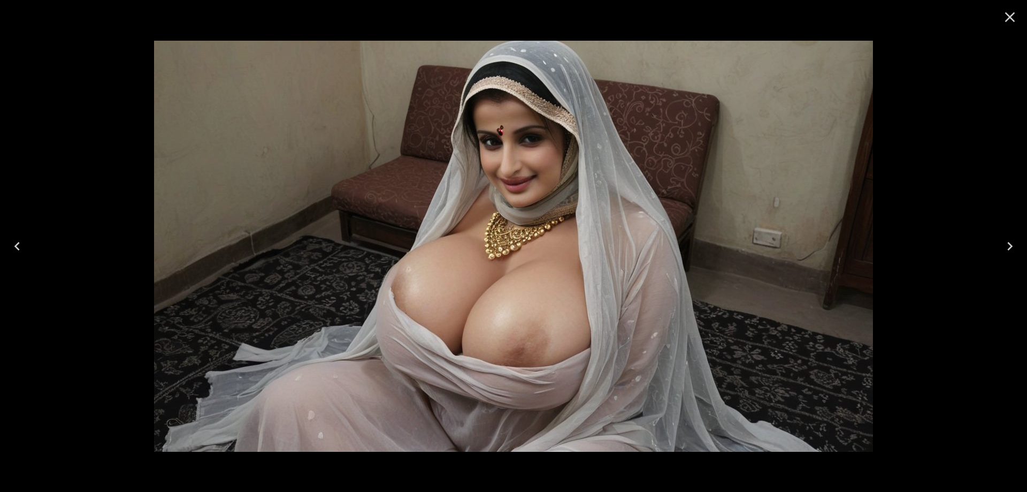
click at [1011, 257] on button "Next" at bounding box center [1010, 246] width 34 height 43
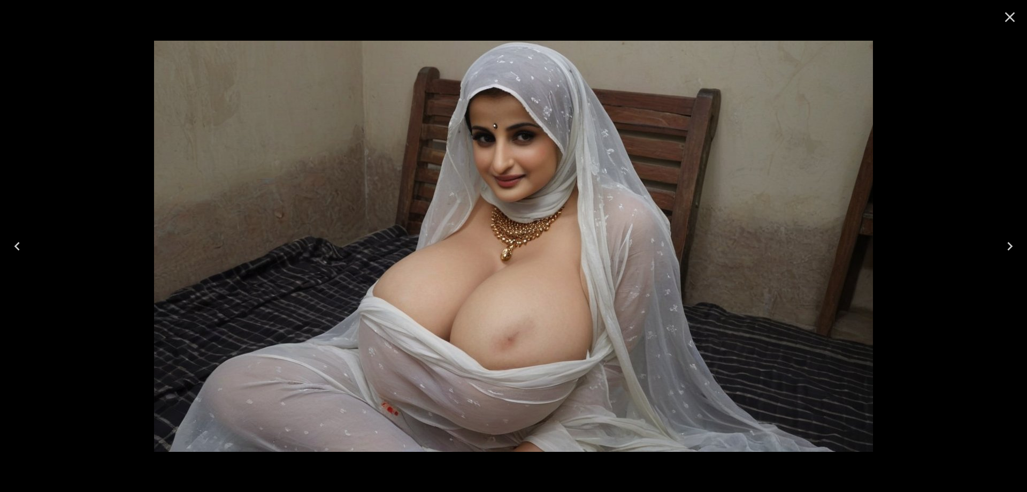
click at [1011, 257] on button "Next" at bounding box center [1010, 246] width 34 height 43
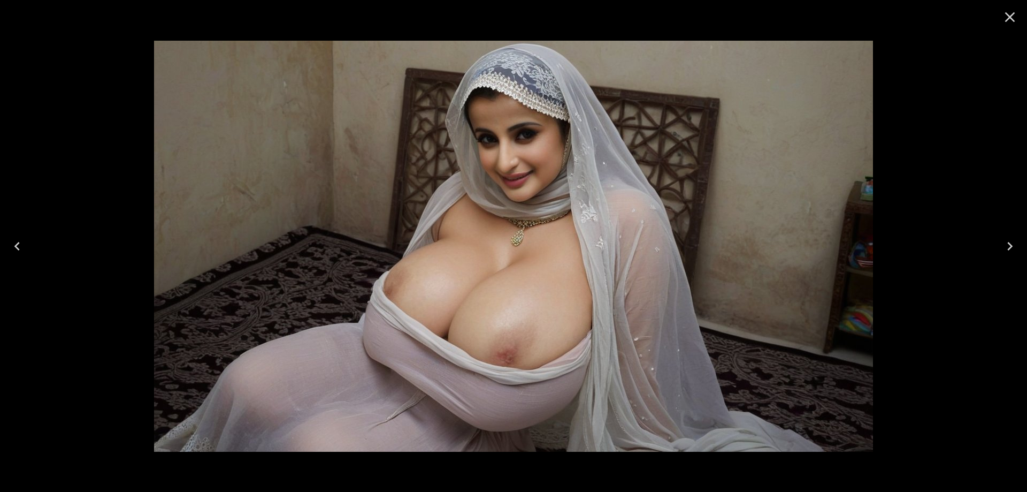
click at [1011, 257] on button "Next" at bounding box center [1010, 246] width 34 height 43
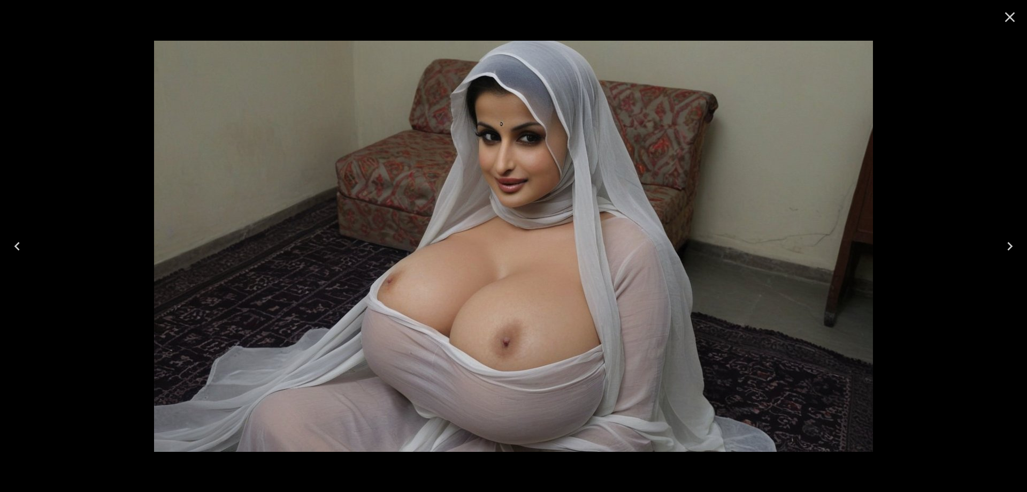
click at [1011, 257] on button "Next" at bounding box center [1010, 246] width 34 height 43
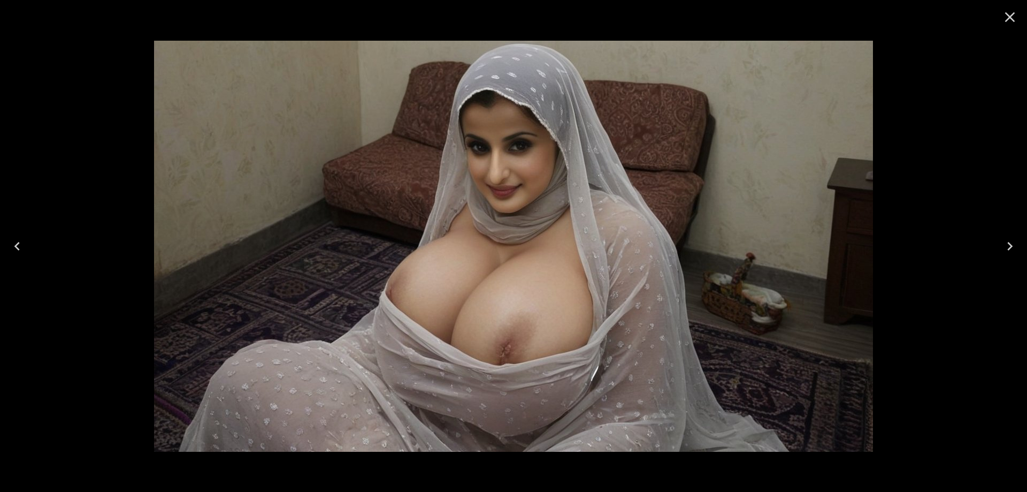
click at [1011, 257] on button "Next" at bounding box center [1010, 246] width 34 height 43
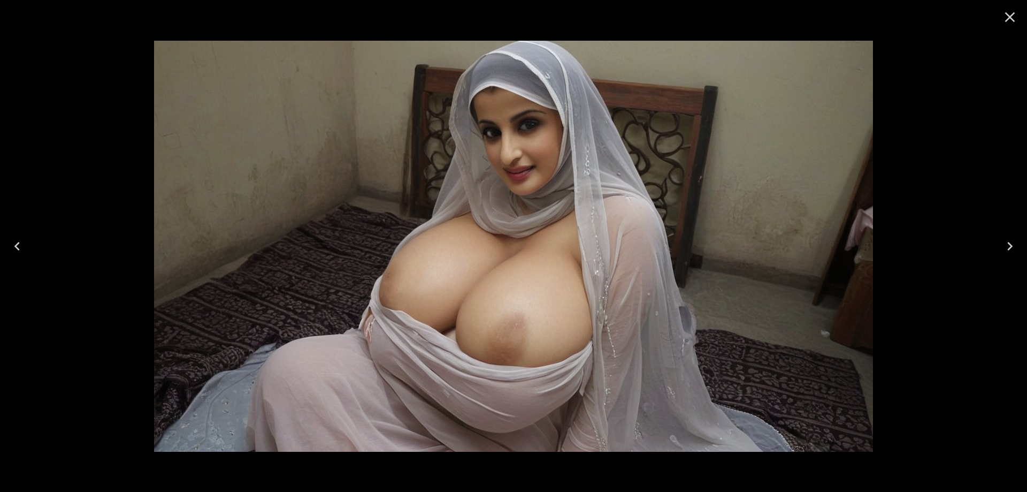
click at [1011, 257] on button "Next" at bounding box center [1010, 246] width 34 height 43
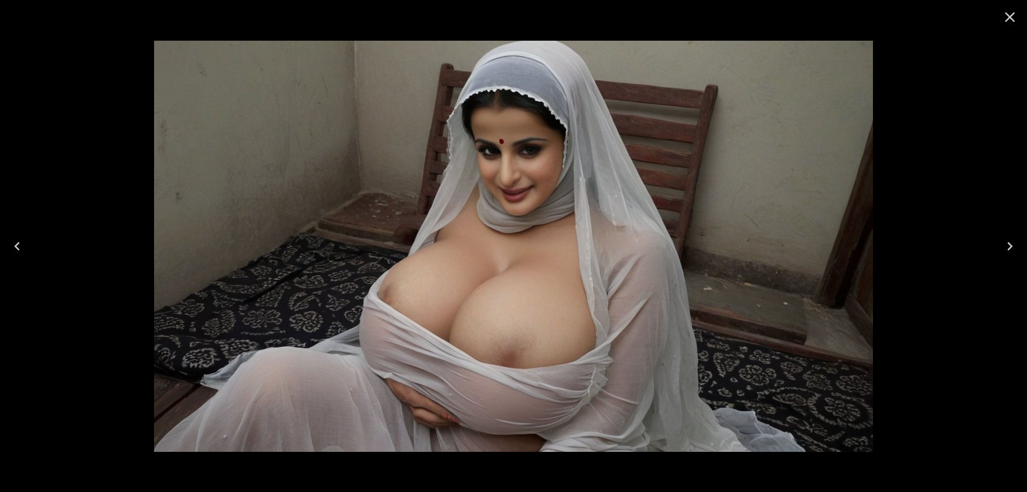
click at [1011, 257] on button "Next" at bounding box center [1010, 246] width 34 height 43
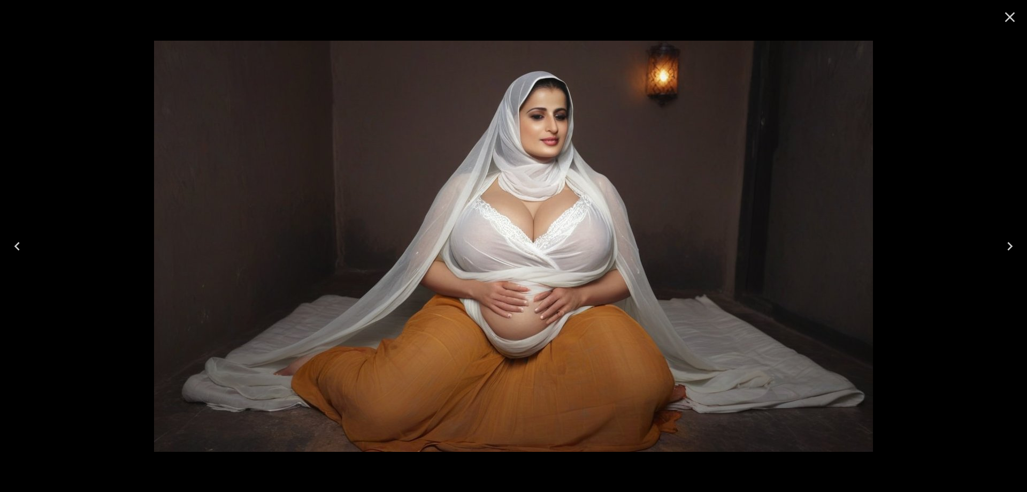
click at [1011, 257] on button "Next" at bounding box center [1010, 246] width 34 height 43
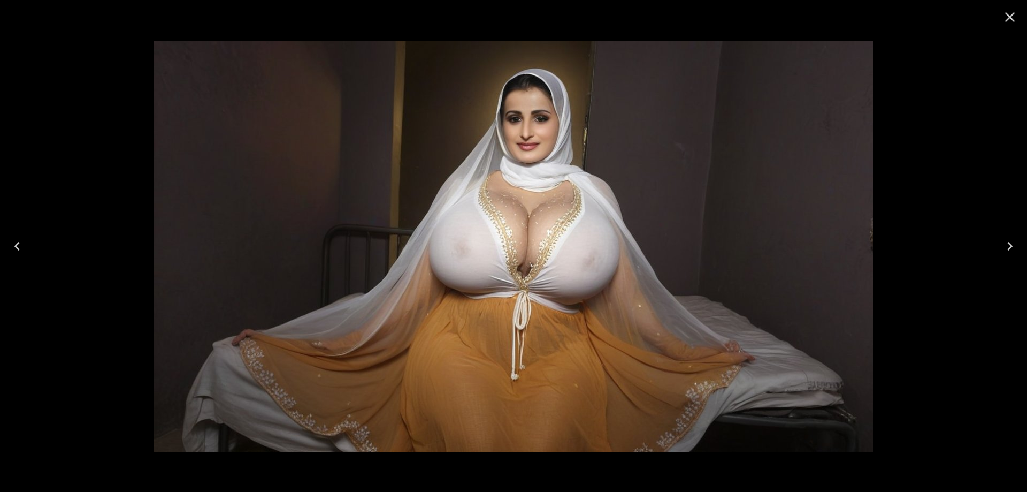
click at [1002, 255] on button "Next" at bounding box center [1010, 246] width 34 height 43
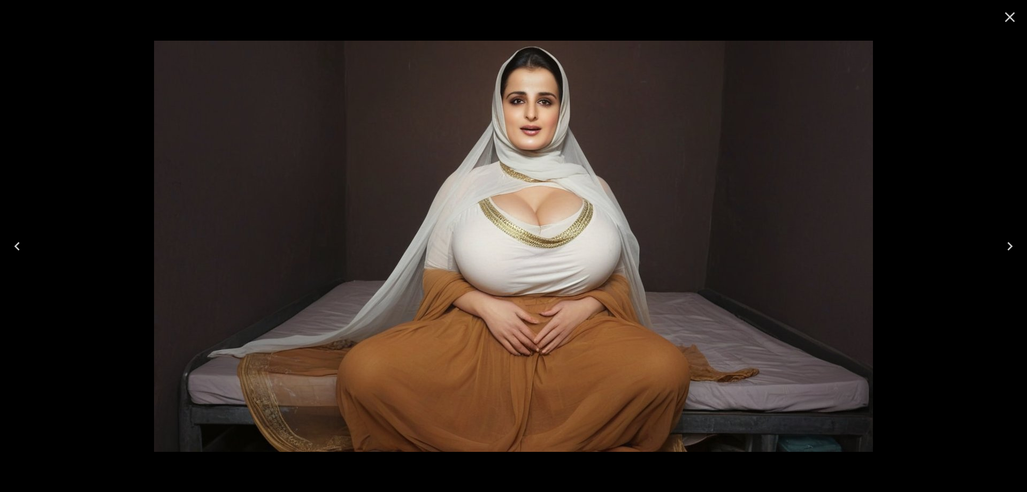
click at [1002, 255] on button "Next" at bounding box center [1010, 246] width 34 height 43
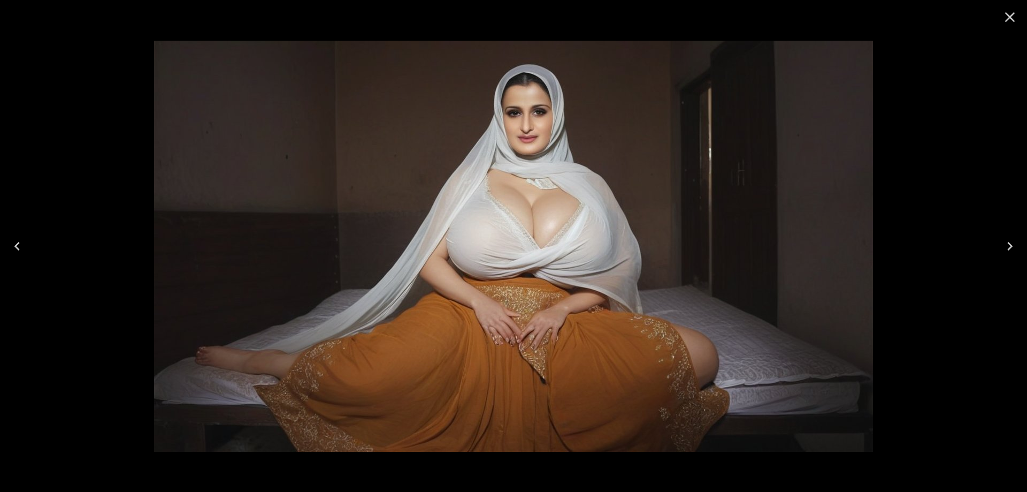
click at [1001, 256] on button "Next" at bounding box center [1010, 246] width 34 height 43
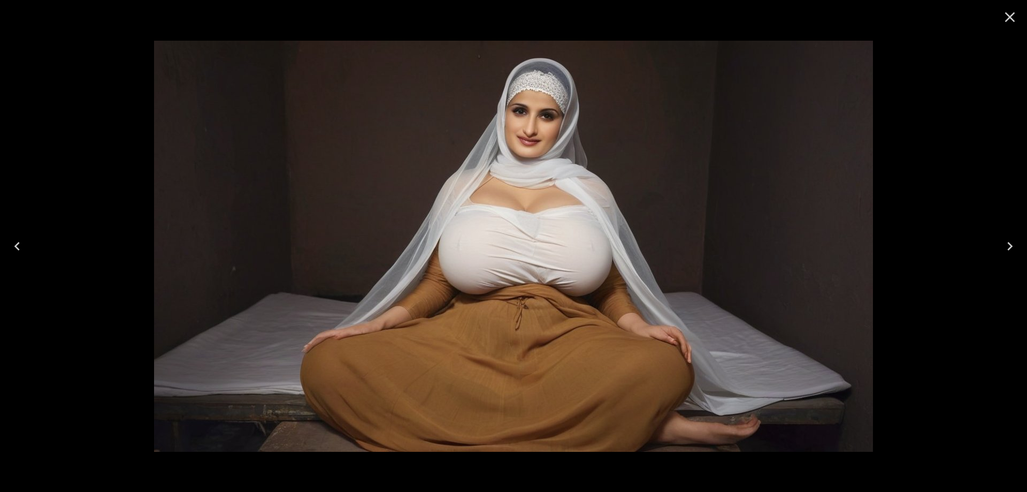
click at [1001, 256] on button "Next" at bounding box center [1010, 246] width 34 height 43
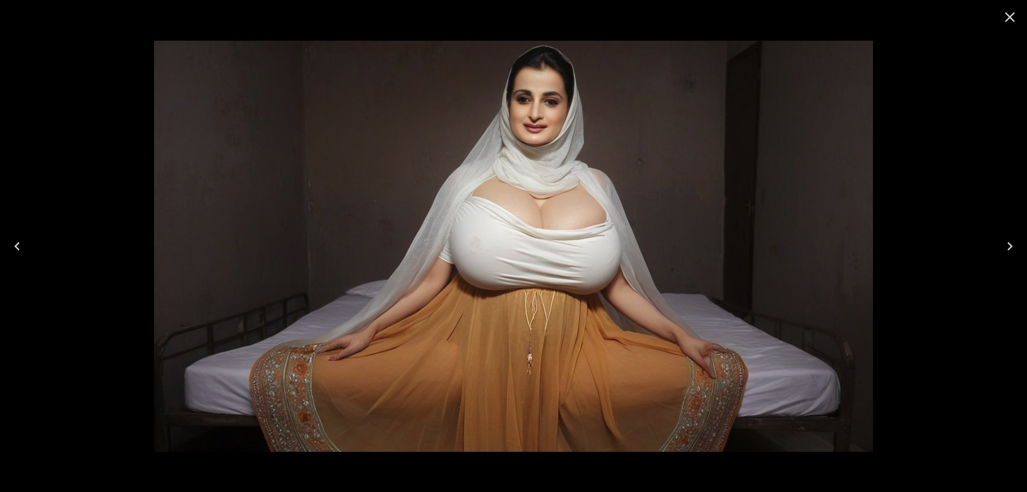
click at [1001, 256] on button "Next" at bounding box center [1010, 246] width 34 height 43
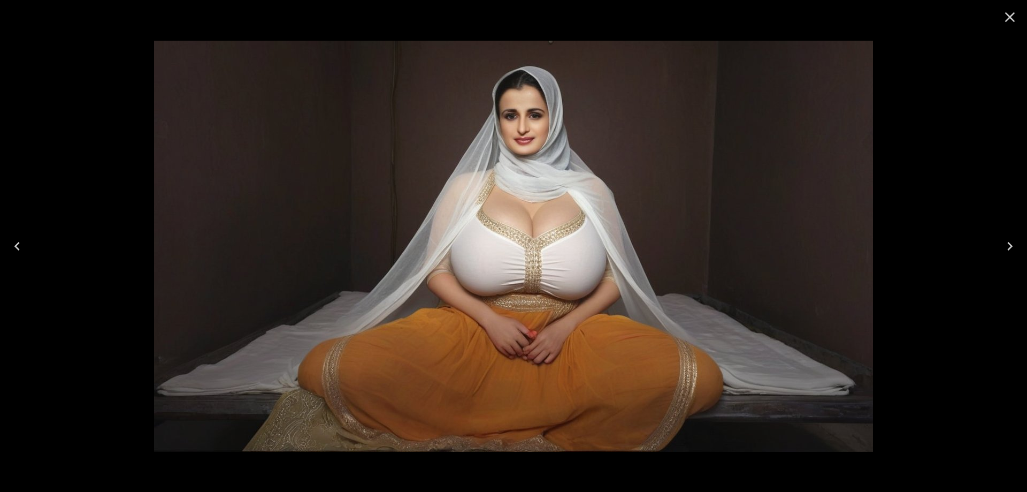
click at [1001, 256] on button "Next" at bounding box center [1010, 246] width 34 height 43
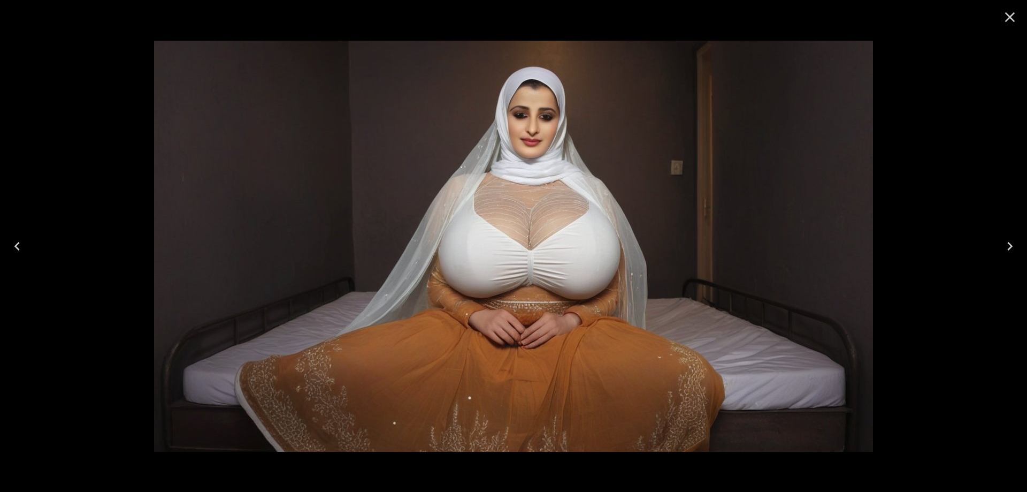
click at [1001, 256] on button "Next" at bounding box center [1010, 246] width 34 height 43
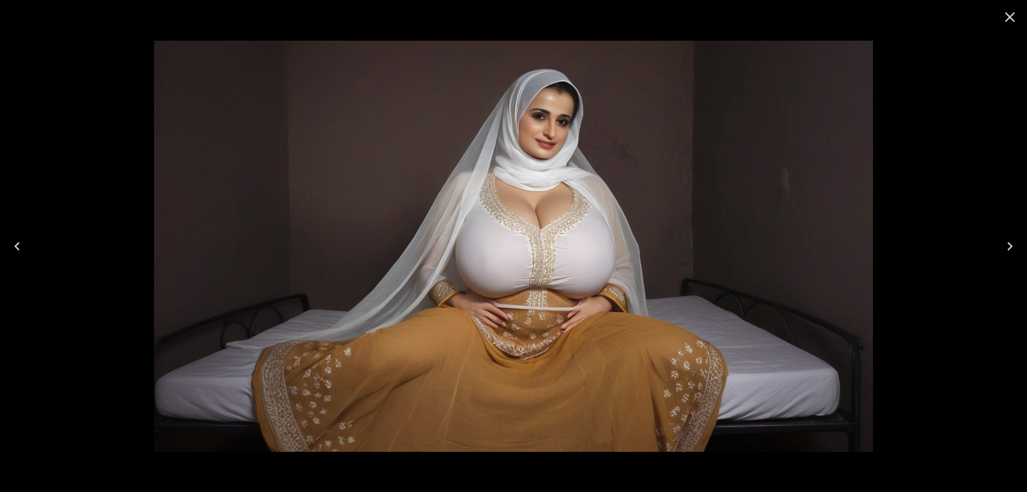
click at [1017, 249] on icon "Next" at bounding box center [1010, 246] width 17 height 17
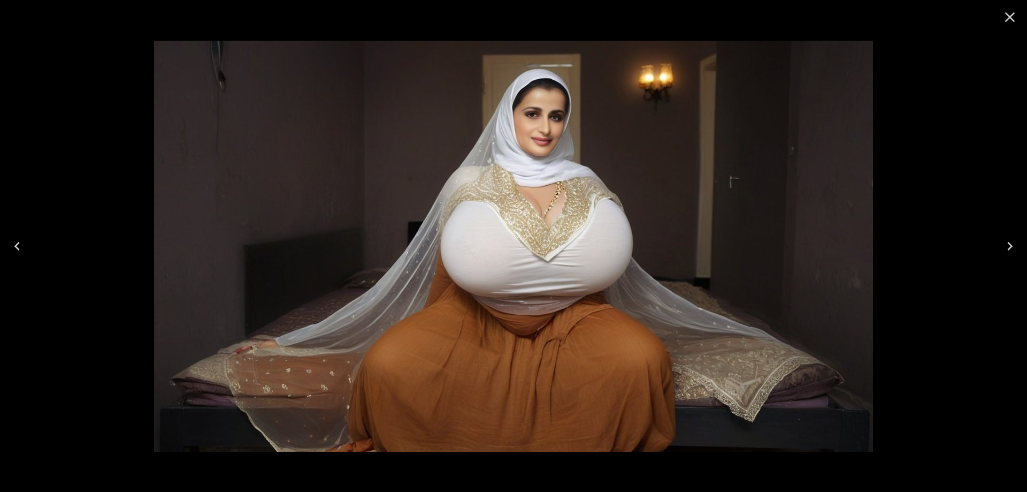
click at [1017, 249] on icon "Next" at bounding box center [1010, 246] width 17 height 17
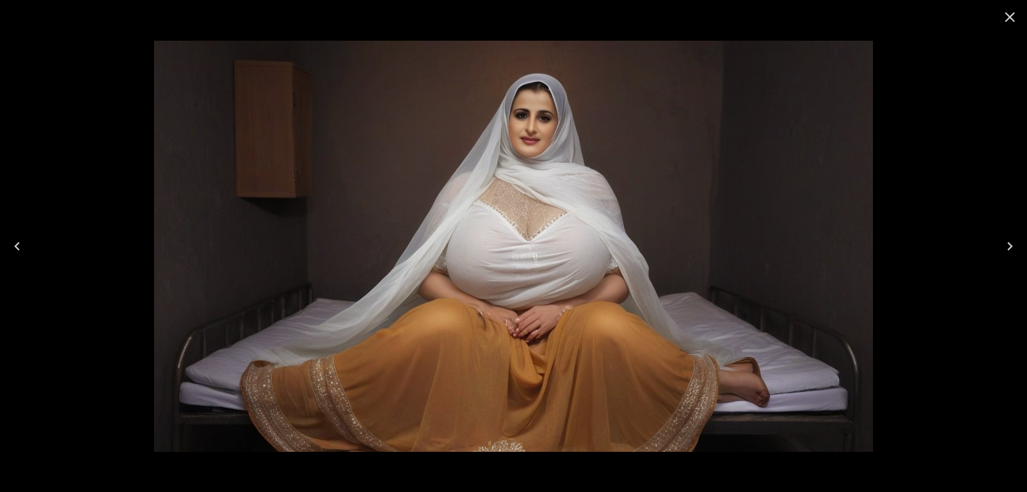
click at [1004, 16] on icon "Close" at bounding box center [1010, 17] width 17 height 17
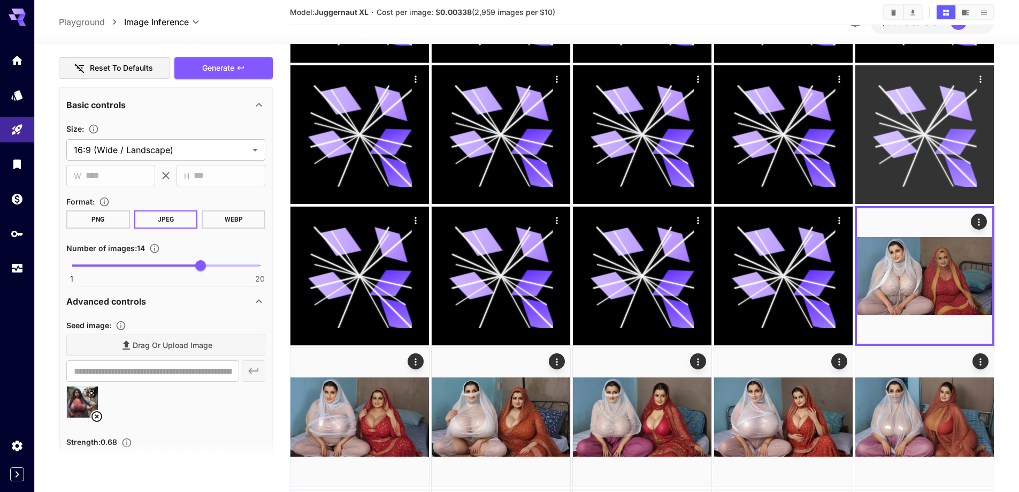
scroll to position [54, 0]
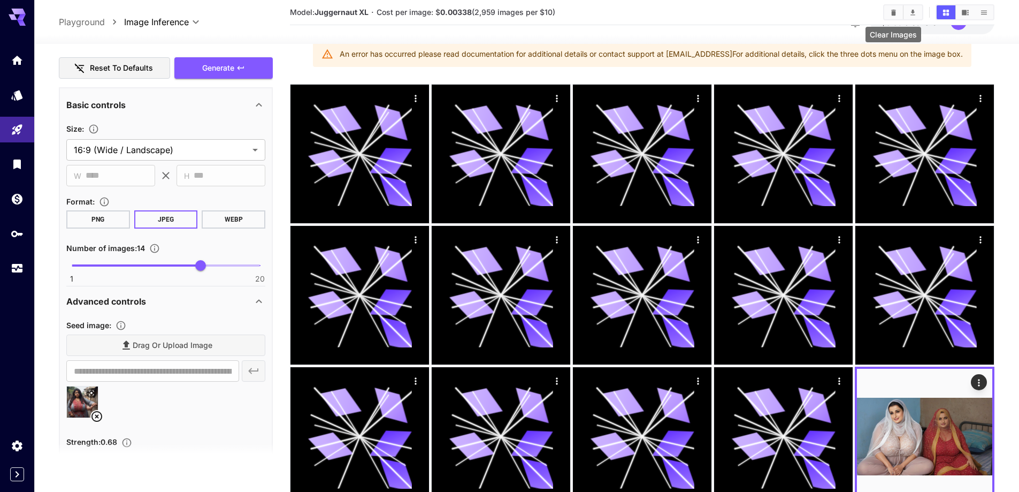
click at [887, 12] on button "Clear Images" at bounding box center [894, 12] width 19 height 14
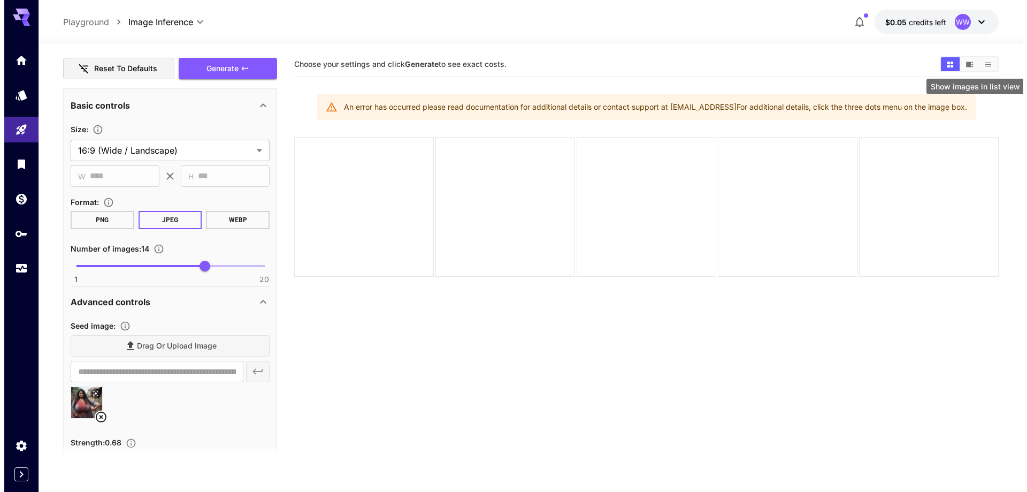
scroll to position [0, 0]
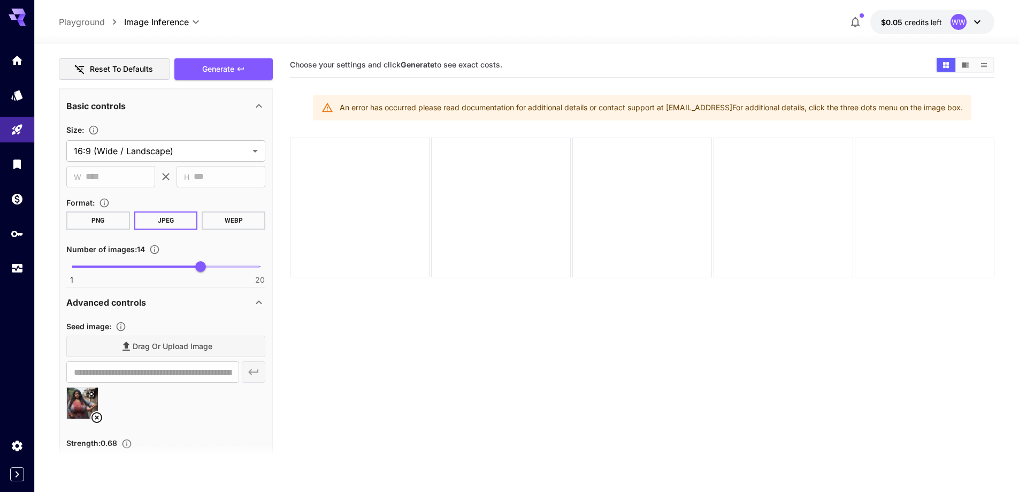
click at [927, 29] on button "$0.05 credits left WW" at bounding box center [933, 22] width 124 height 25
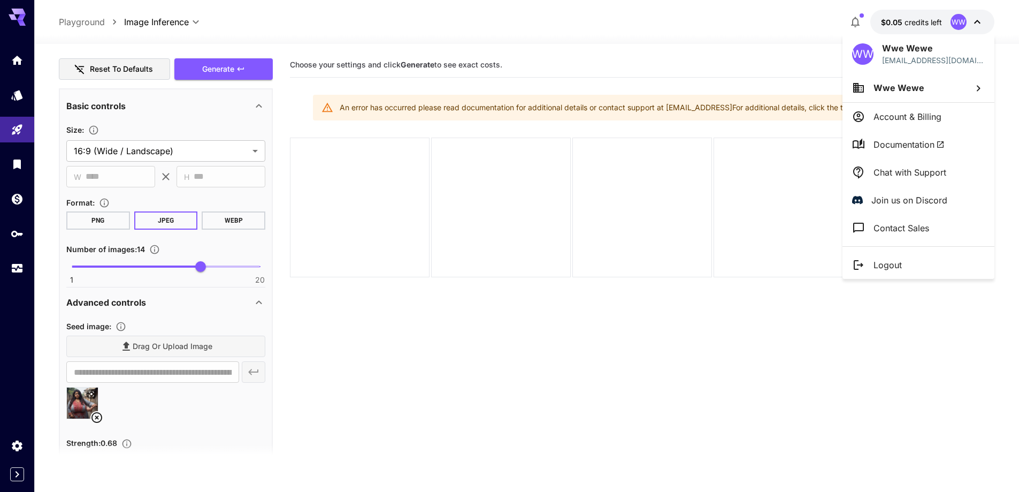
click at [897, 273] on li "Logout" at bounding box center [919, 265] width 152 height 28
